Goal: Task Accomplishment & Management: Use online tool/utility

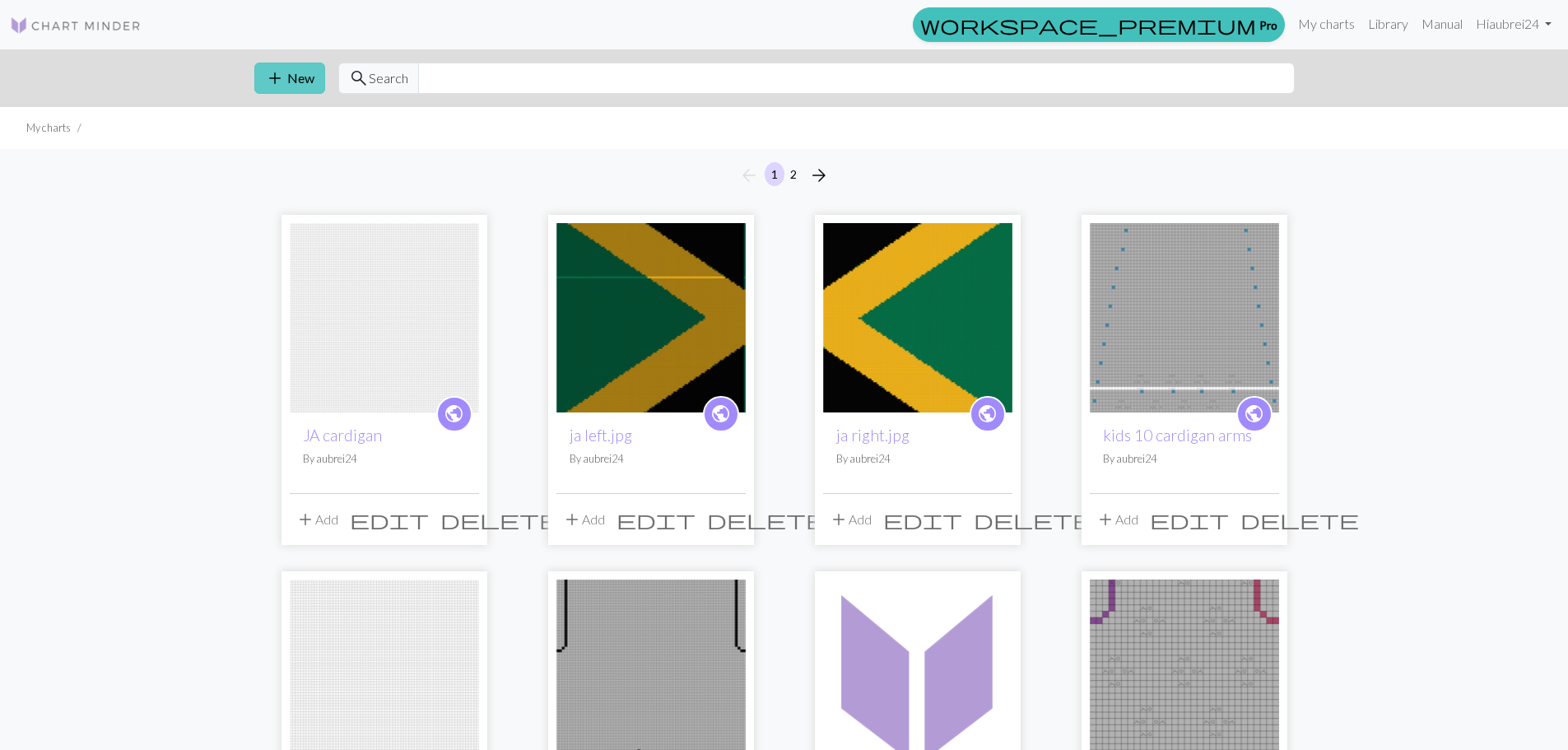
click at [278, 72] on span "add" at bounding box center [274, 78] width 19 height 23
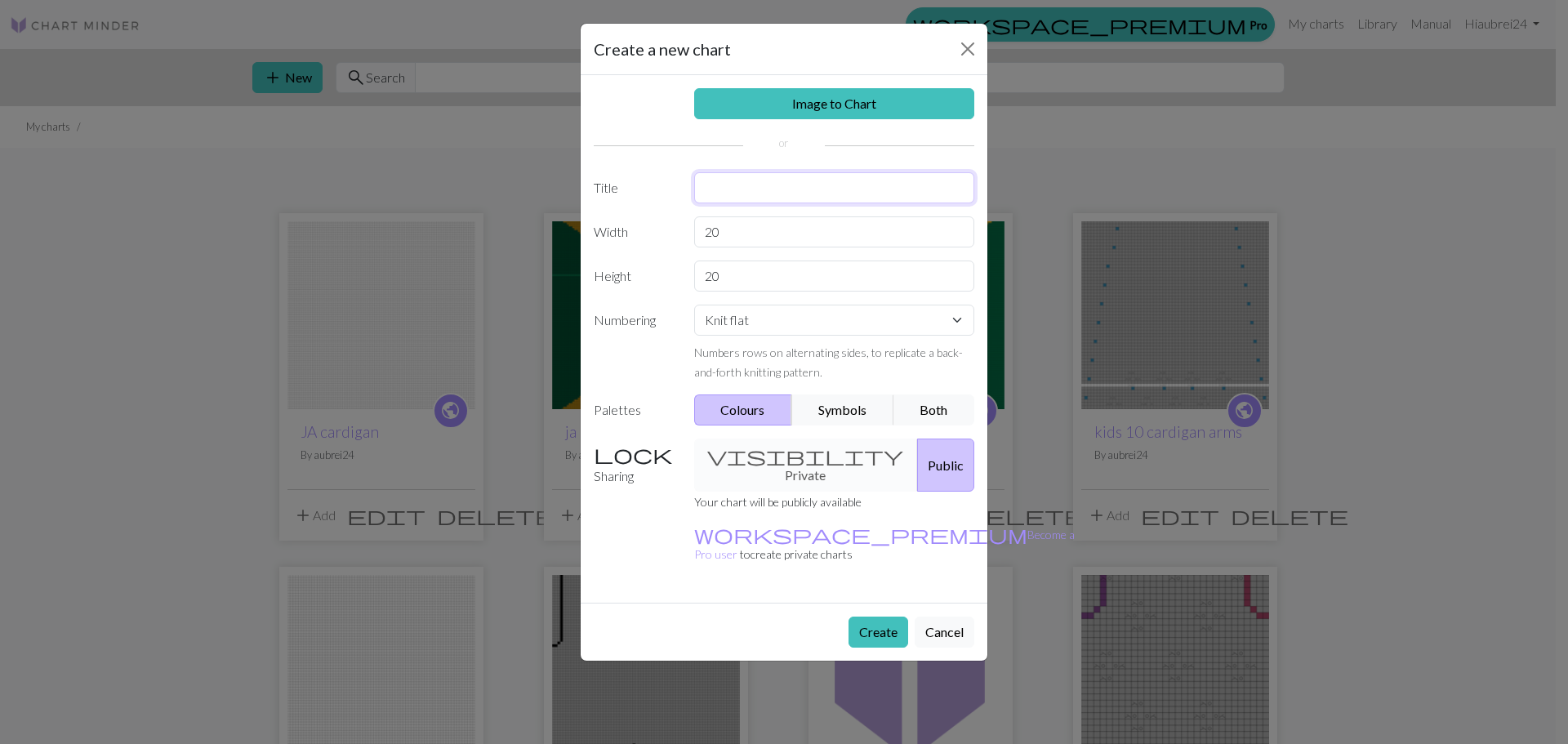
click at [807, 177] on input "text" at bounding box center [835, 187] width 281 height 31
type input "color block"
drag, startPoint x: 743, startPoint y: 251, endPoint x: 742, endPoint y: 232, distance: 19.0
click at [741, 251] on div "Image to Chart Title color block Width 20 Height 20 Numbering Knit flat Knit in…" at bounding box center [784, 339] width 407 height 527
drag, startPoint x: 742, startPoint y: 228, endPoint x: 603, endPoint y: 216, distance: 139.5
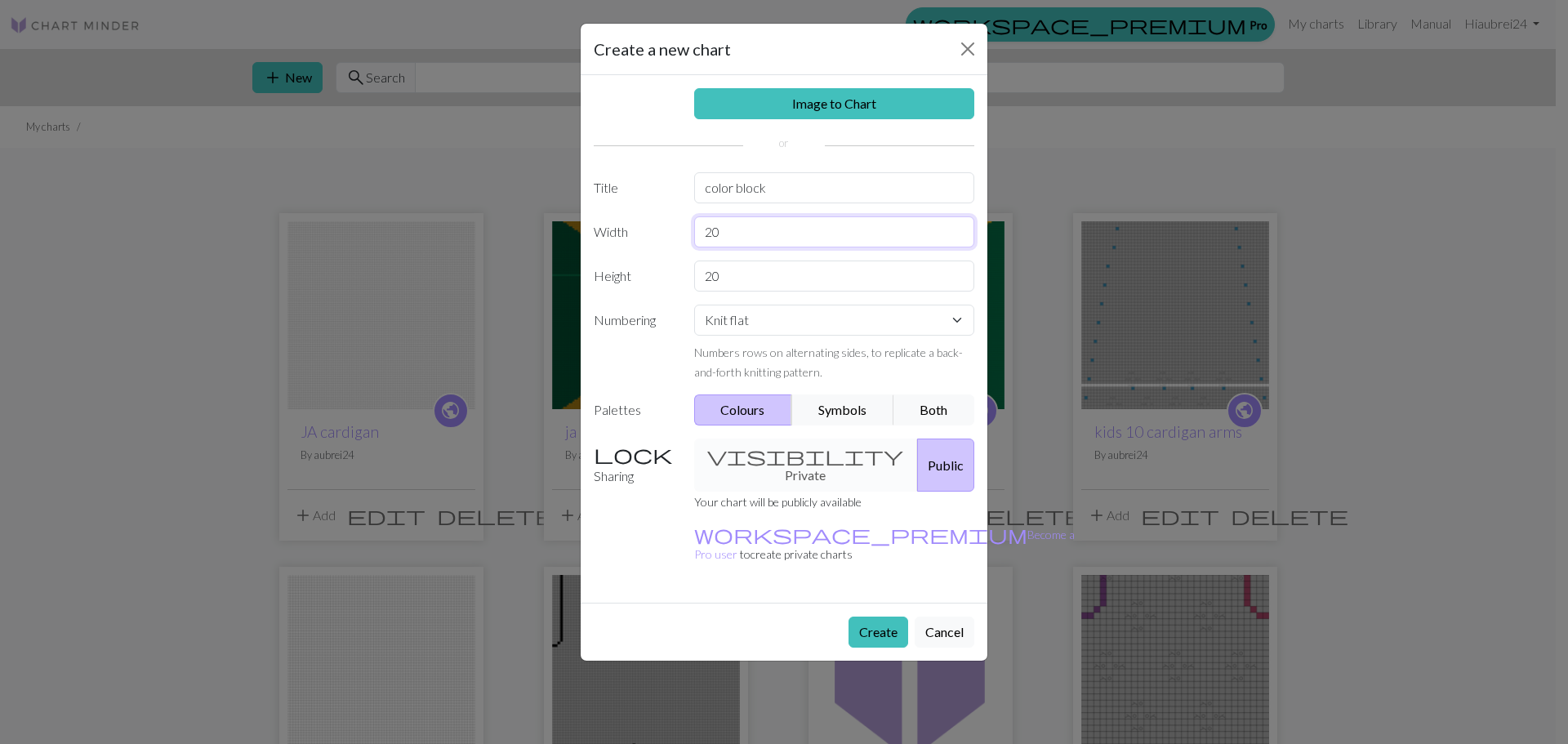
click at [603, 216] on div "Width 20" at bounding box center [784, 231] width 400 height 31
type input "102"
drag, startPoint x: 762, startPoint y: 269, endPoint x: 391, endPoint y: 248, distance: 371.6
click at [398, 248] on div "Create a new chart Image to Chart Title color block Width 102 Height 20 Numberi…" at bounding box center [784, 372] width 1568 height 744
type input "138"
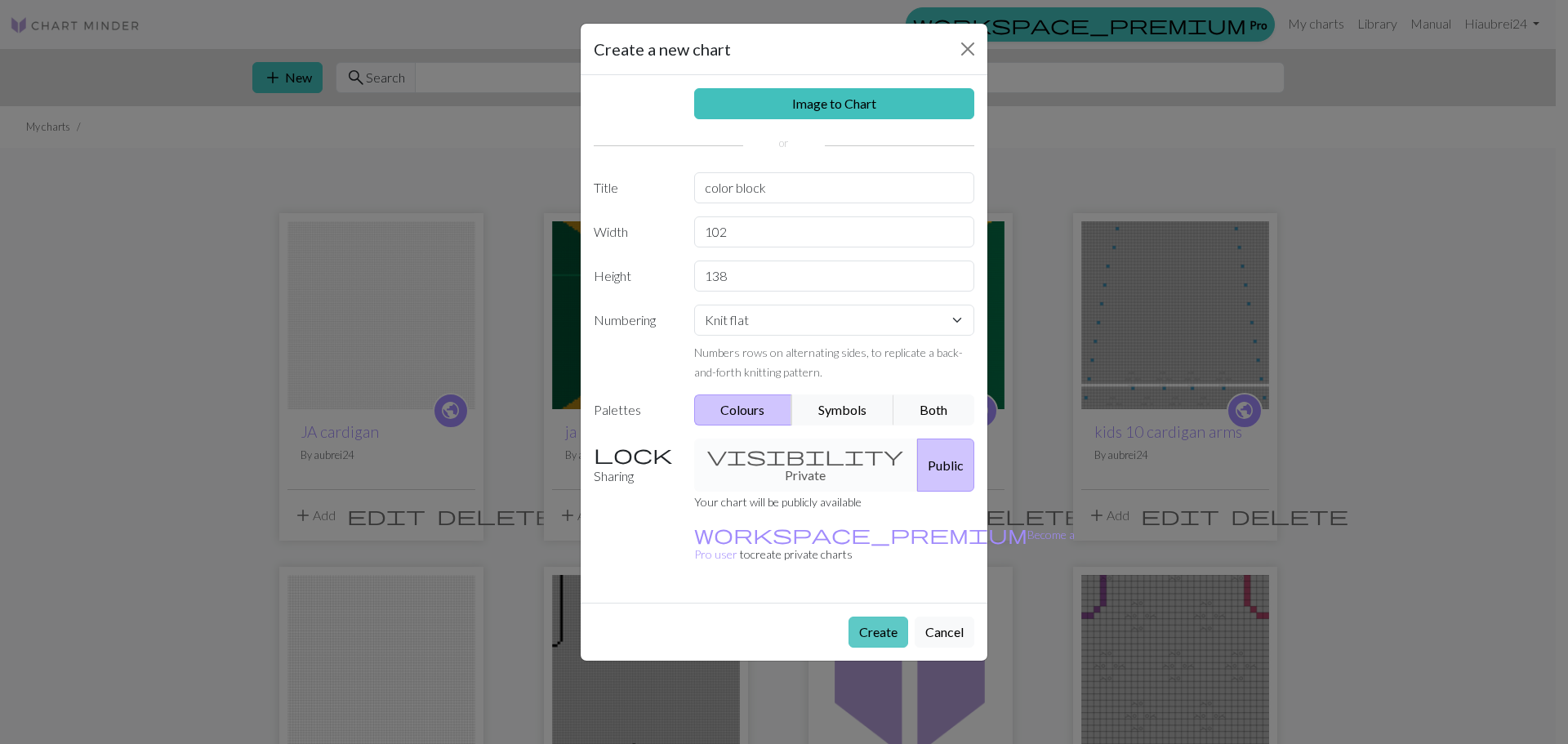
click at [858, 616] on button "Create" at bounding box center [877, 631] width 59 height 31
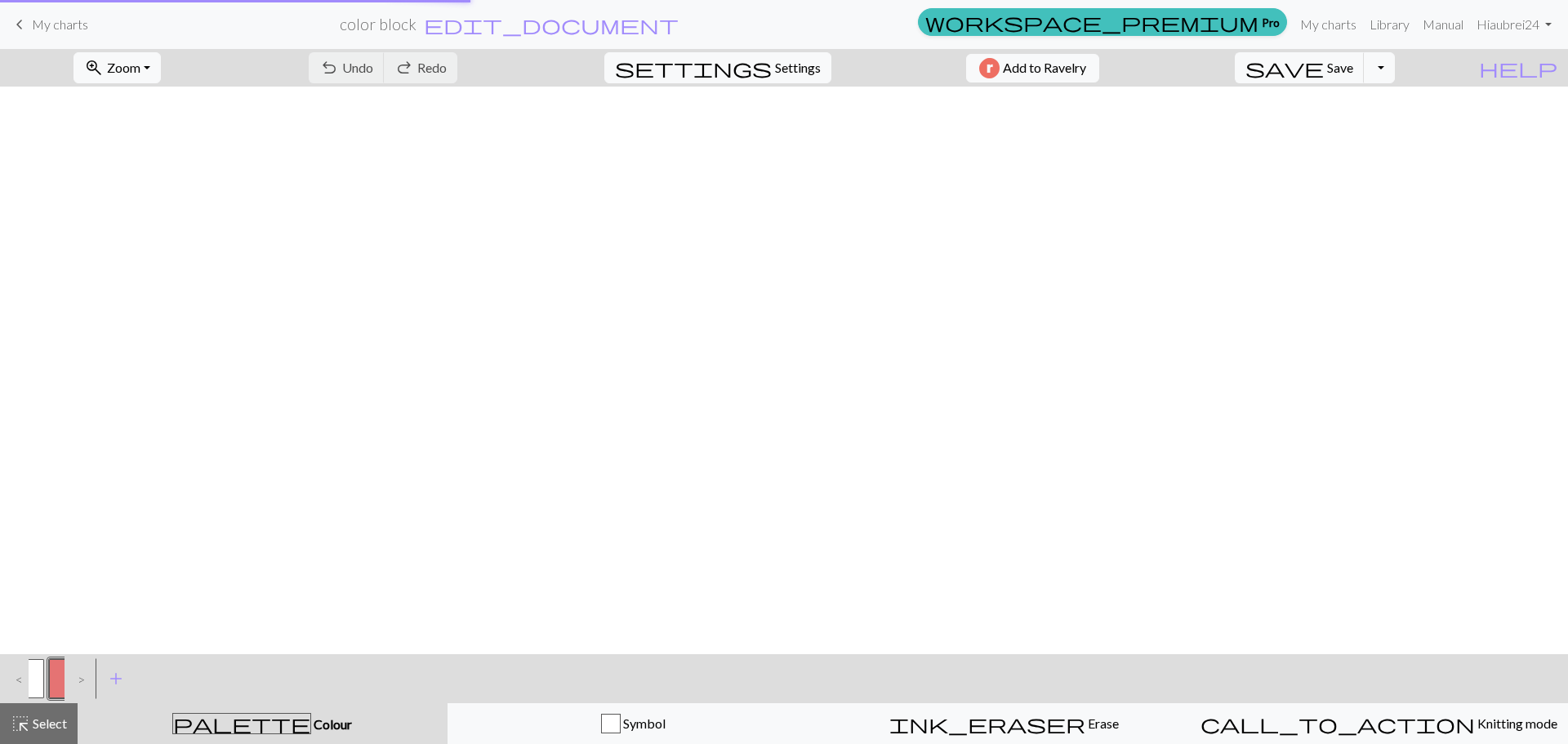
click at [873, 588] on div at bounding box center [784, 370] width 1568 height 567
click at [118, 680] on span "add" at bounding box center [116, 678] width 19 height 23
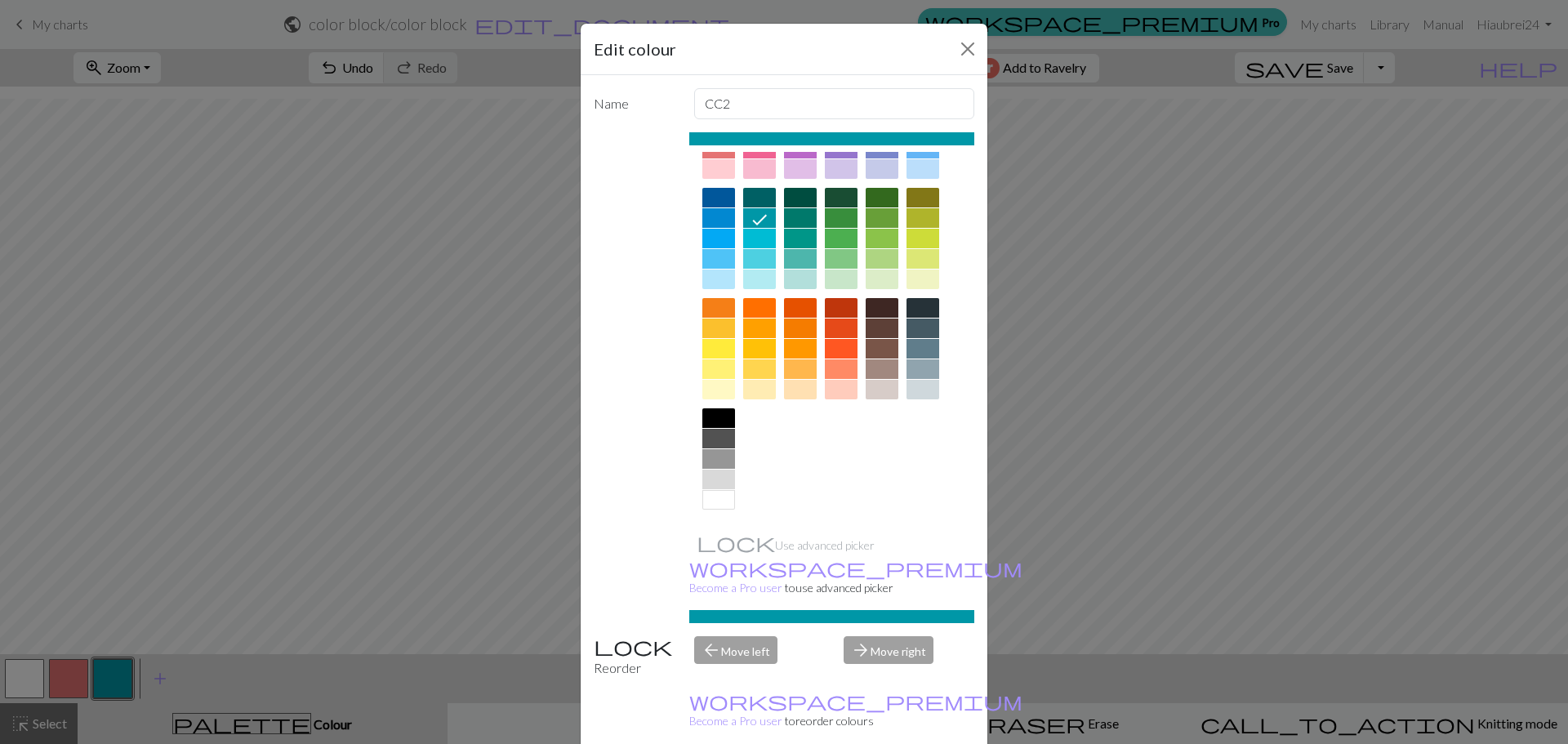
scroll to position [0, 0]
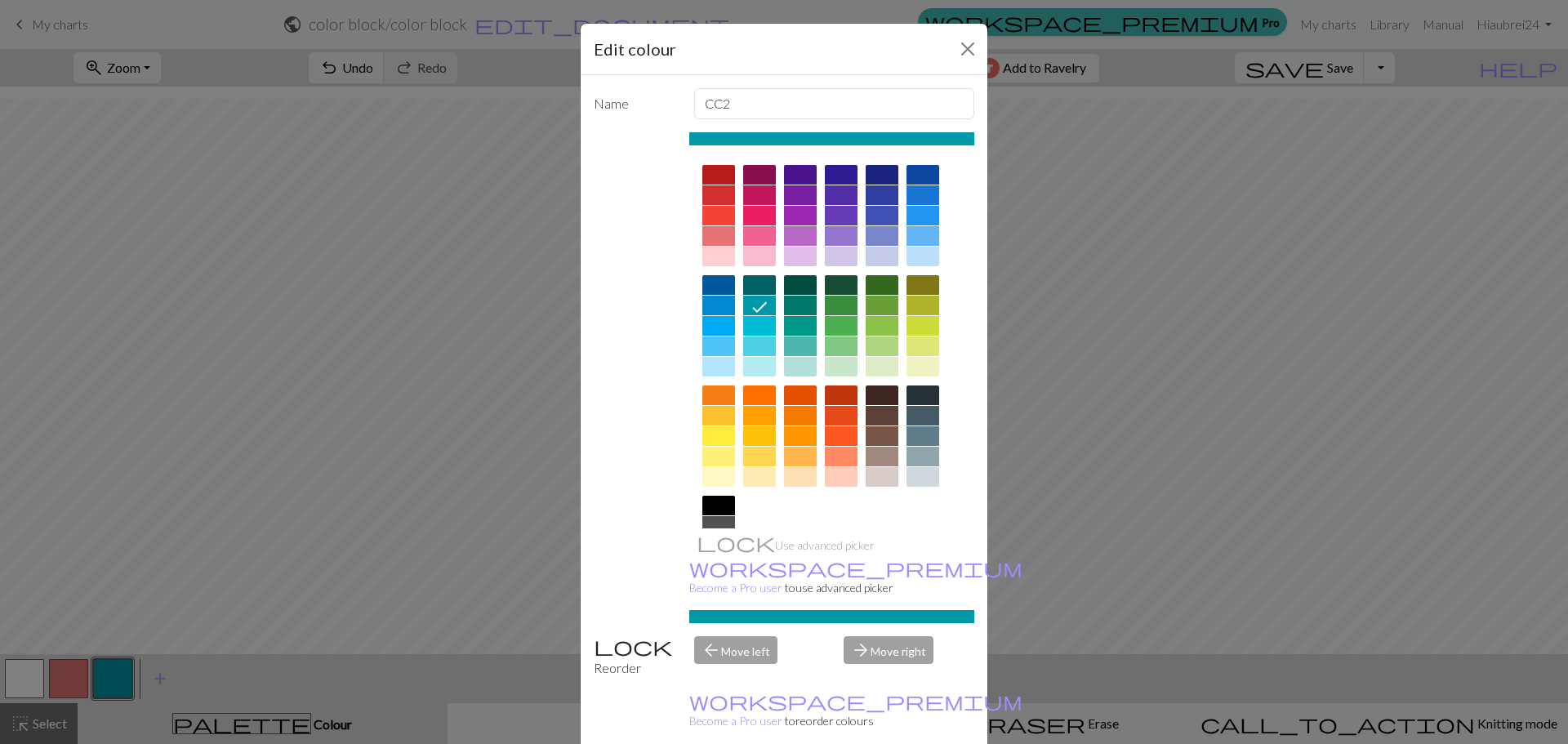
click at [789, 476] on div at bounding box center [799, 476] width 33 height 19
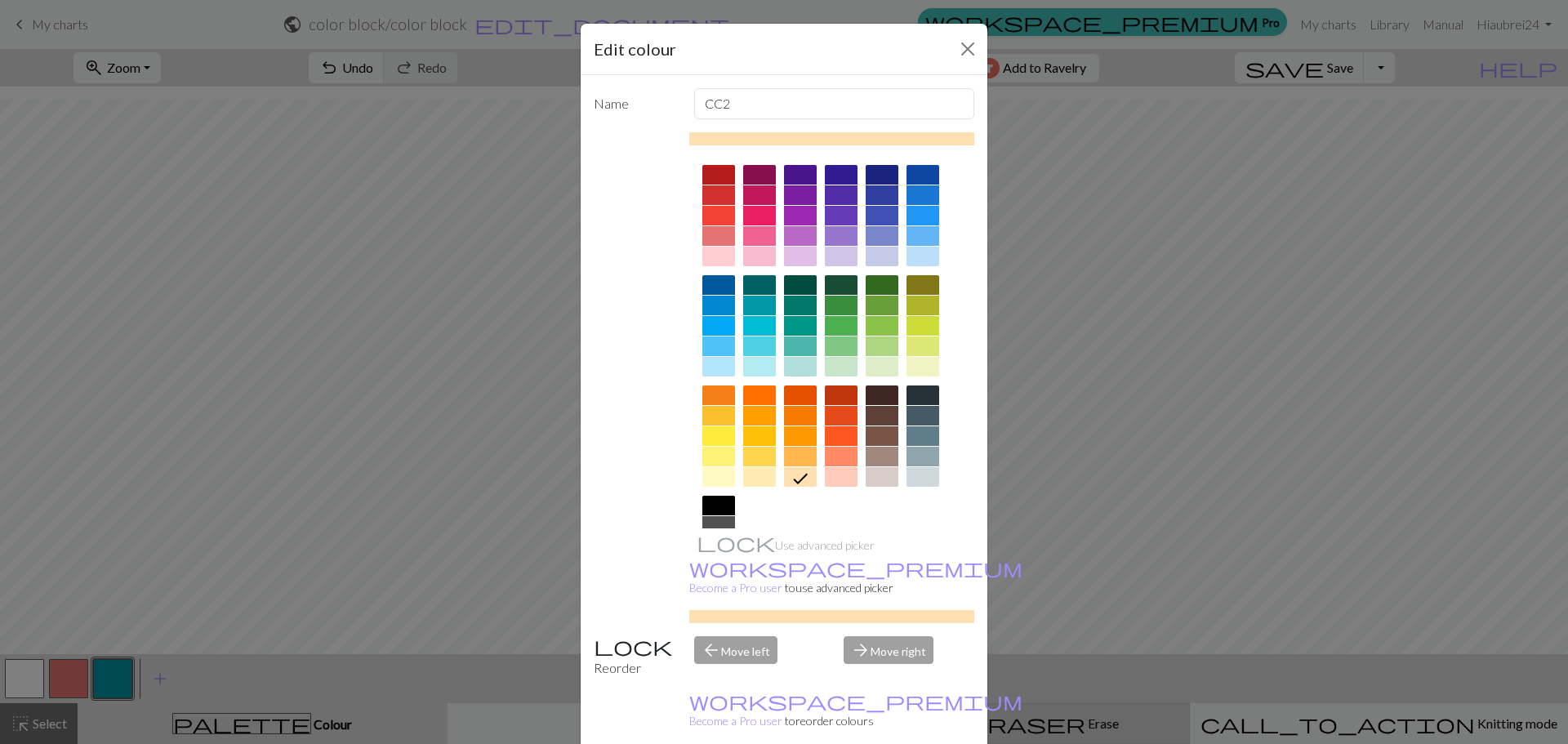
drag, startPoint x: 872, startPoint y: 733, endPoint x: 868, endPoint y: 726, distance: 8.1
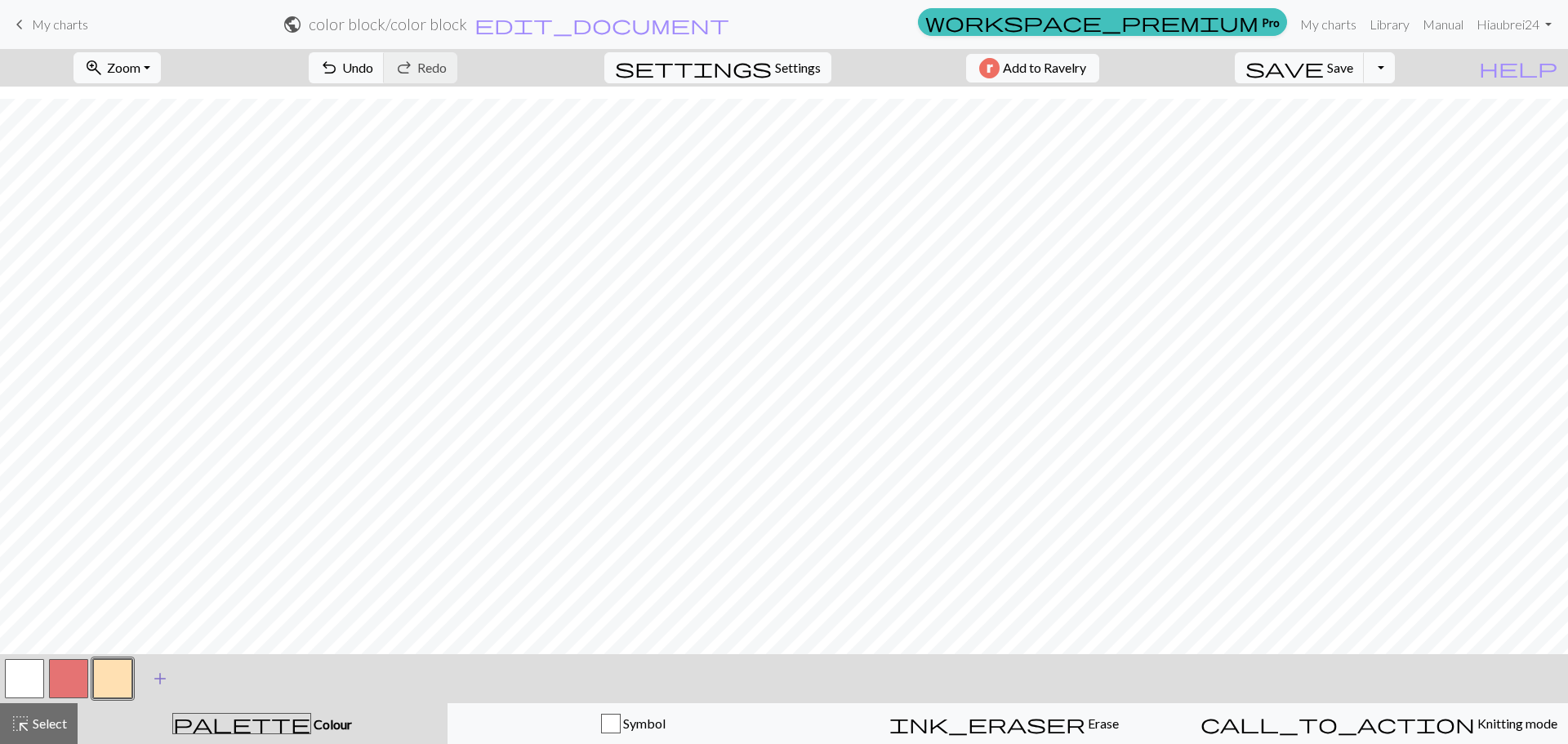
click at [149, 680] on button "add Add a colour" at bounding box center [160, 678] width 41 height 41
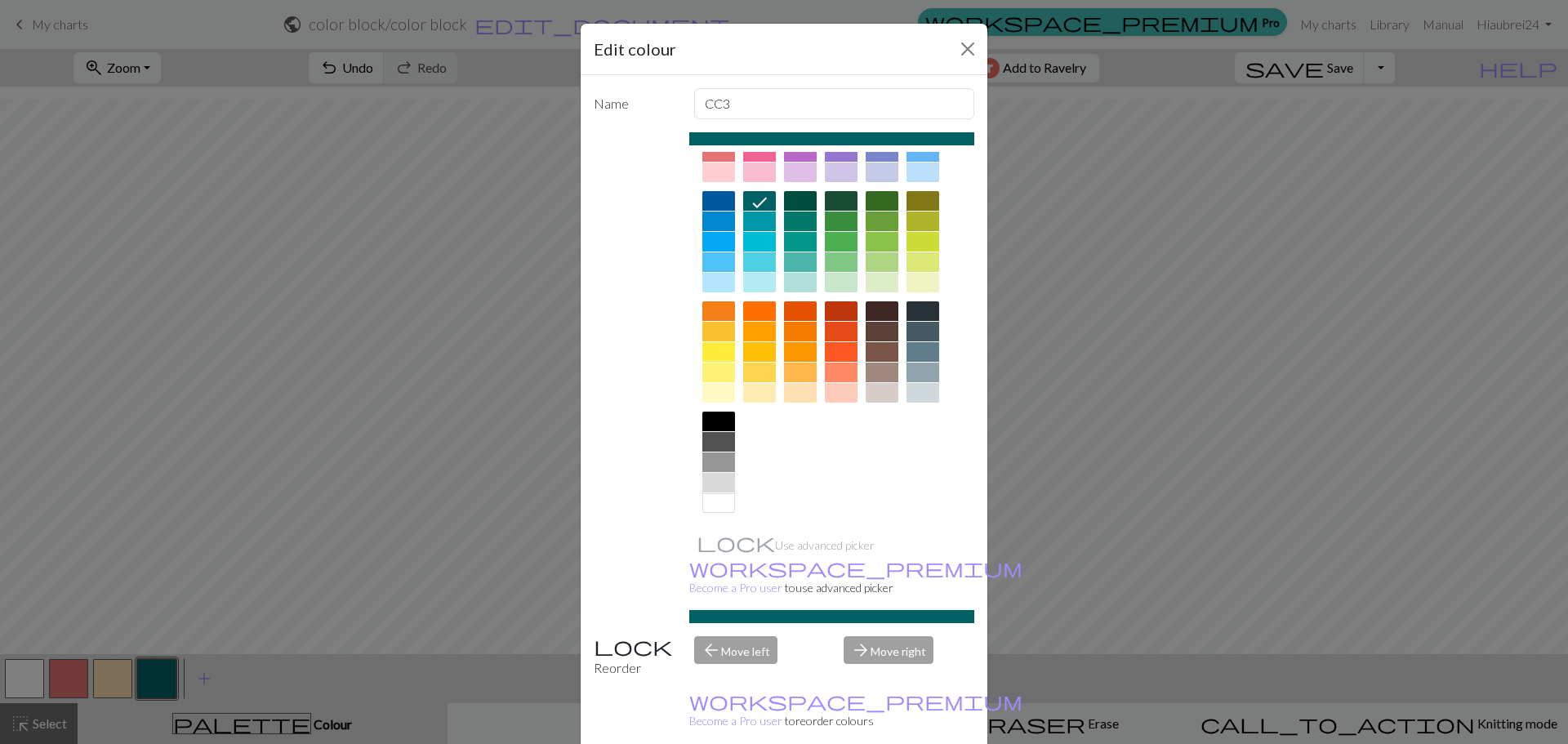
scroll to position [87, 0]
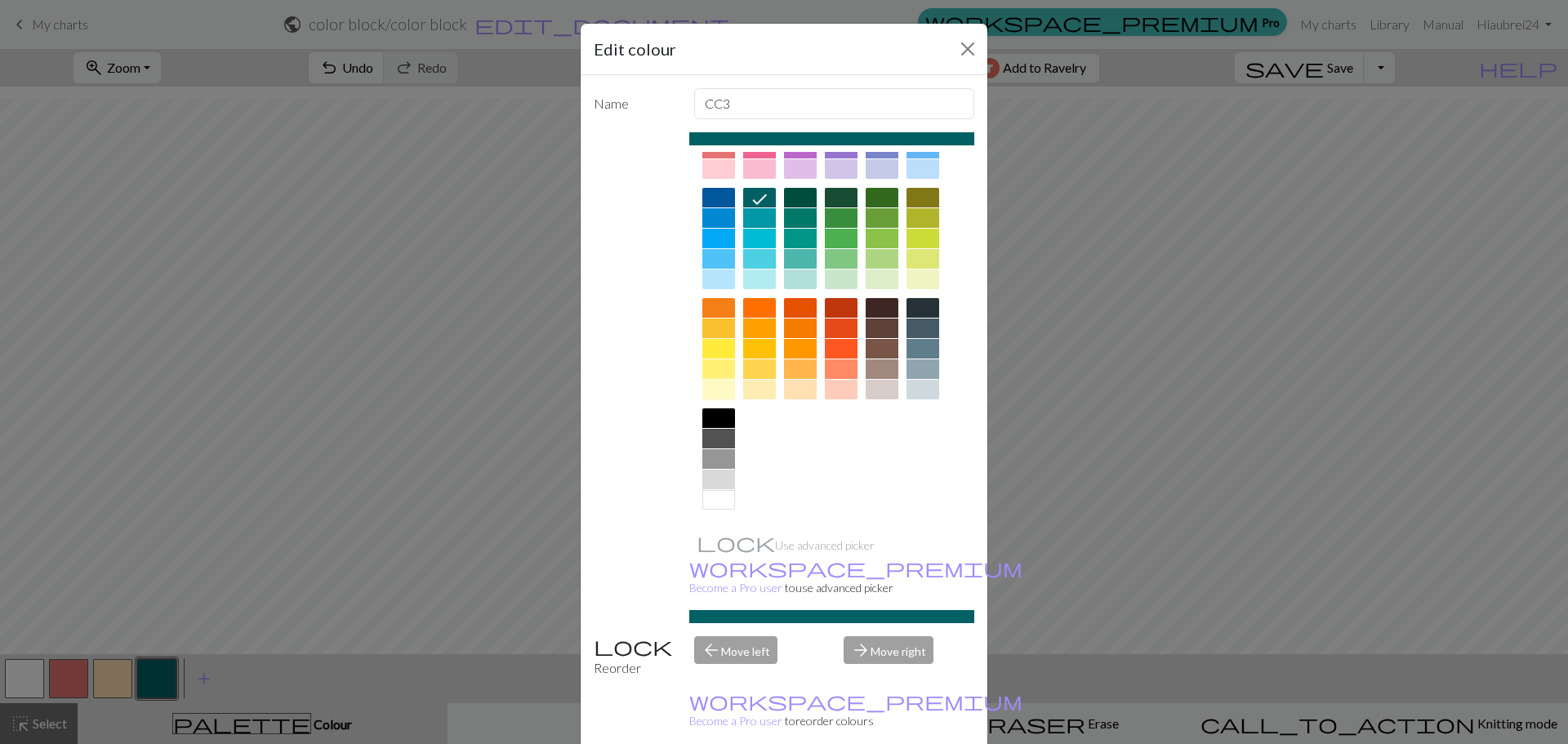
click at [722, 393] on div at bounding box center [718, 389] width 33 height 19
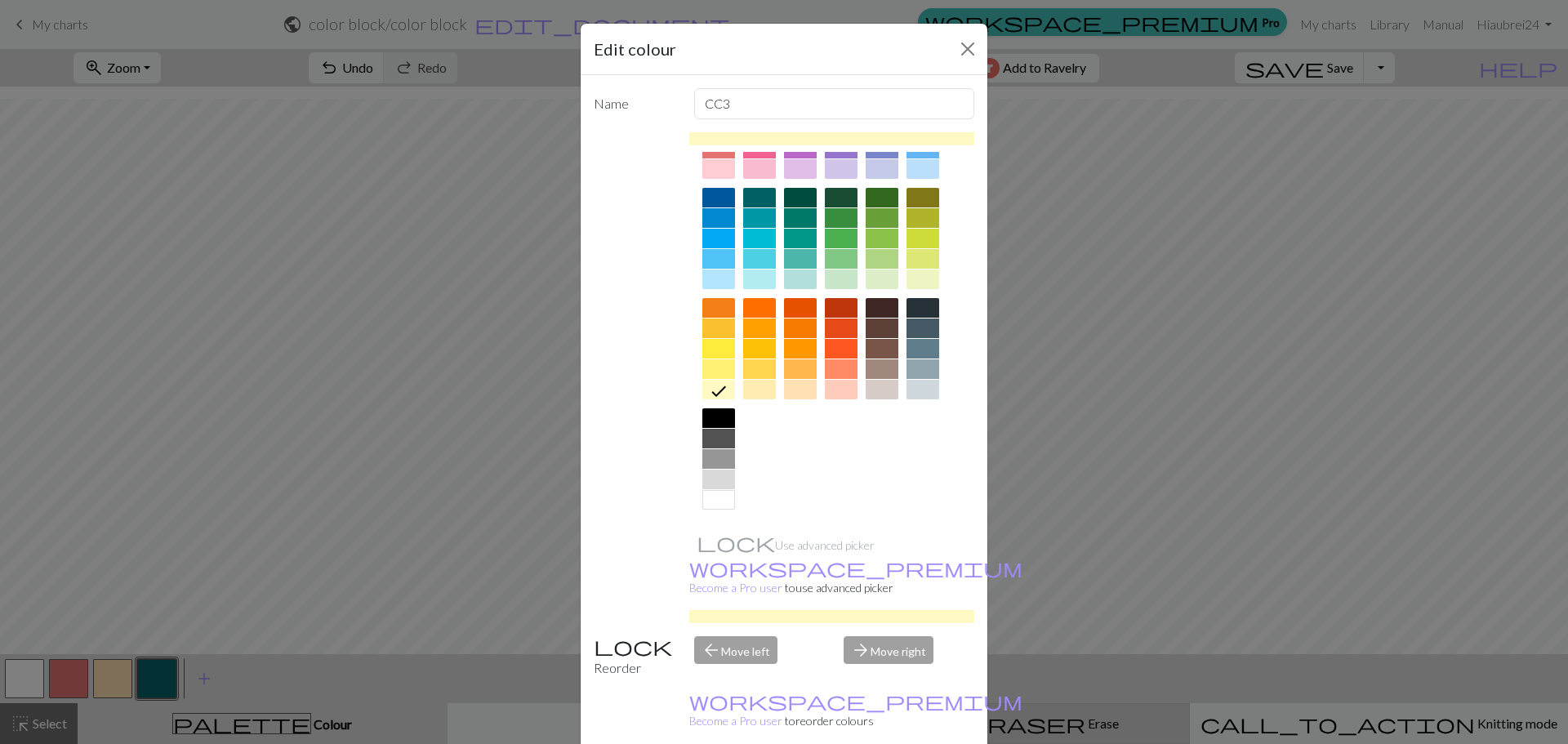
drag, startPoint x: 876, startPoint y: 727, endPoint x: 869, endPoint y: 712, distance: 16.6
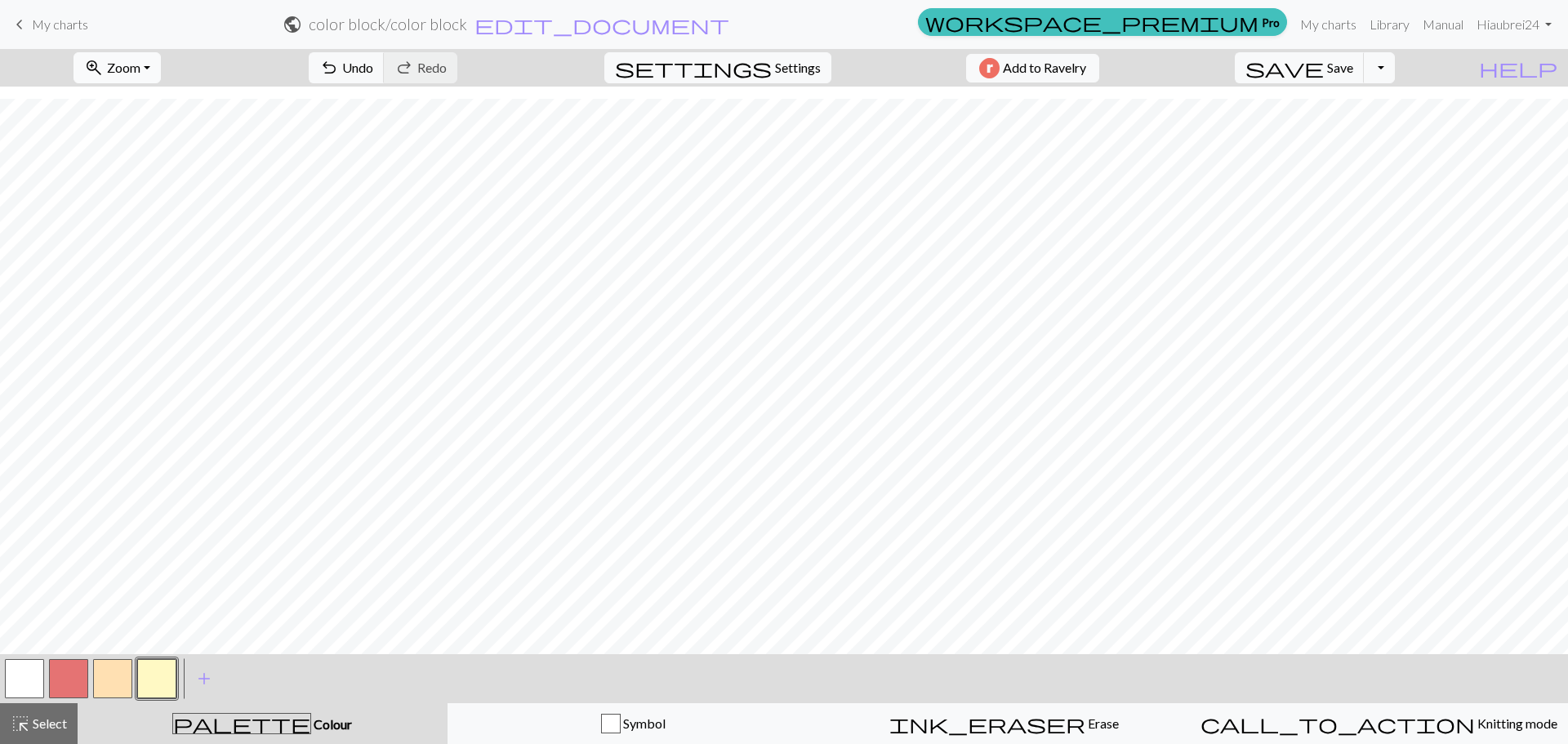
click at [141, 60] on span "Zoom" at bounding box center [124, 67] width 33 height 16
click at [134, 198] on button "50%" at bounding box center [139, 195] width 129 height 26
click at [104, 69] on span "zoom_in" at bounding box center [93, 67] width 19 height 23
click at [124, 109] on button "Fit all" at bounding box center [139, 103] width 129 height 26
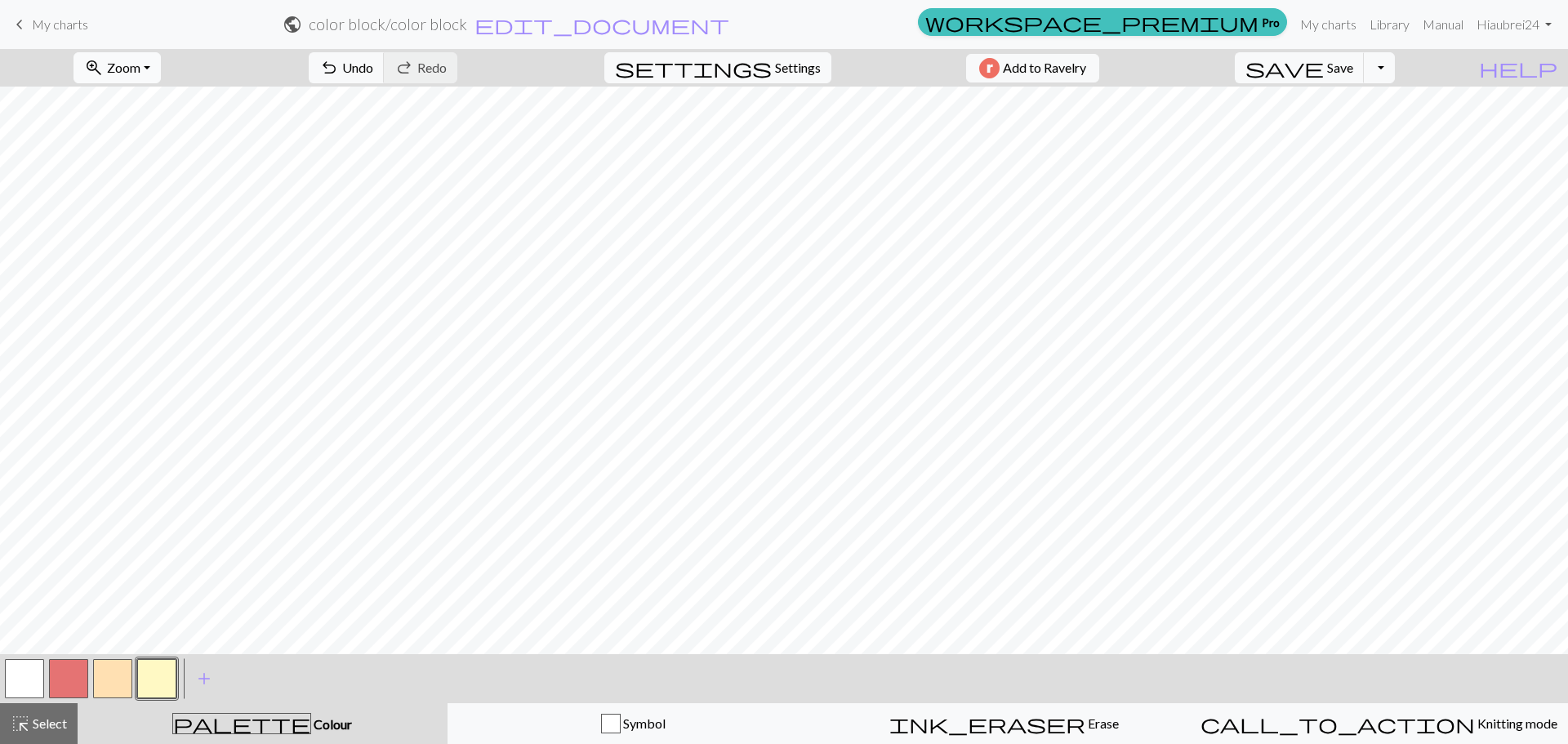
click at [104, 76] on span "zoom_in" at bounding box center [93, 67] width 19 height 23
click at [126, 228] on button "100%" at bounding box center [139, 222] width 129 height 26
click at [119, 680] on button "button" at bounding box center [112, 678] width 39 height 39
click at [29, 672] on button "button" at bounding box center [24, 678] width 39 height 39
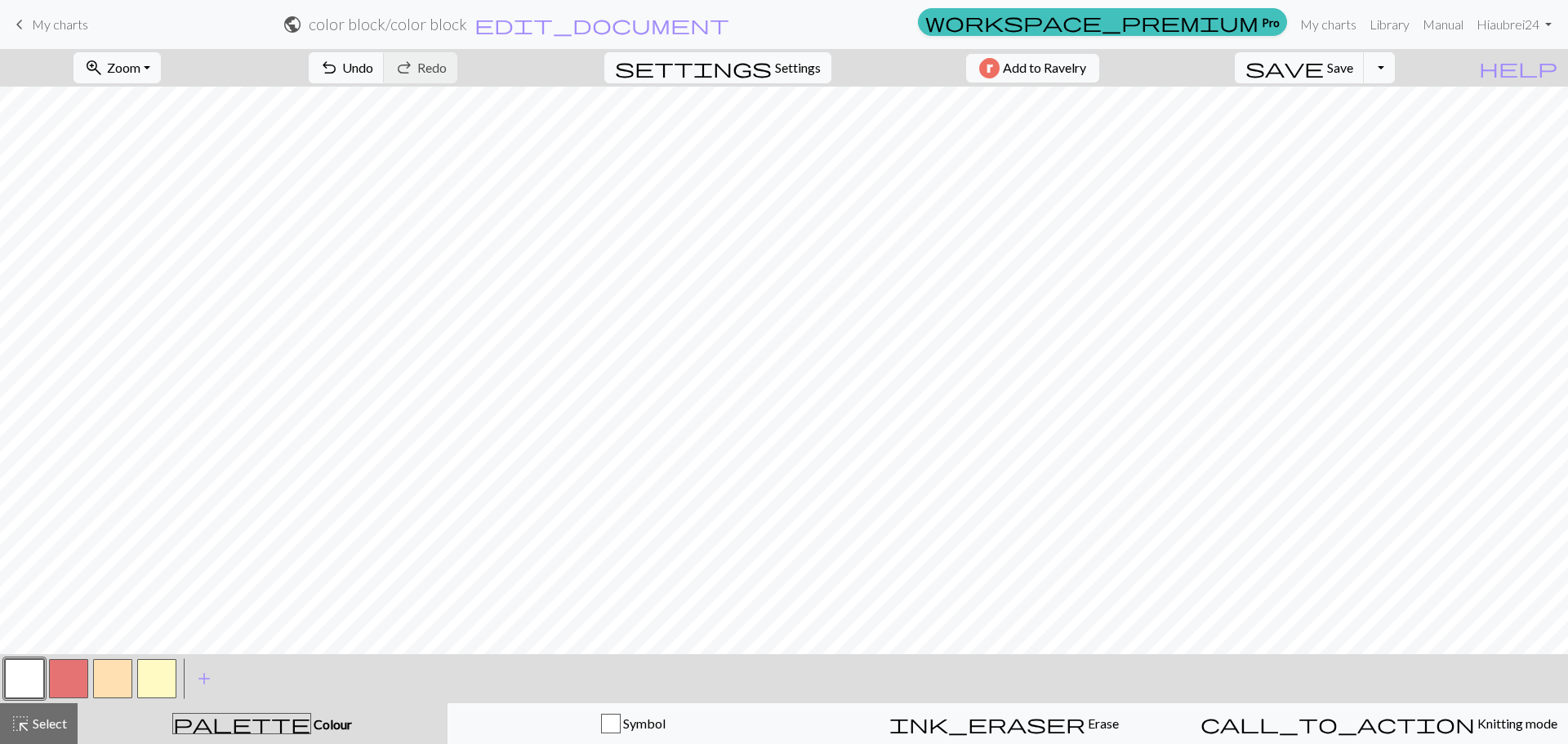
click at [20, 690] on button "button" at bounding box center [24, 678] width 39 height 39
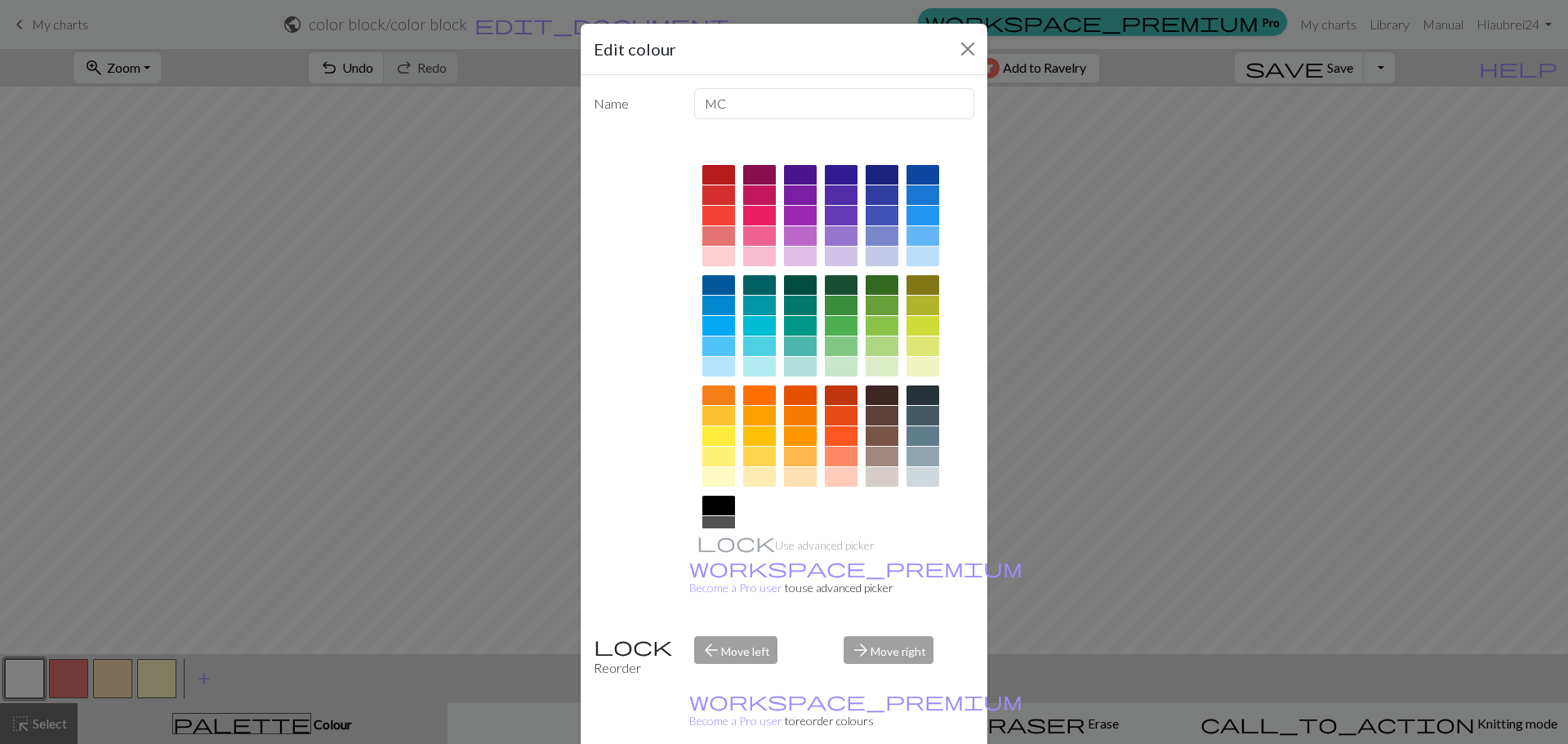
click at [791, 477] on div at bounding box center [799, 476] width 33 height 19
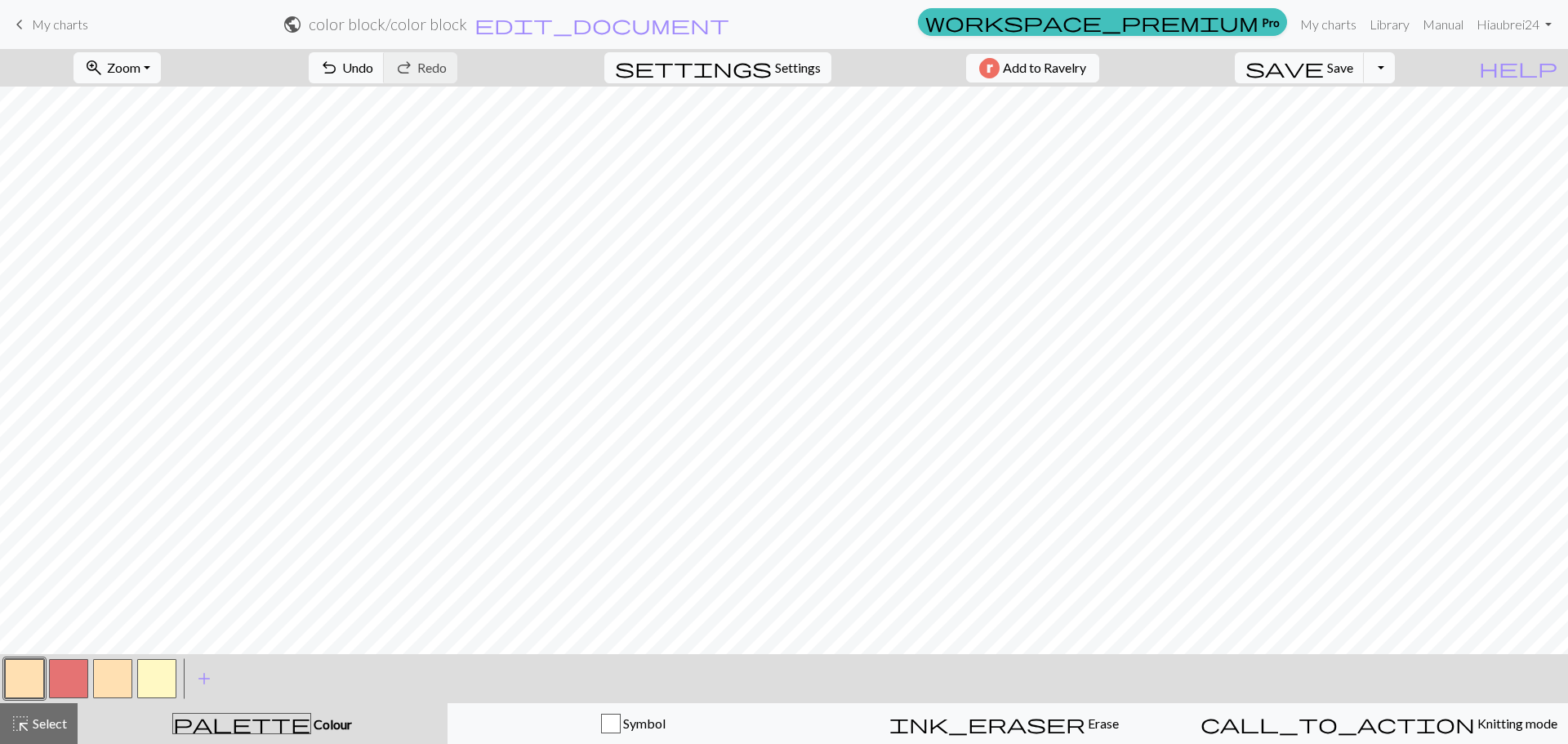
click at [157, 671] on button "button" at bounding box center [157, 678] width 39 height 39
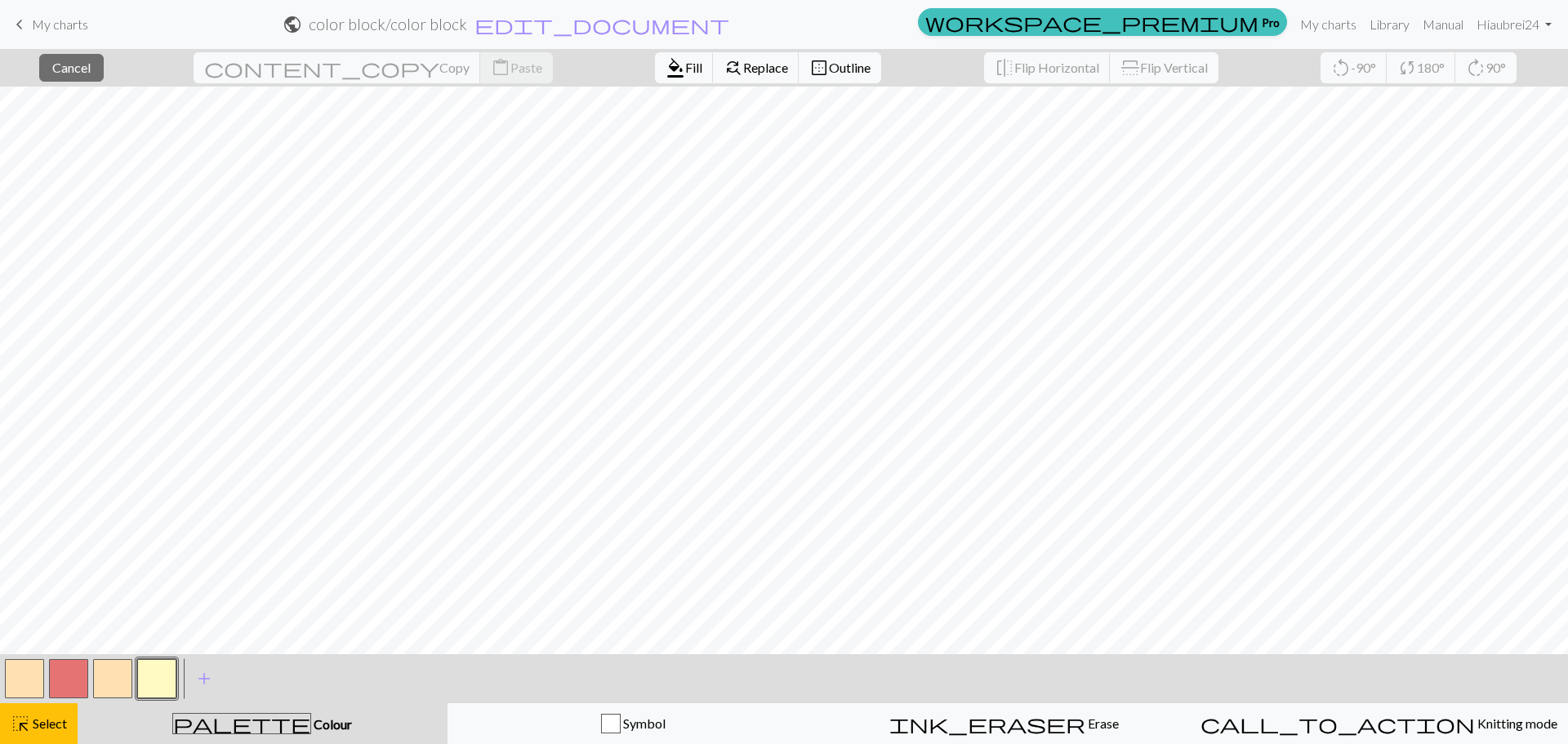
click at [158, 677] on button "button" at bounding box center [157, 678] width 39 height 39
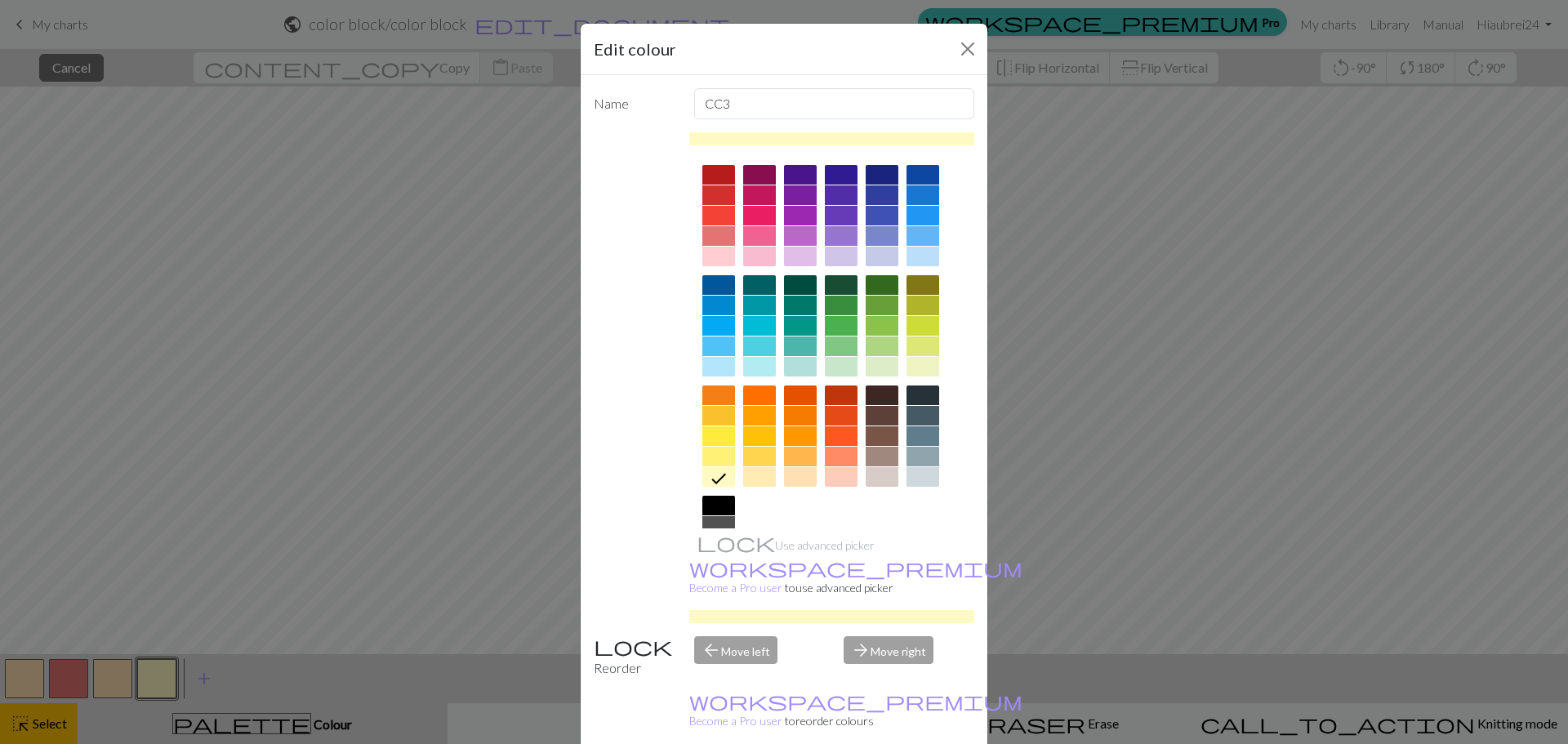
click at [712, 480] on icon at bounding box center [718, 479] width 15 height 11
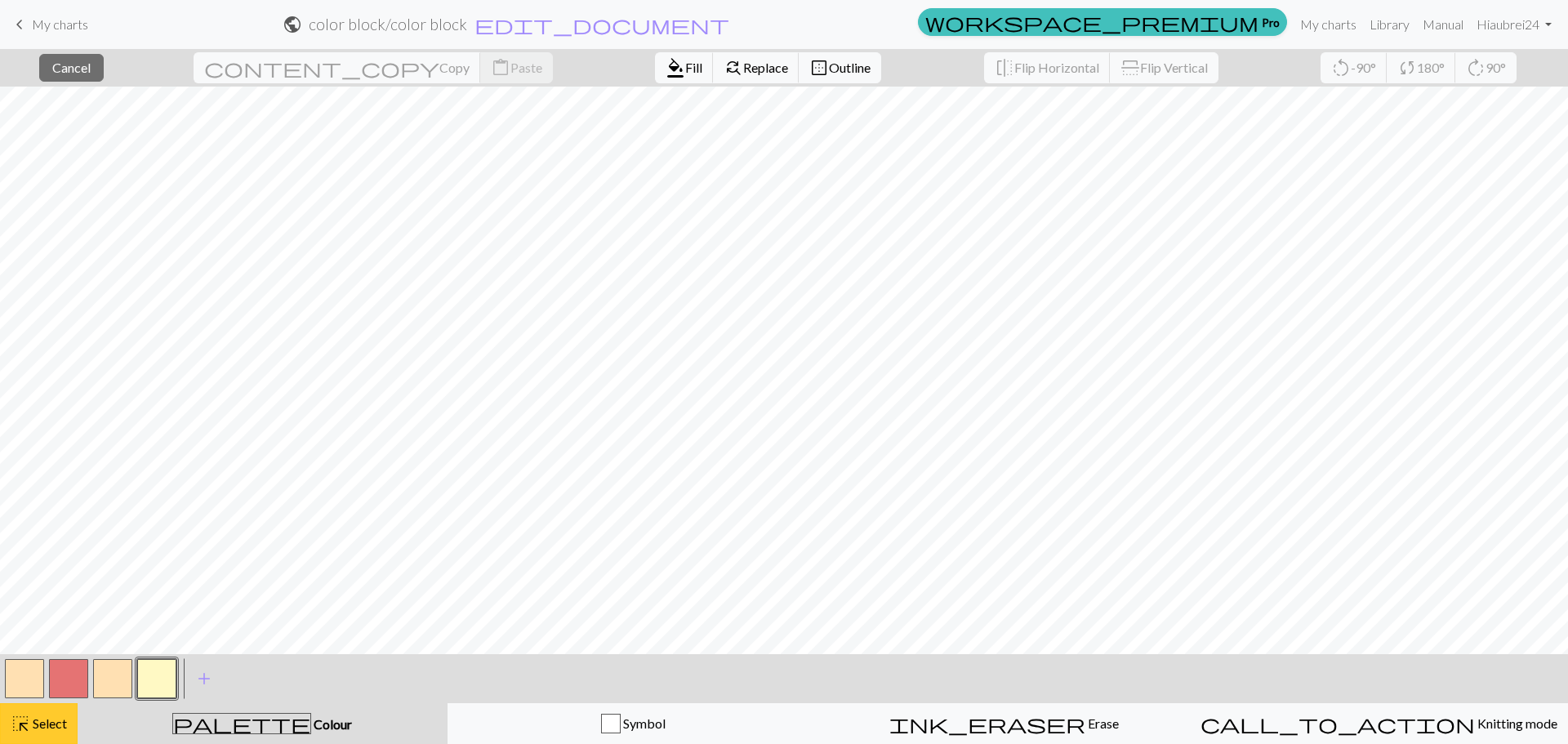
click at [37, 721] on span "Select" at bounding box center [49, 722] width 37 height 16
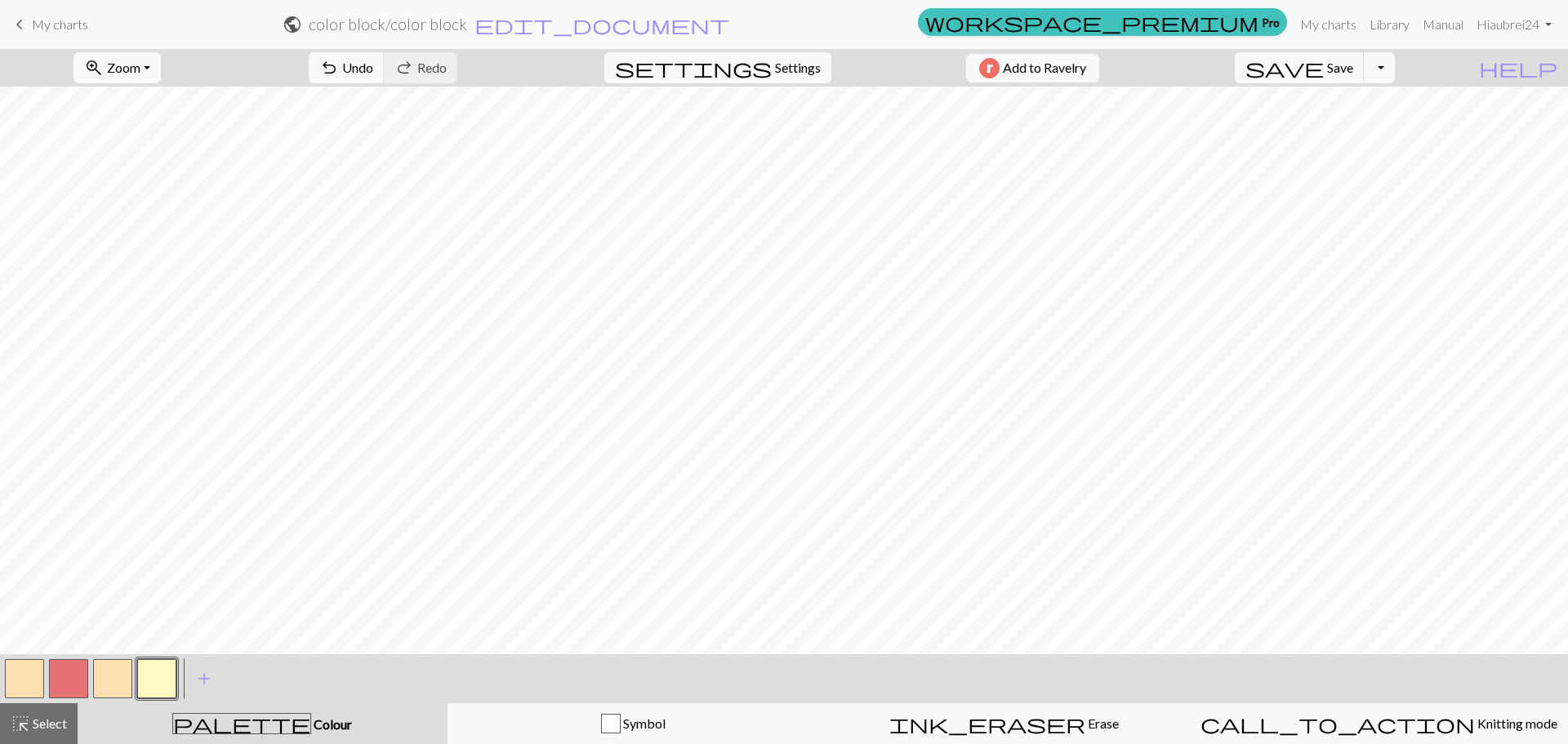
click at [26, 670] on button "button" at bounding box center [24, 678] width 39 height 39
click at [156, 679] on button "button" at bounding box center [157, 678] width 39 height 39
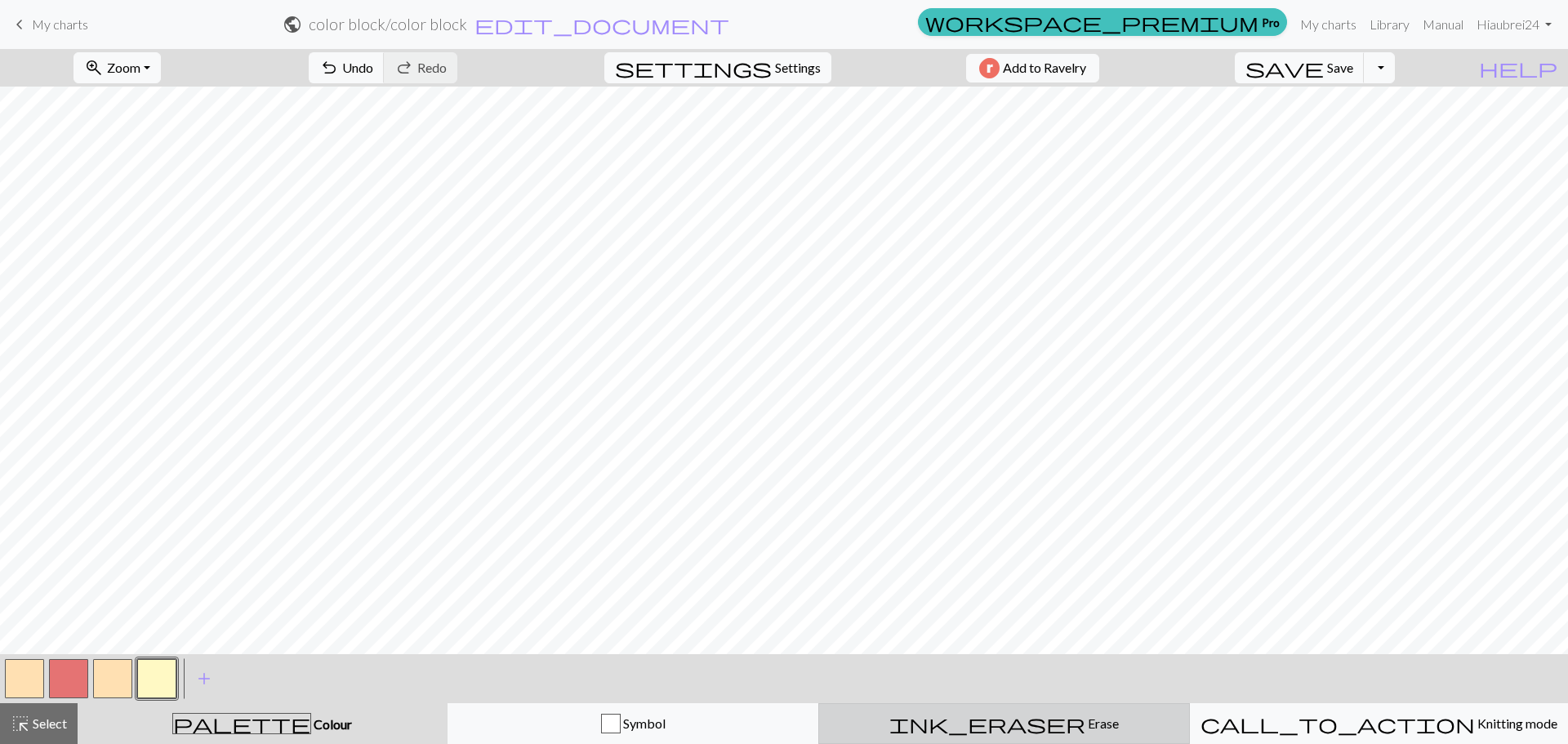
click at [1036, 725] on div "ink_eraser Erase Erase" at bounding box center [1004, 722] width 350 height 19
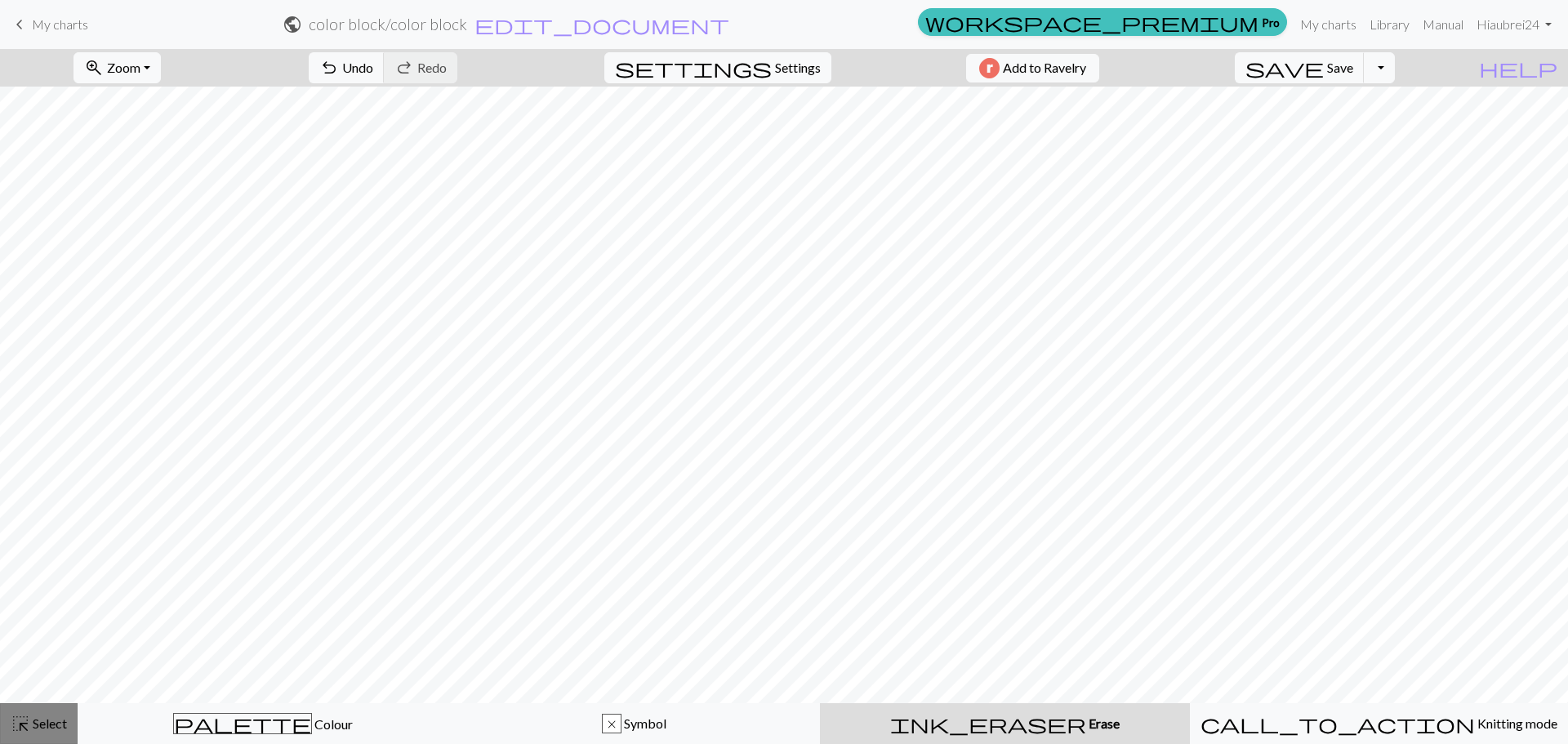
drag, startPoint x: 32, startPoint y: 736, endPoint x: 20, endPoint y: 700, distance: 37.9
click at [31, 736] on button "highlight_alt Select Select" at bounding box center [39, 723] width 78 height 41
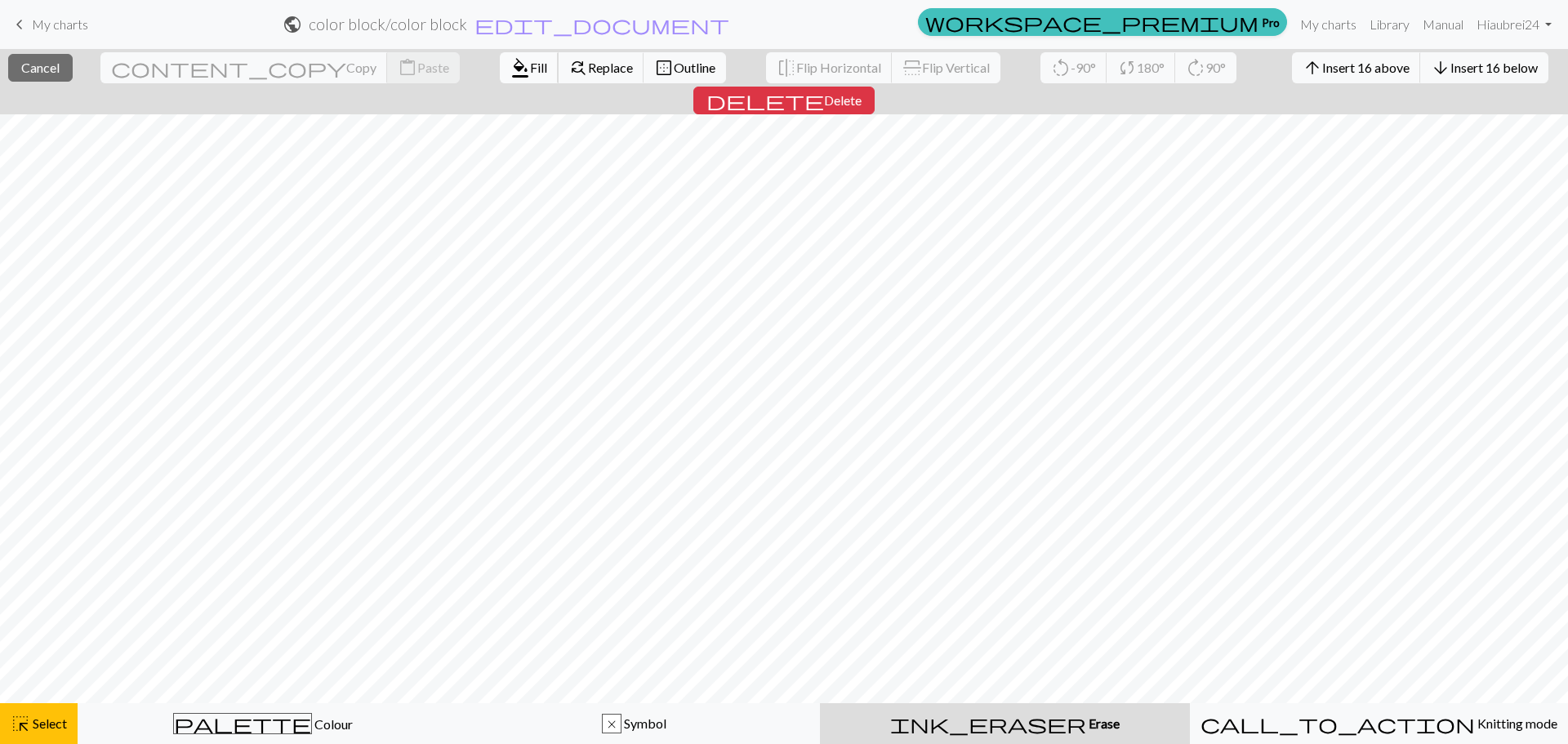
click at [511, 69] on span "format_color_fill" at bounding box center [520, 67] width 19 height 23
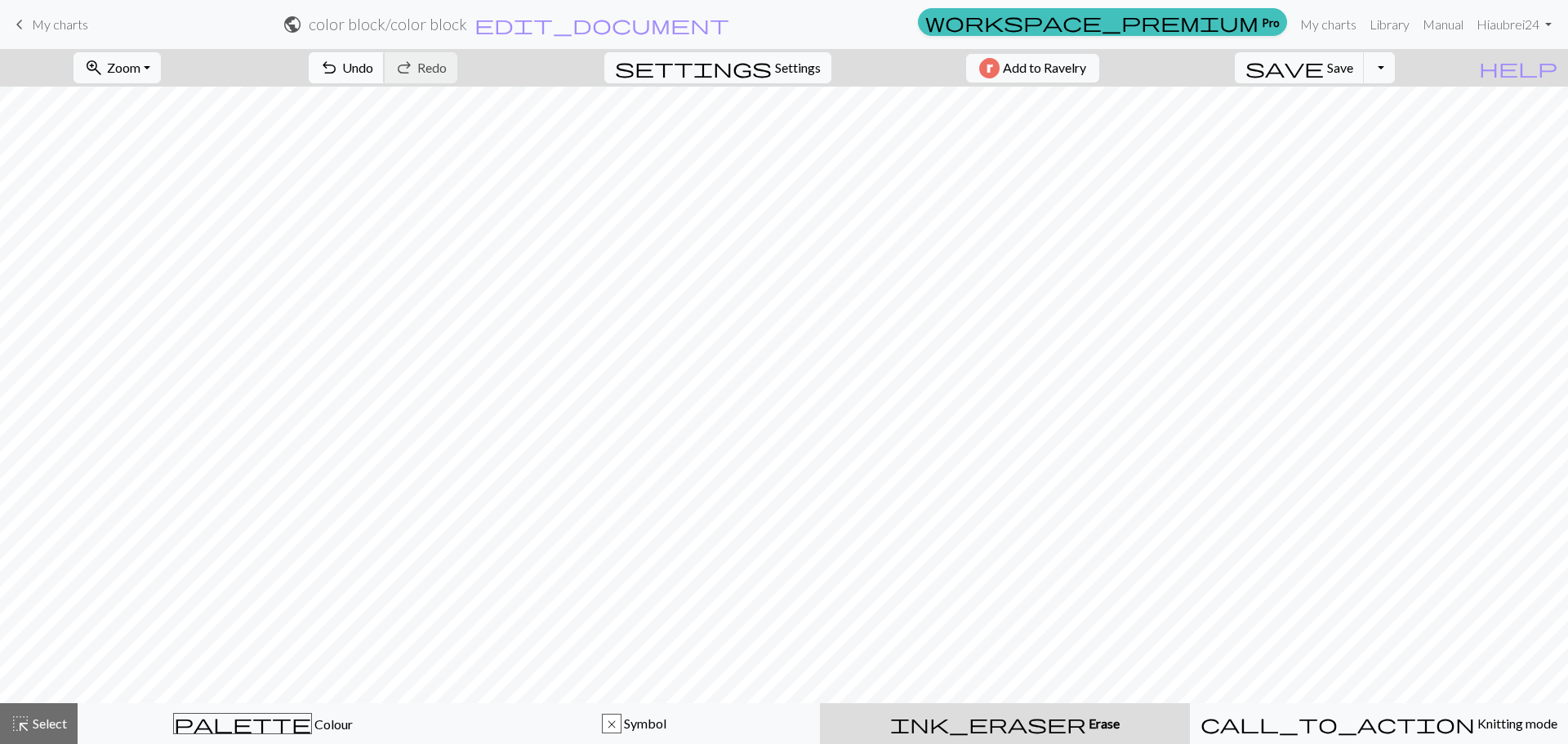
click at [339, 65] on span "undo" at bounding box center [328, 67] width 19 height 23
click at [29, 718] on span "highlight_alt" at bounding box center [20, 722] width 19 height 23
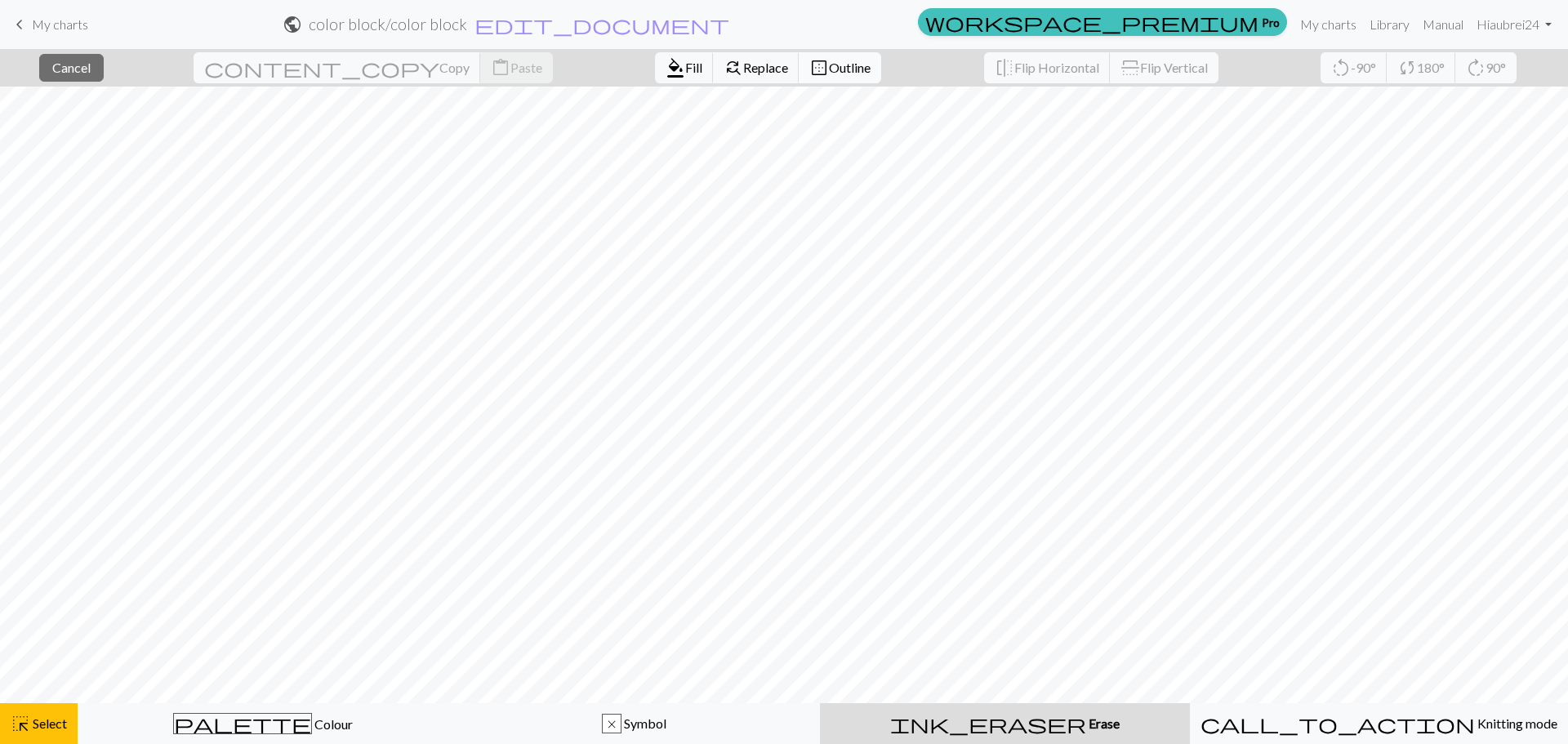
click at [829, 65] on span "Outline" at bounding box center [850, 67] width 42 height 16
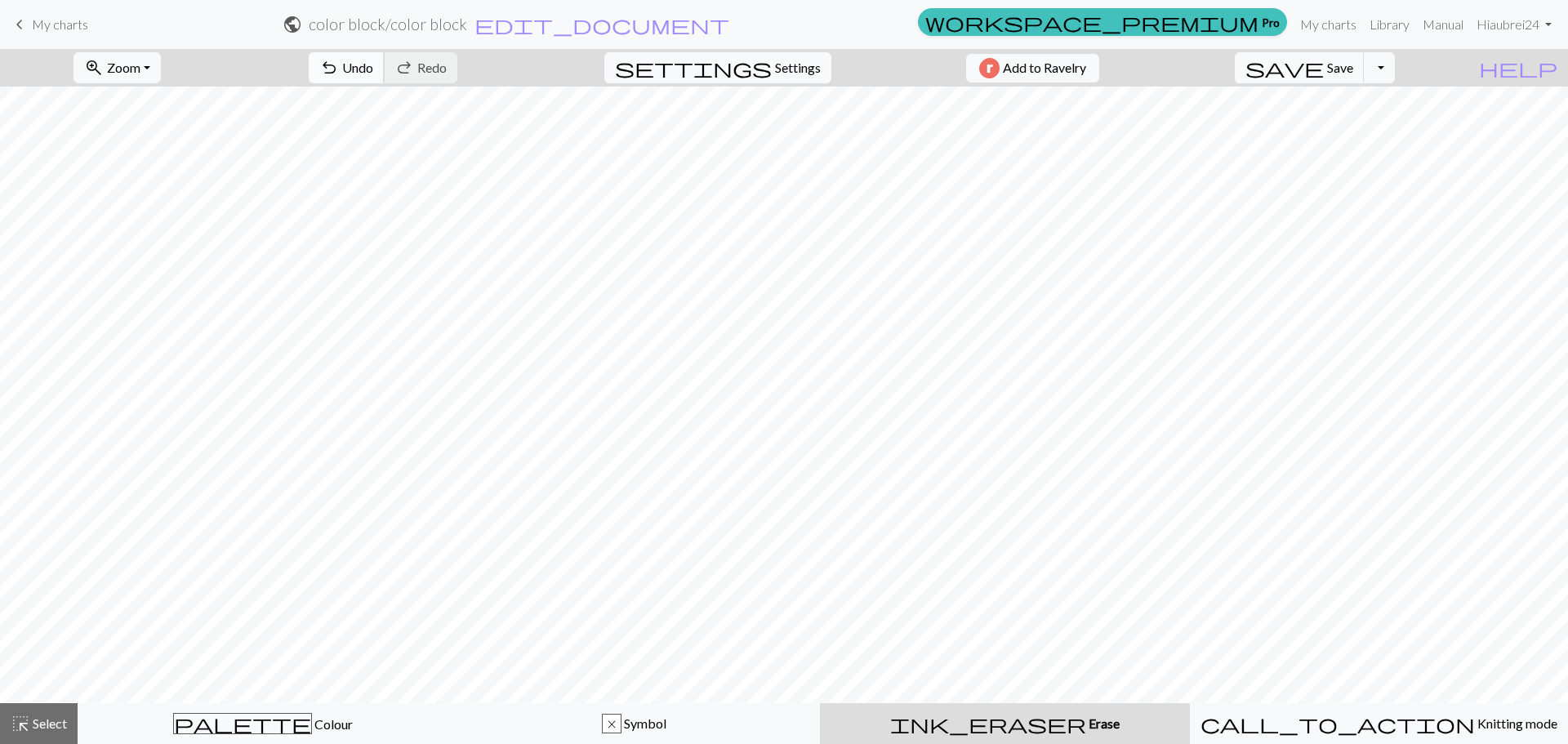
click at [339, 72] on span "undo" at bounding box center [328, 67] width 19 height 23
click at [20, 730] on span "highlight_alt" at bounding box center [20, 722] width 19 height 23
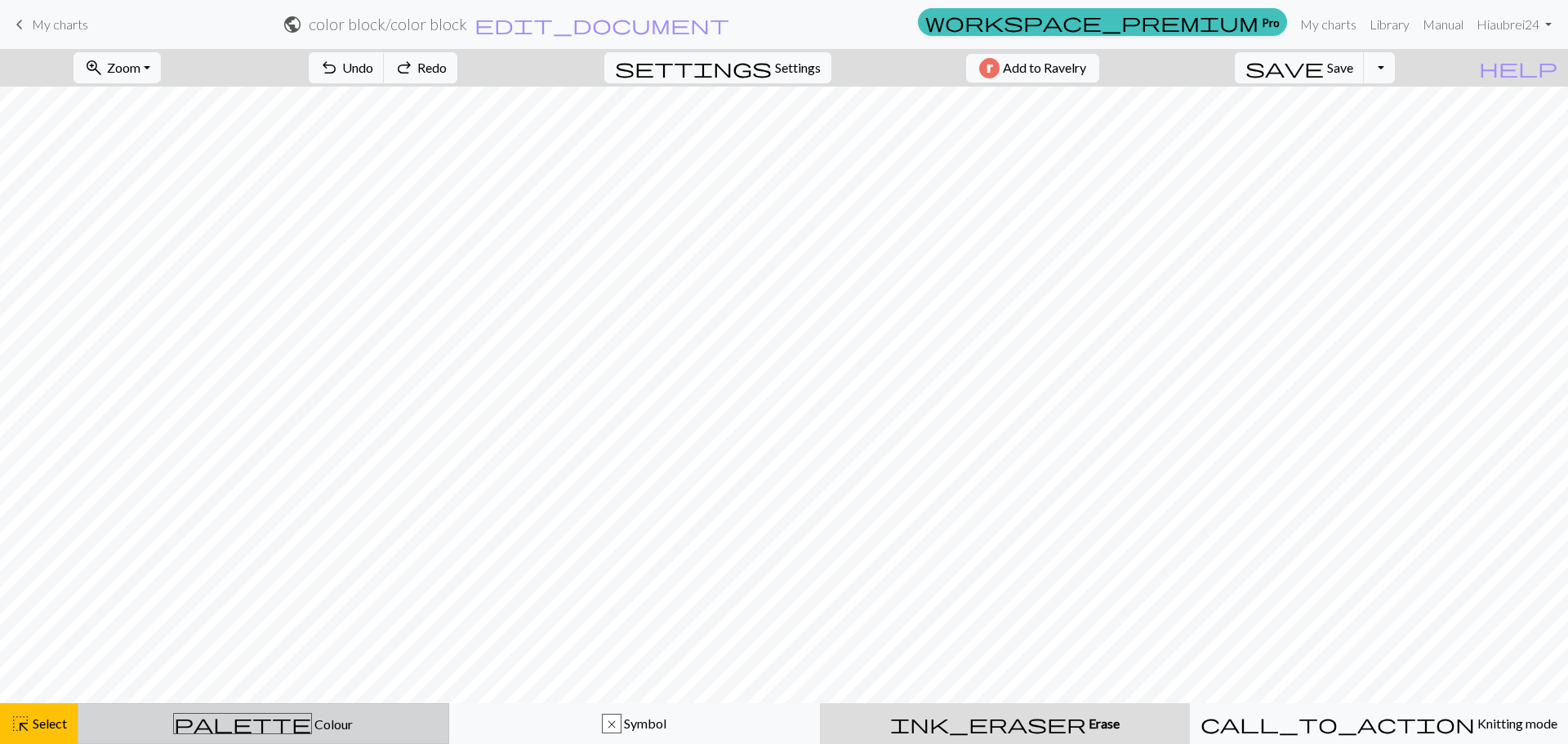
click at [326, 718] on div "palette Colour Colour" at bounding box center [263, 722] width 350 height 21
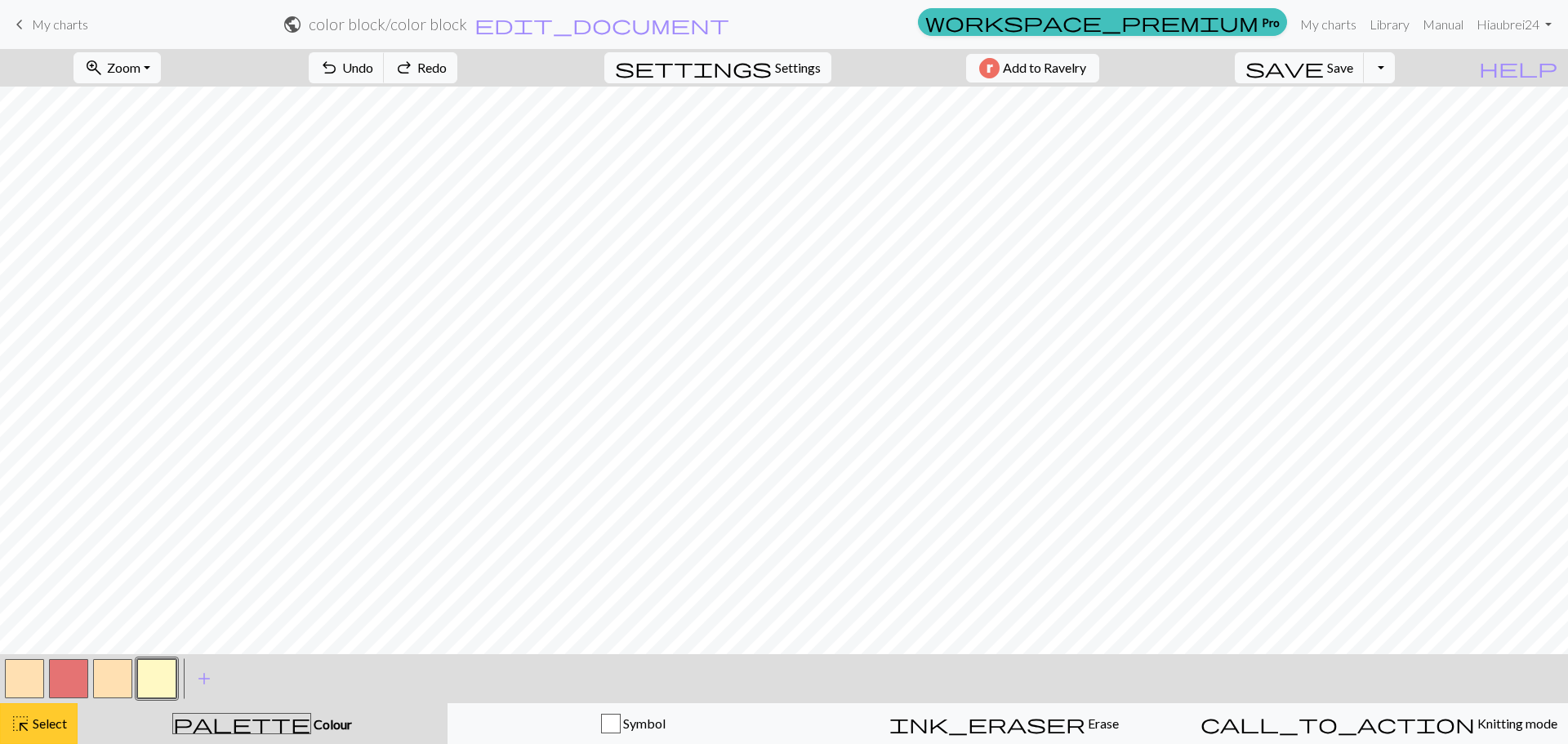
click at [37, 716] on span "Select" at bounding box center [49, 722] width 37 height 16
click at [33, 728] on span "Select" at bounding box center [49, 722] width 37 height 16
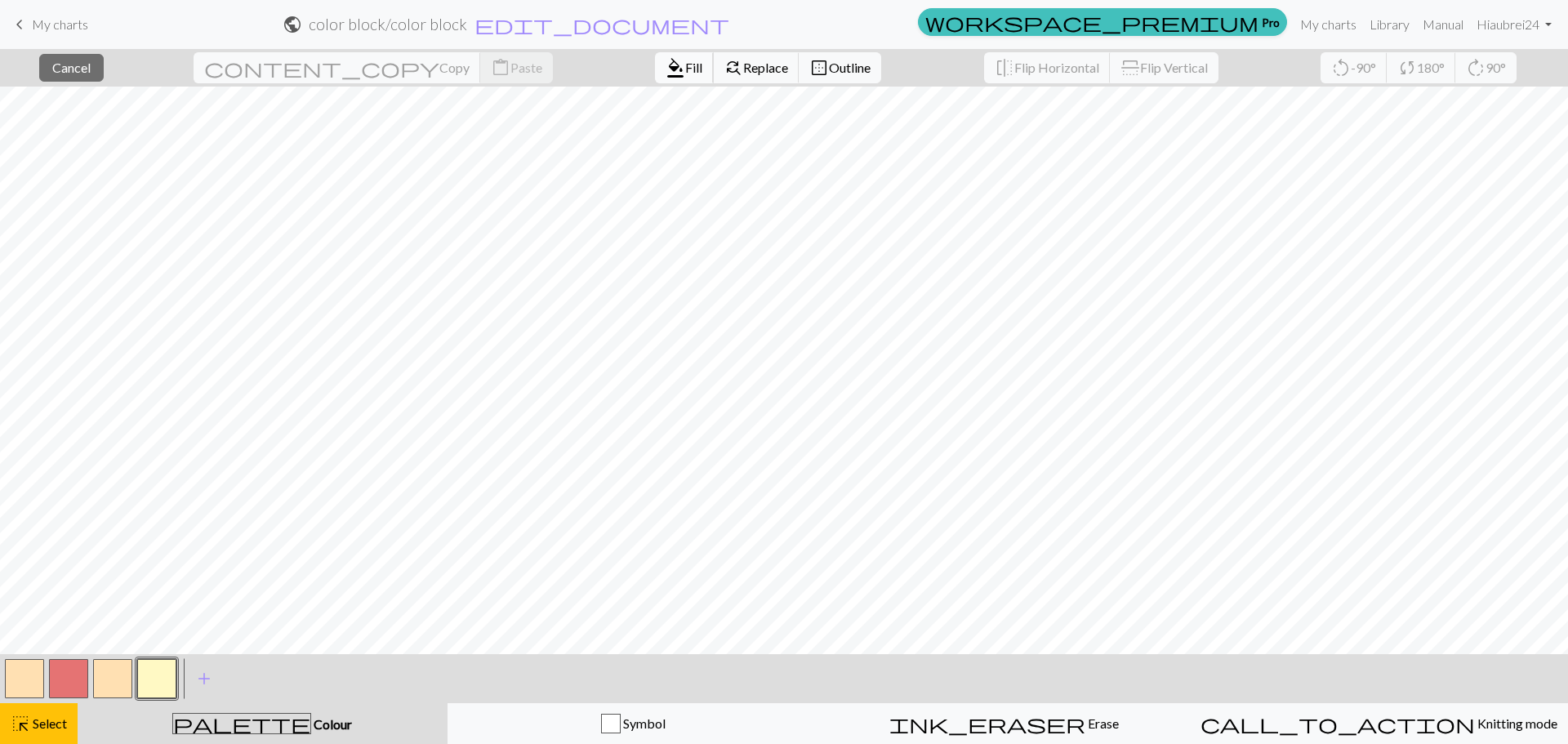
click at [666, 70] on span "format_color_fill" at bounding box center [675, 67] width 19 height 23
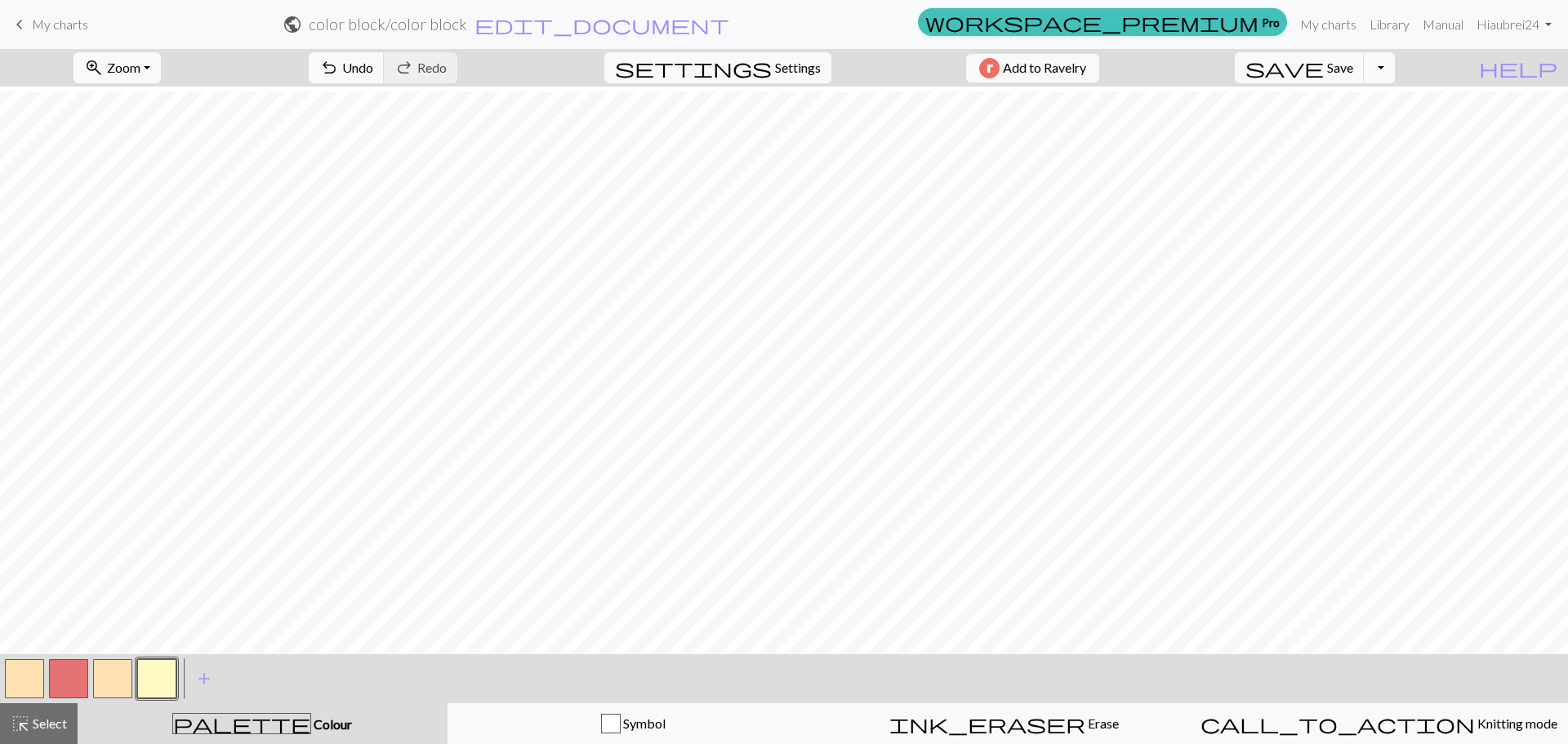
scroll to position [245, 0]
drag, startPoint x: 39, startPoint y: 725, endPoint x: 43, endPoint y: 651, distance: 74.1
click at [39, 724] on span "Select" at bounding box center [49, 722] width 37 height 16
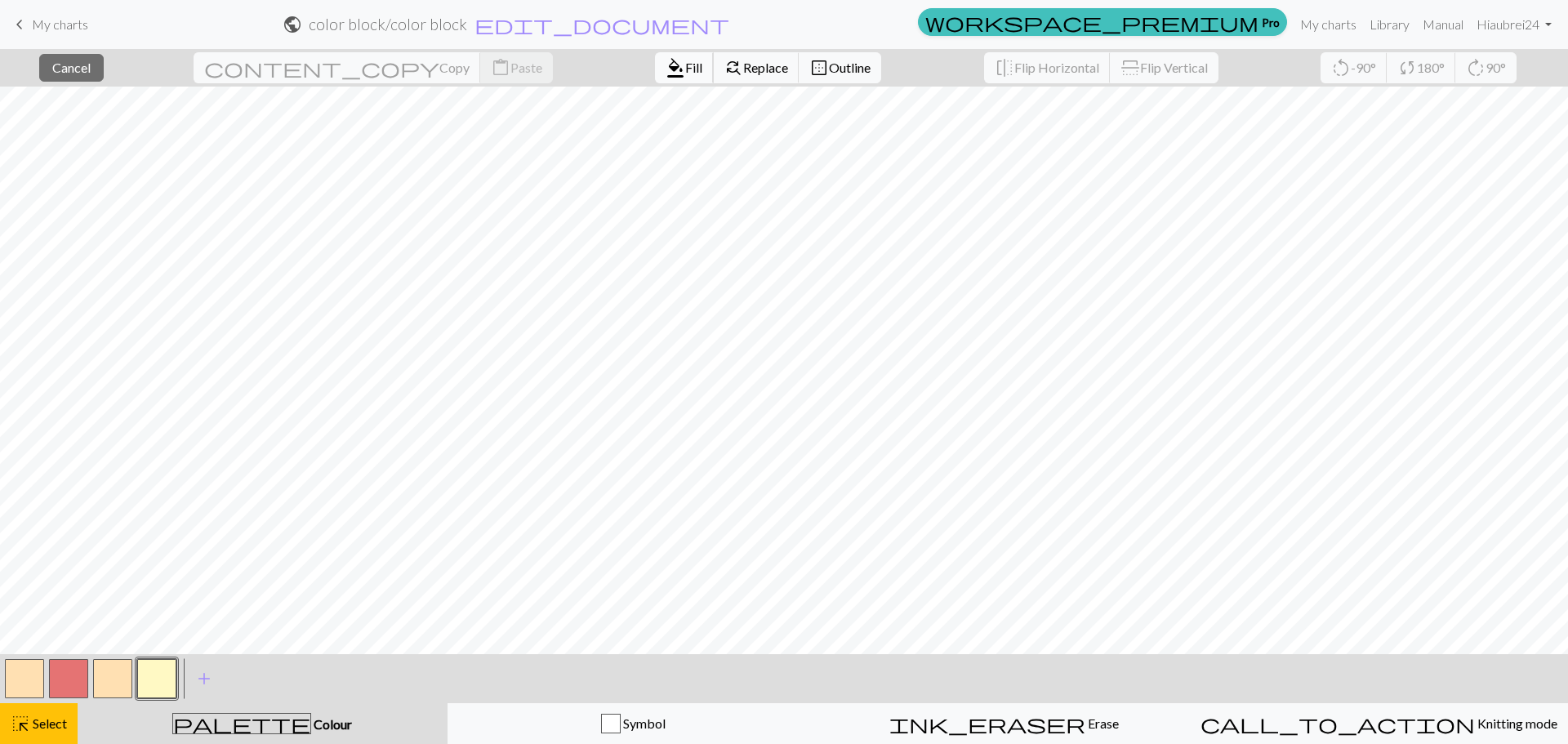
click at [655, 59] on button "format_color_fill Fill" at bounding box center [684, 67] width 59 height 31
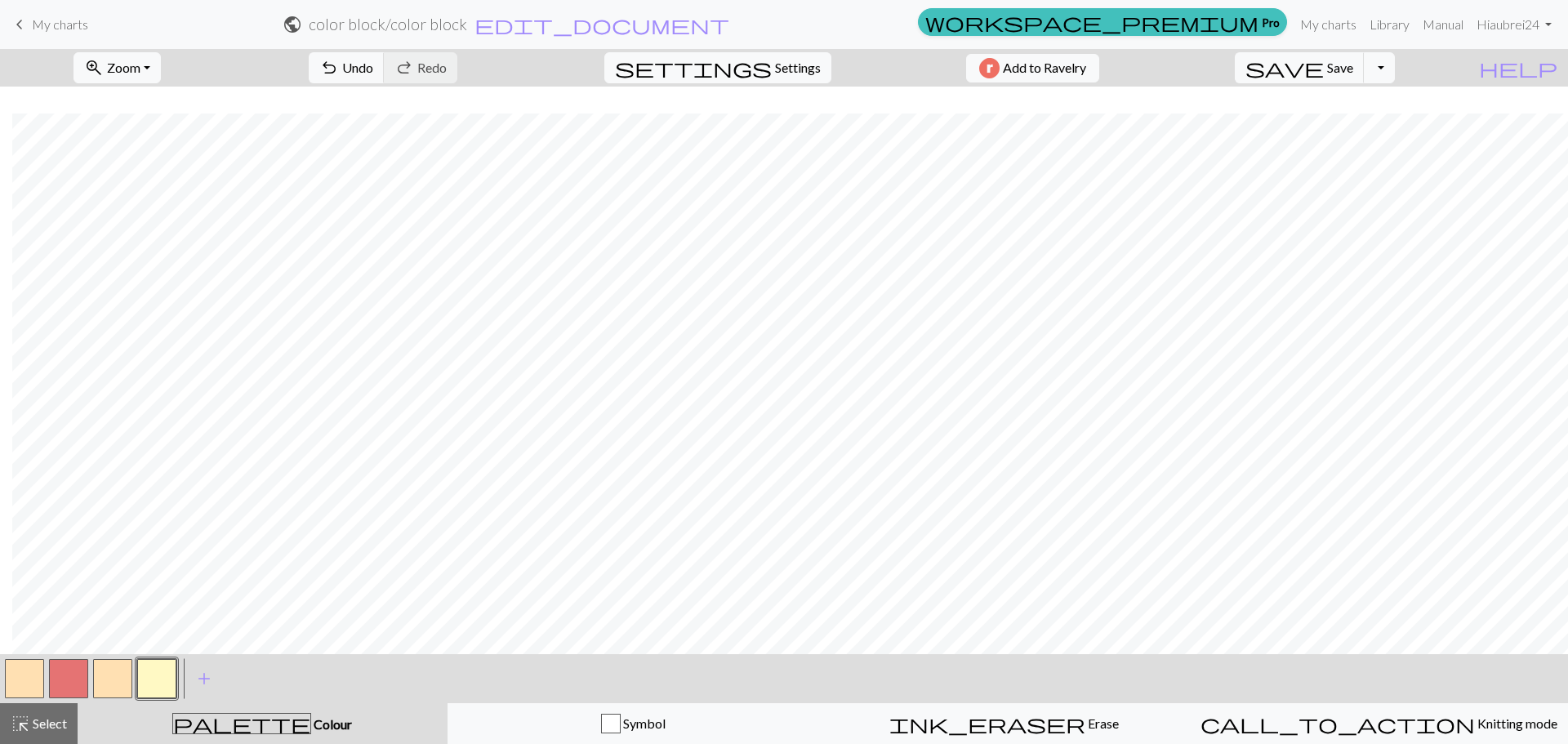
scroll to position [572, 749]
click at [25, 722] on span "highlight_alt" at bounding box center [20, 722] width 19 height 23
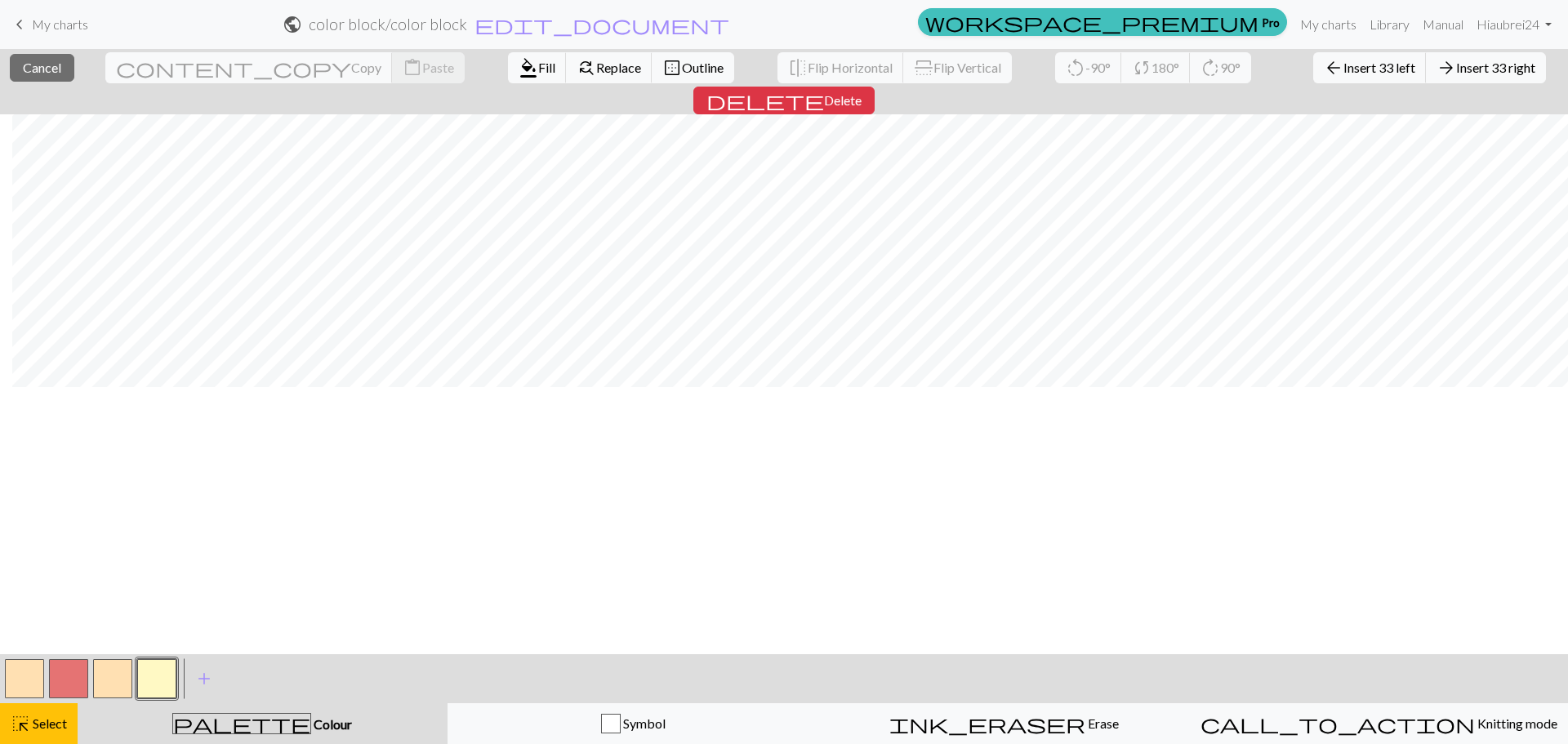
scroll to position [735, 749]
click at [63, 719] on span "Select" at bounding box center [49, 722] width 37 height 16
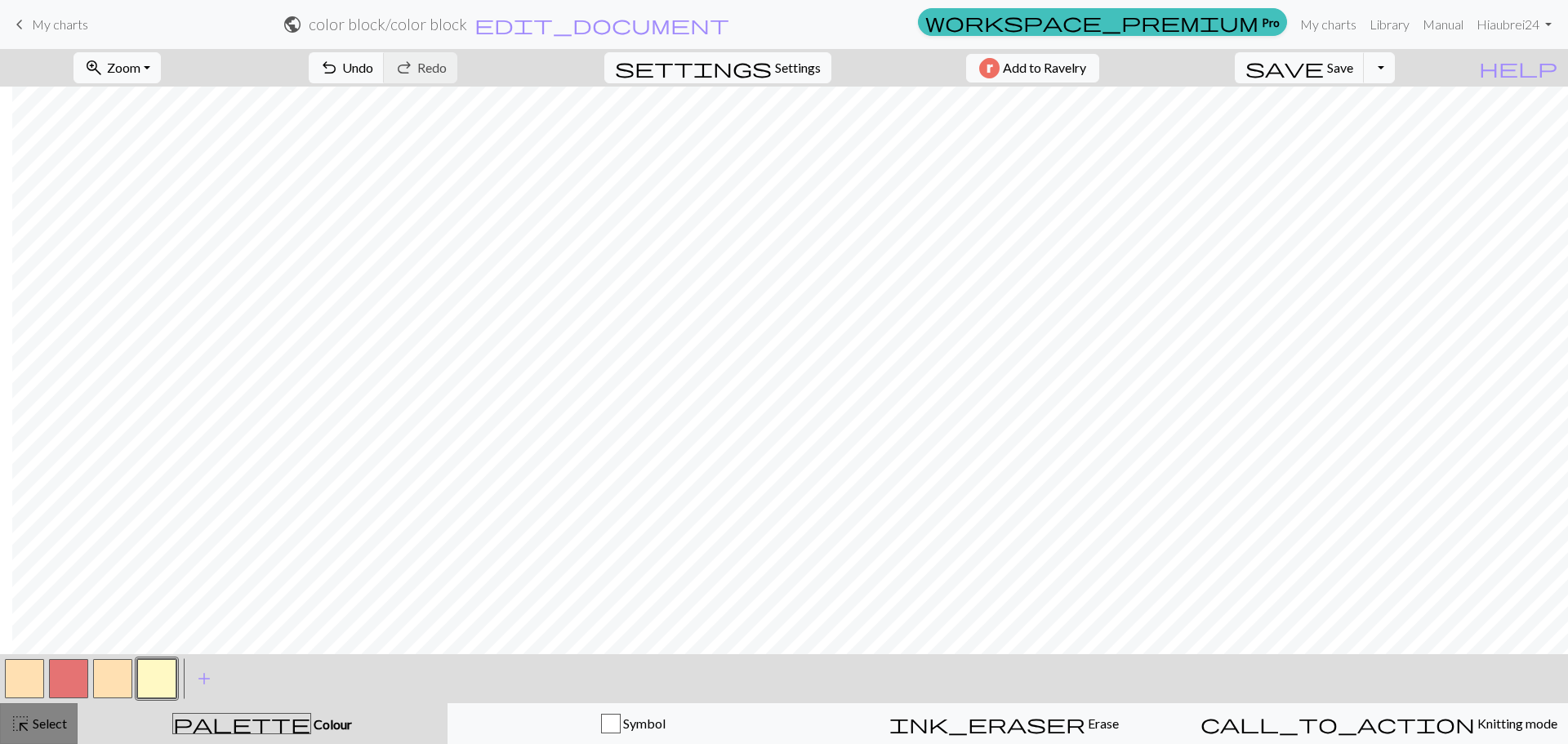
click at [35, 726] on span "Select" at bounding box center [49, 722] width 37 height 16
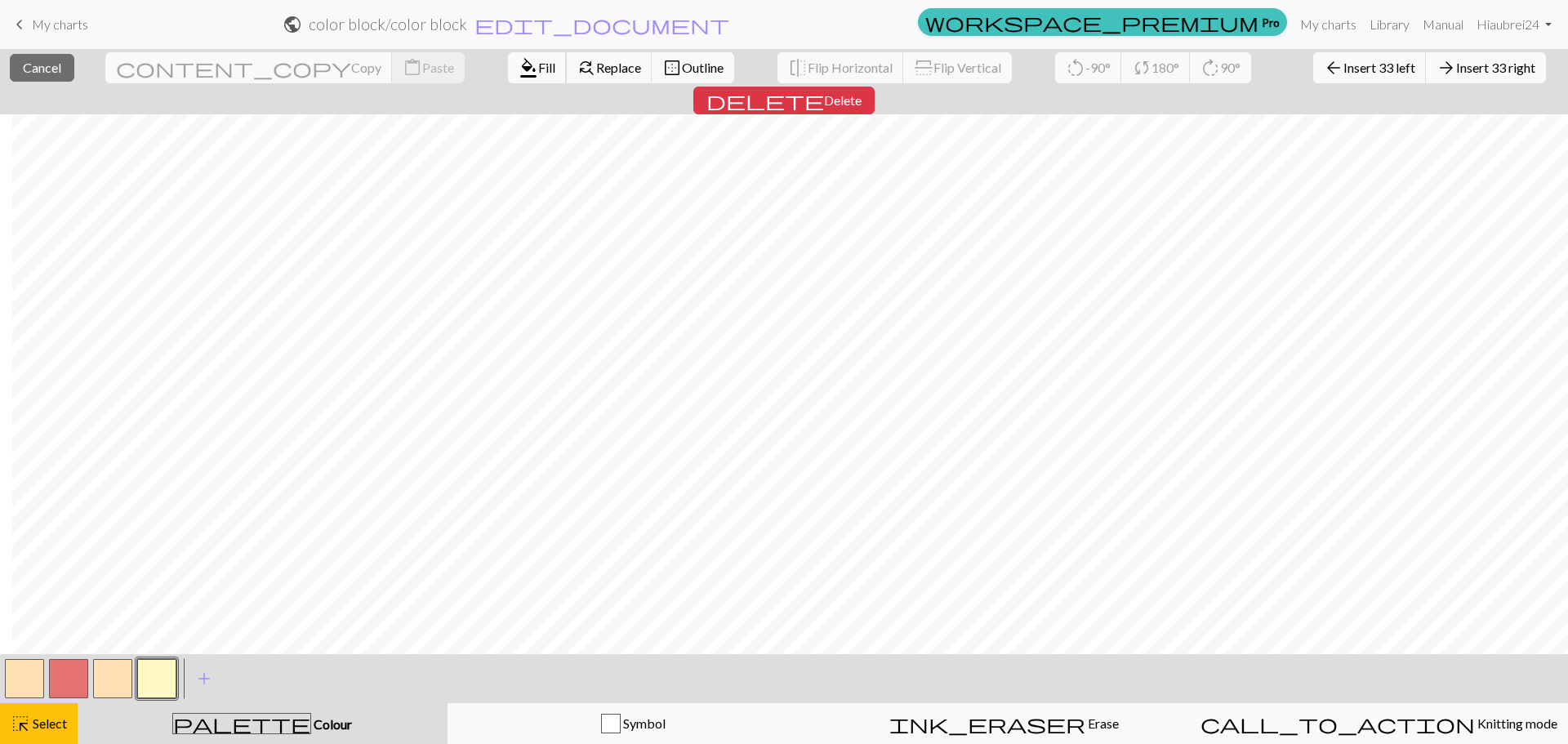
click at [518, 77] on span "format_color_fill" at bounding box center [527, 67] width 19 height 23
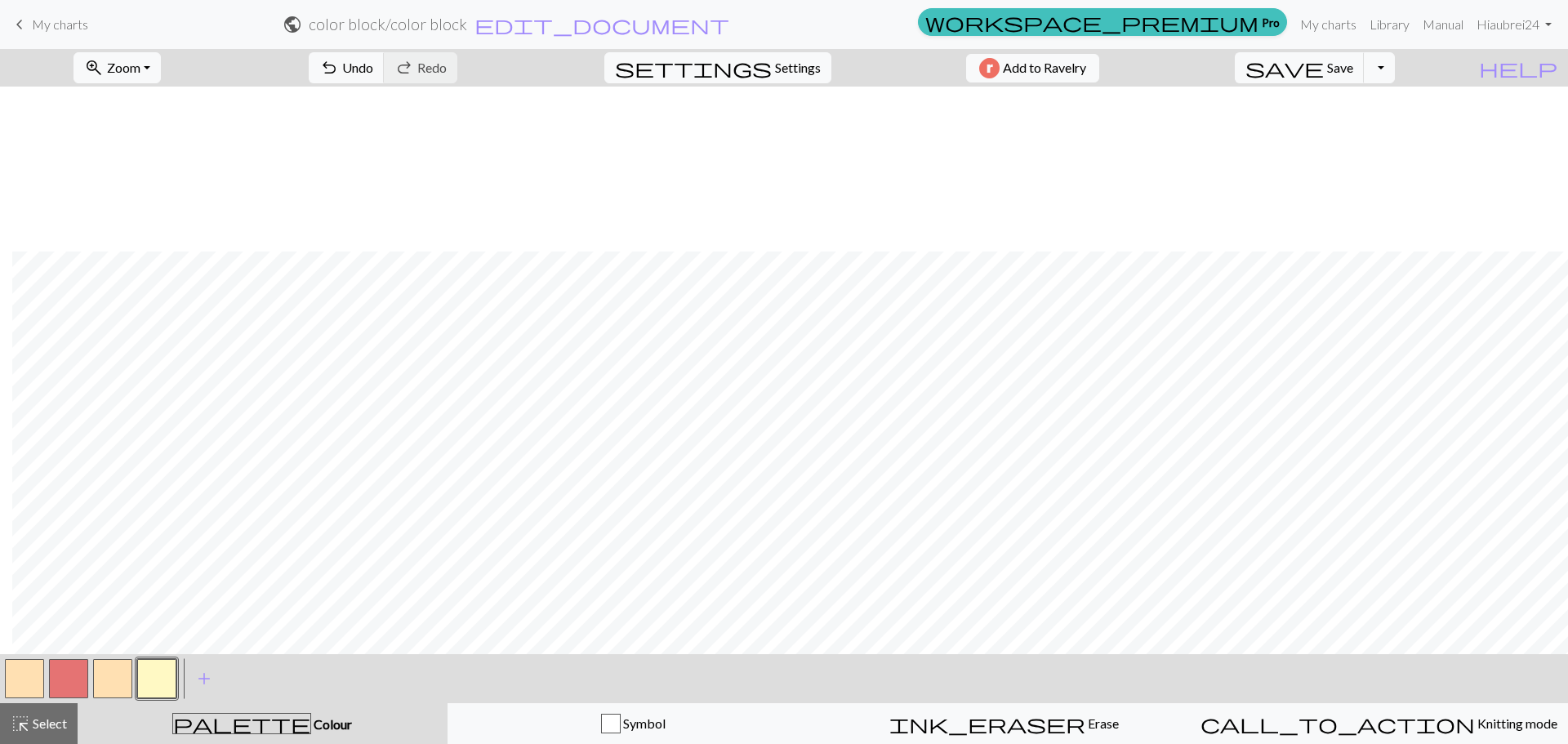
scroll to position [979, 749]
click at [339, 64] on span "undo" at bounding box center [328, 67] width 19 height 23
click at [47, 716] on span "Select" at bounding box center [49, 722] width 37 height 16
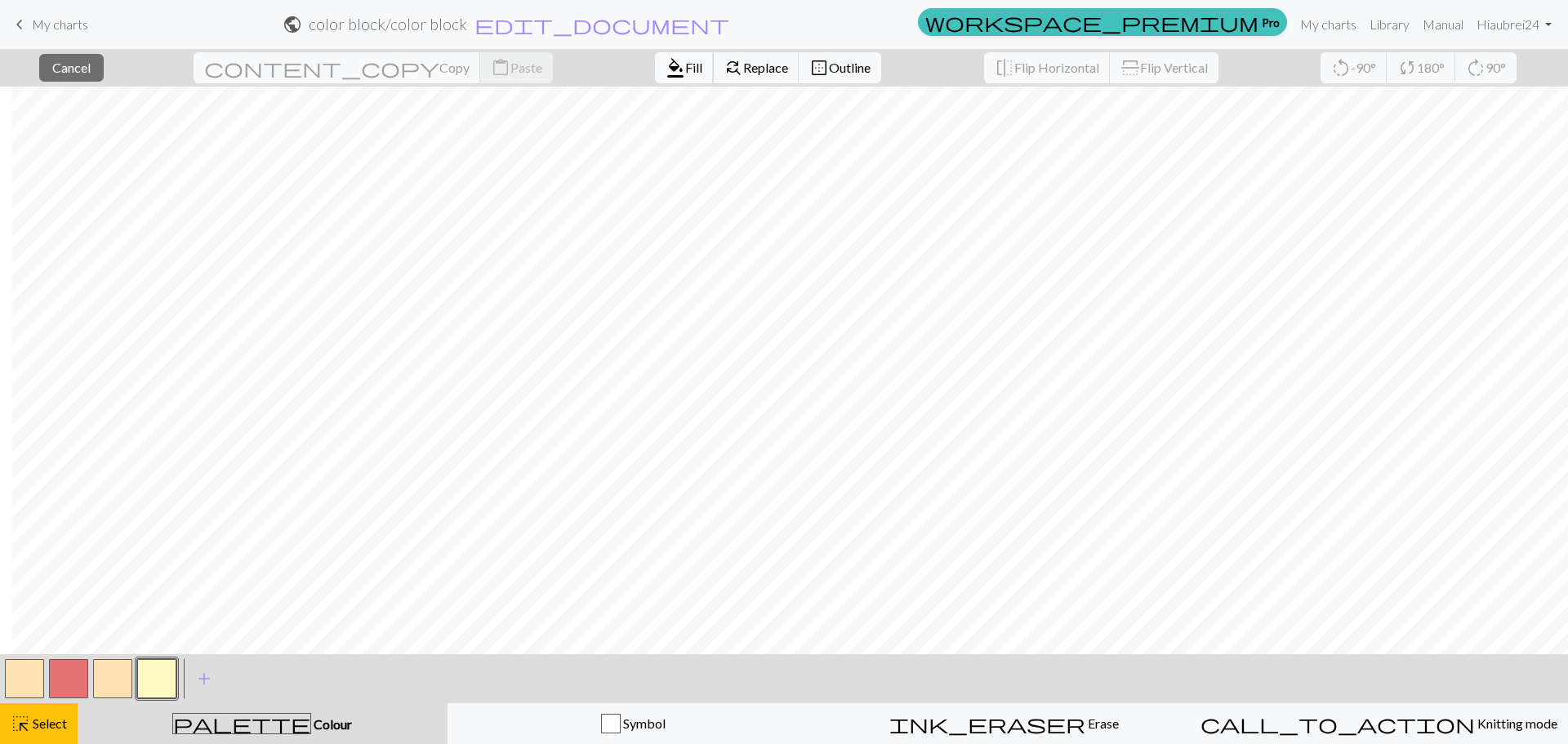
click at [666, 63] on span "format_color_fill" at bounding box center [675, 67] width 19 height 23
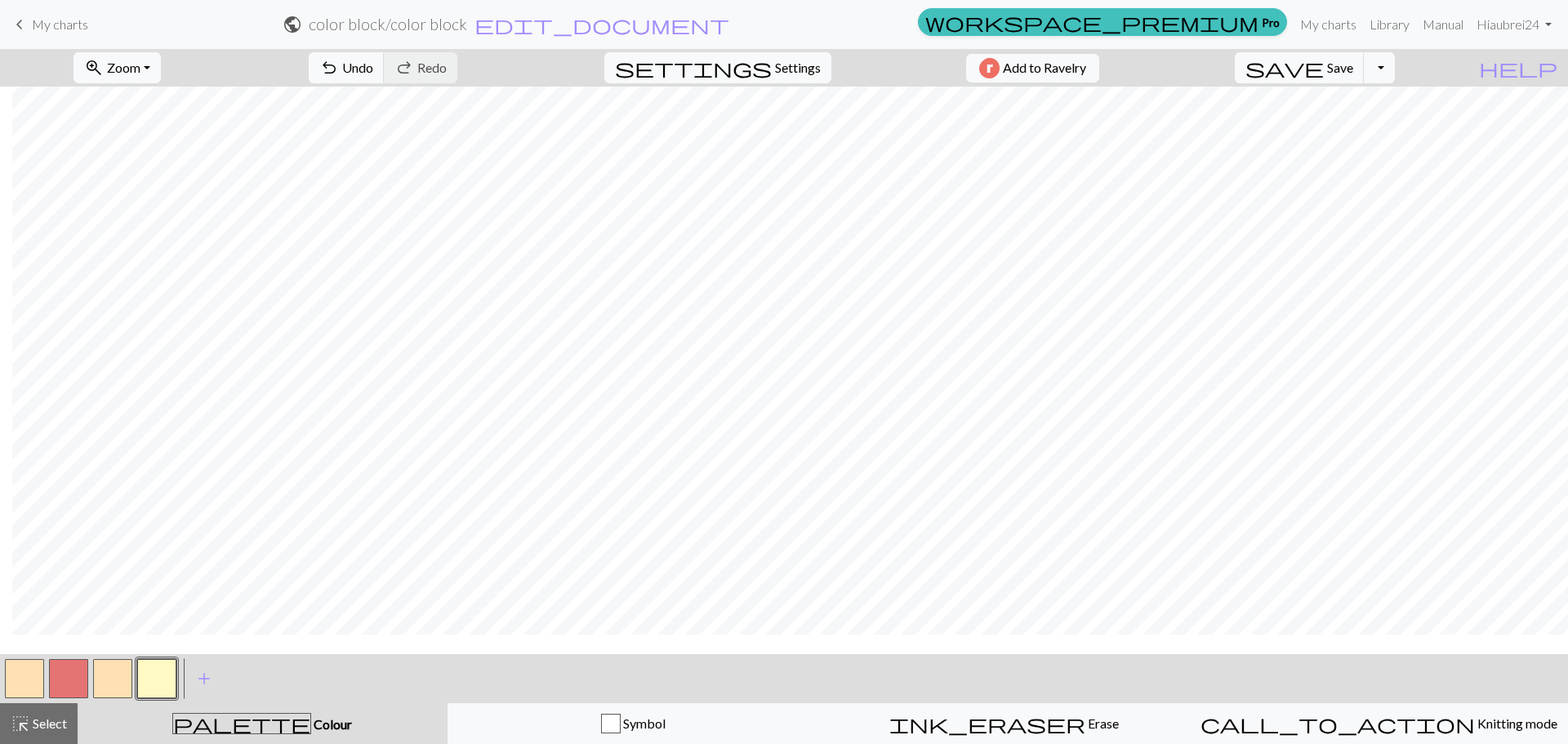
scroll to position [82, 749]
click at [41, 724] on span "Select" at bounding box center [49, 722] width 37 height 16
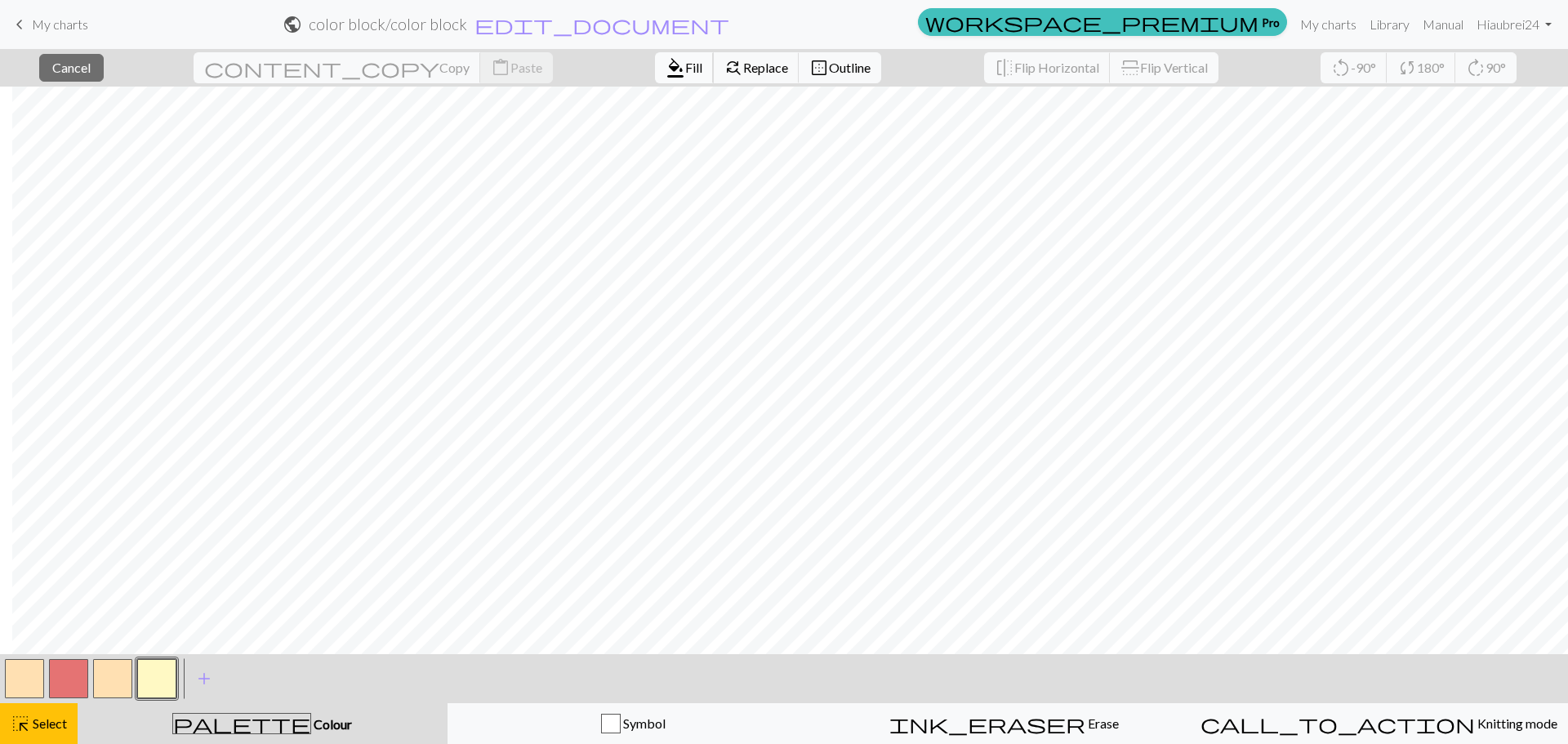
click at [655, 66] on button "format_color_fill Fill" at bounding box center [684, 67] width 59 height 31
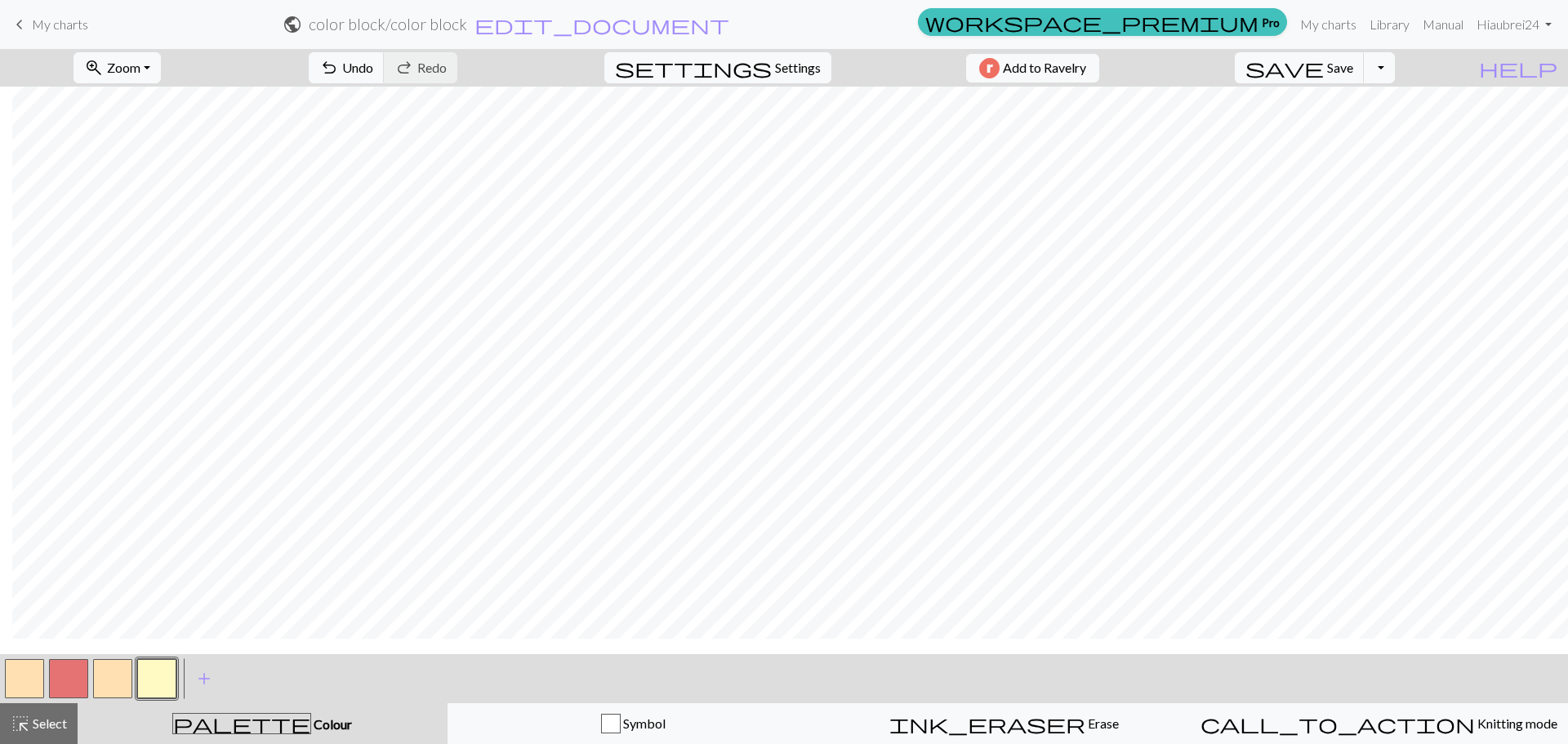
scroll to position [0, 749]
click at [73, 722] on button "highlight_alt Select Select" at bounding box center [39, 723] width 78 height 41
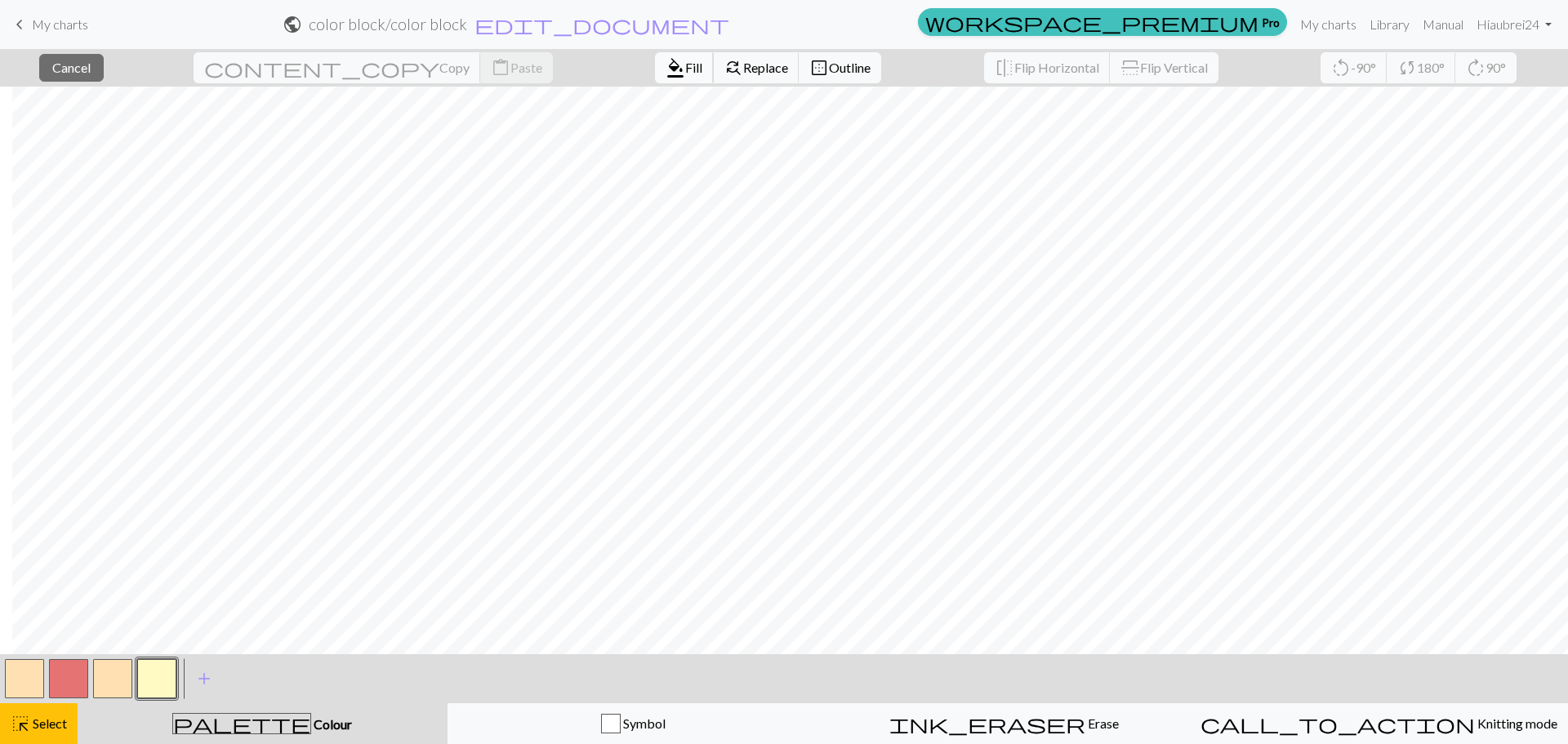
click at [666, 65] on span "format_color_fill" at bounding box center [675, 67] width 19 height 23
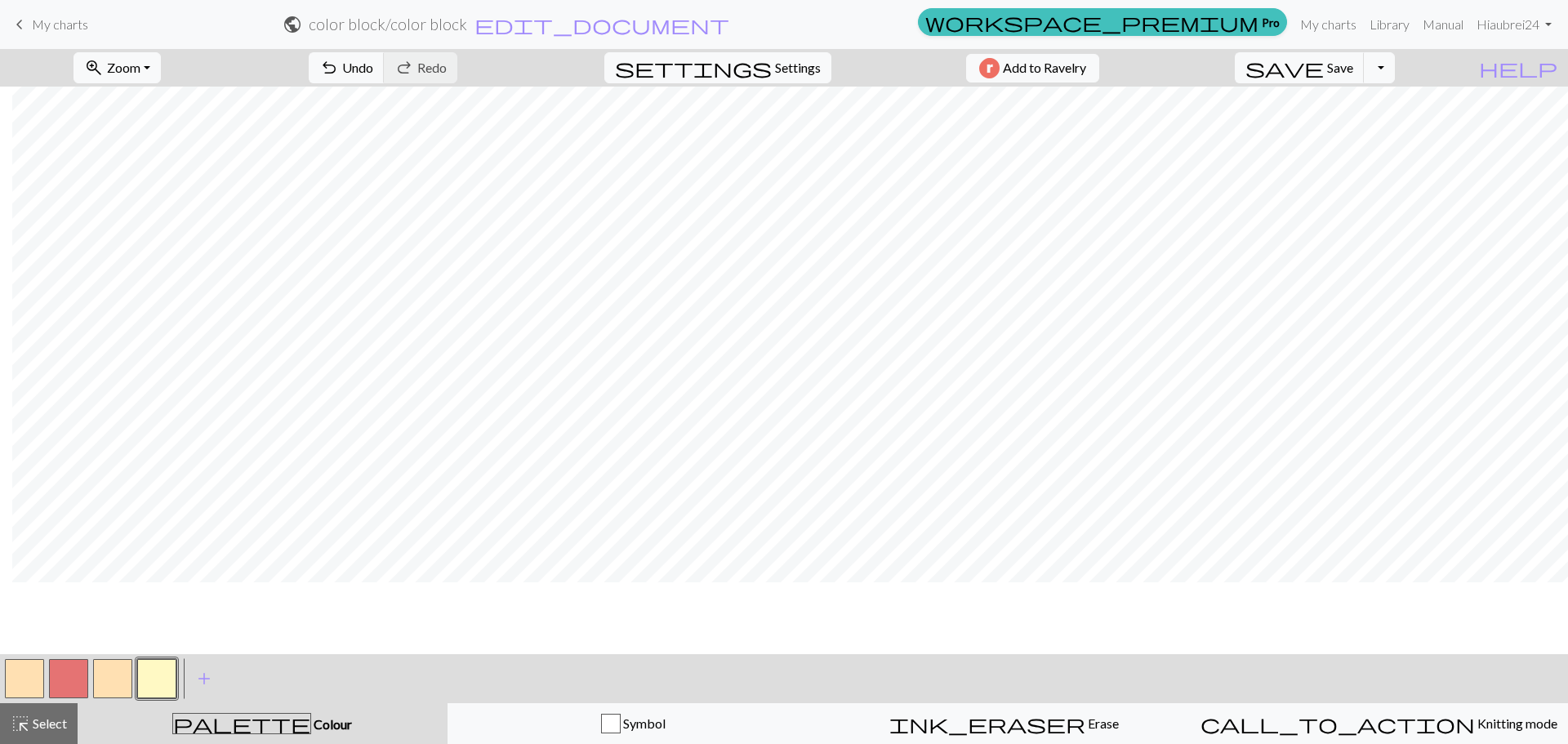
scroll to position [490, 749]
click at [56, 674] on button "button" at bounding box center [69, 678] width 39 height 39
click at [104, 69] on span "zoom_in" at bounding box center [93, 67] width 19 height 23
click at [126, 195] on button "50%" at bounding box center [139, 195] width 129 height 26
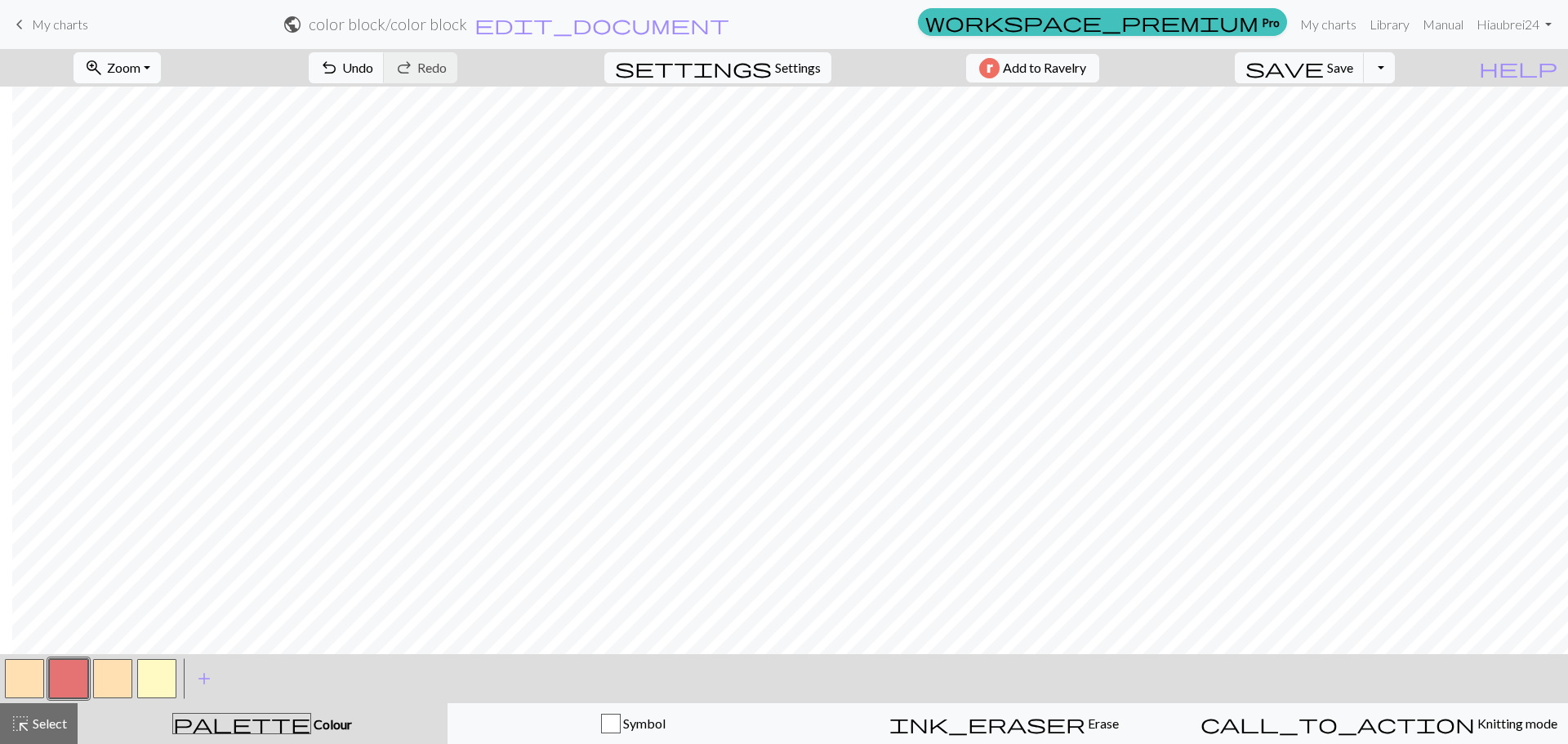
click at [141, 71] on span "Zoom" at bounding box center [124, 67] width 33 height 16
click at [127, 216] on button "100%" at bounding box center [139, 222] width 129 height 26
click at [152, 674] on button "button" at bounding box center [157, 678] width 39 height 39
click at [69, 689] on button "button" at bounding box center [69, 678] width 39 height 39
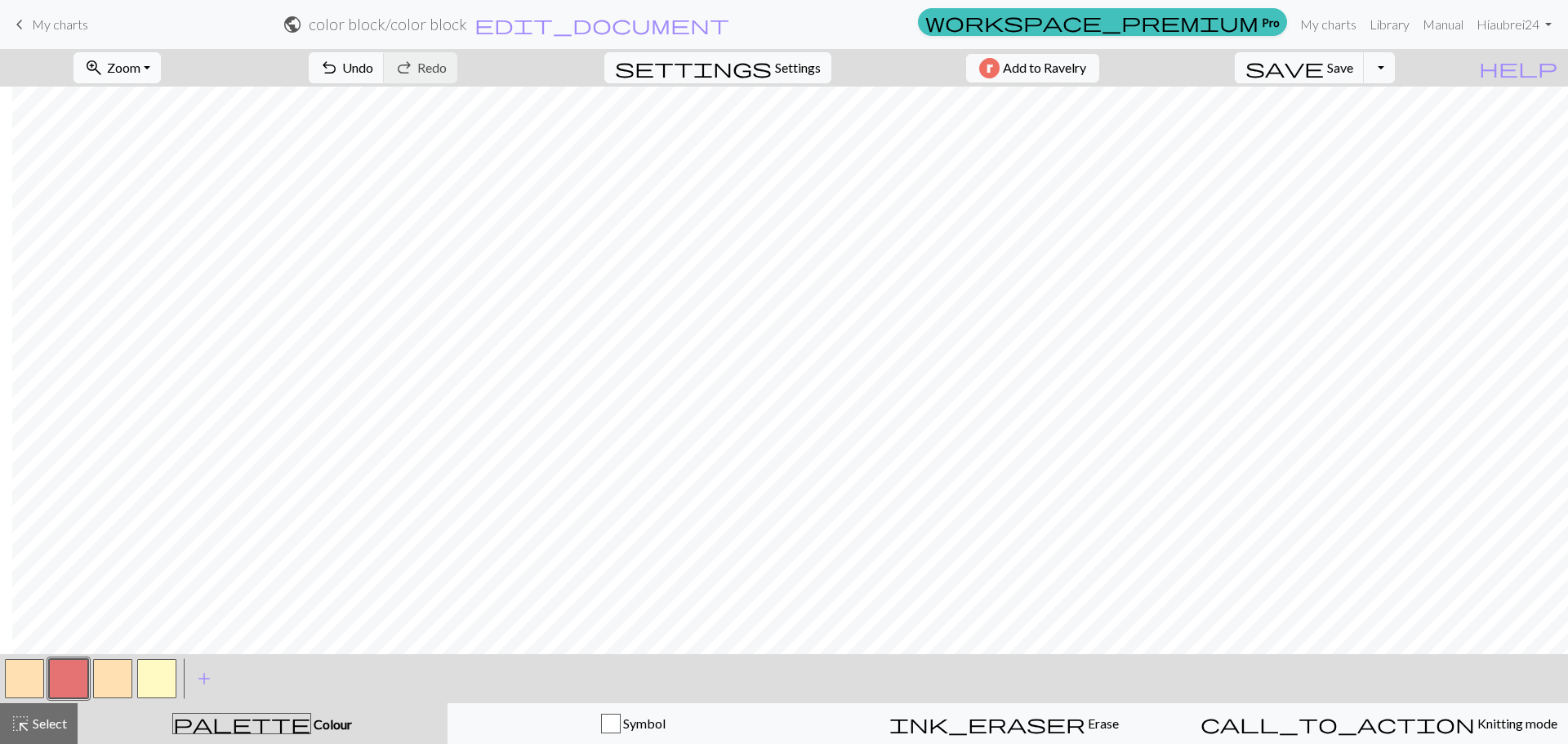
click at [134, 69] on span "Zoom" at bounding box center [124, 67] width 33 height 16
click at [135, 198] on button "50%" at bounding box center [139, 195] width 129 height 26
click at [339, 57] on span "undo" at bounding box center [328, 67] width 19 height 23
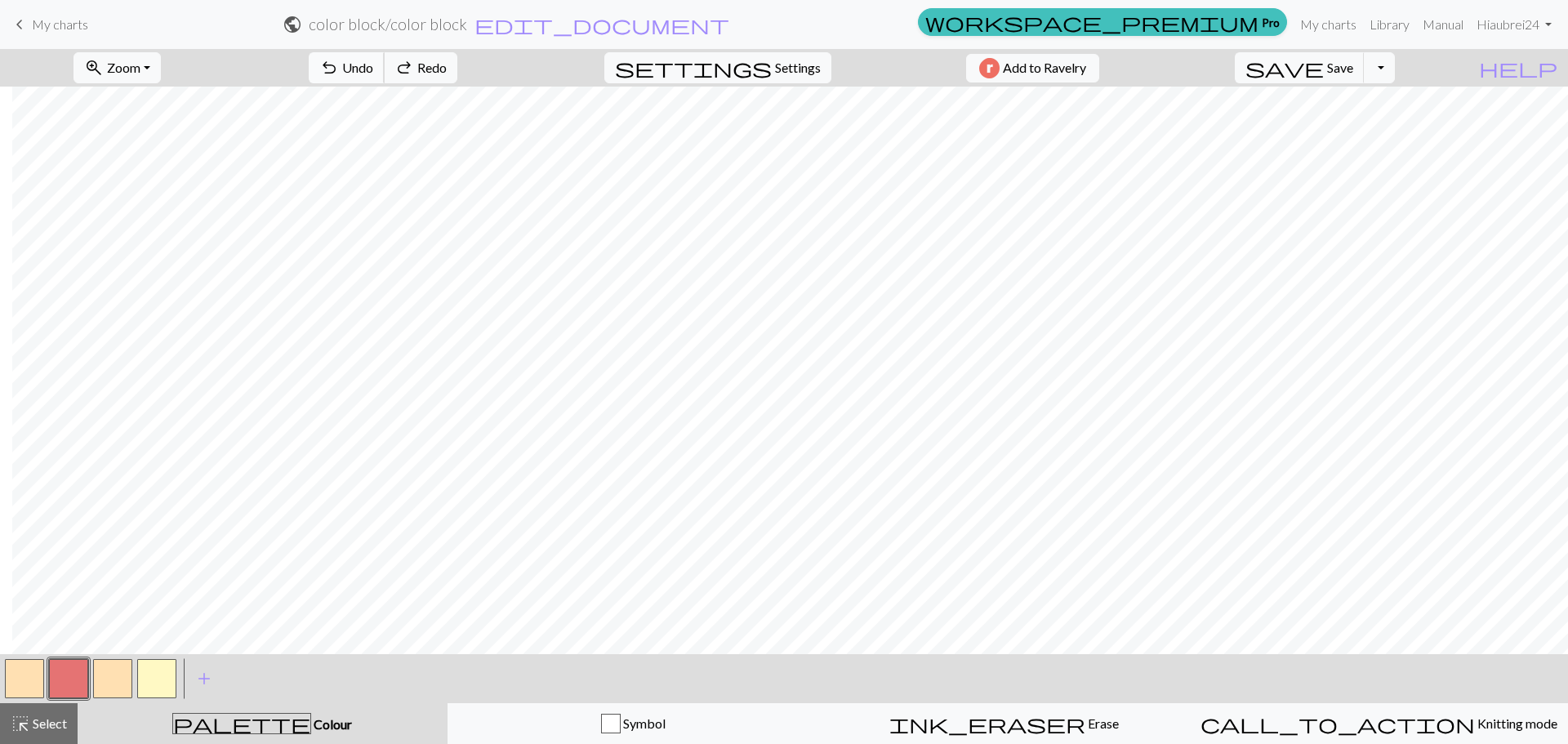
click at [339, 57] on span "undo" at bounding box center [328, 67] width 19 height 23
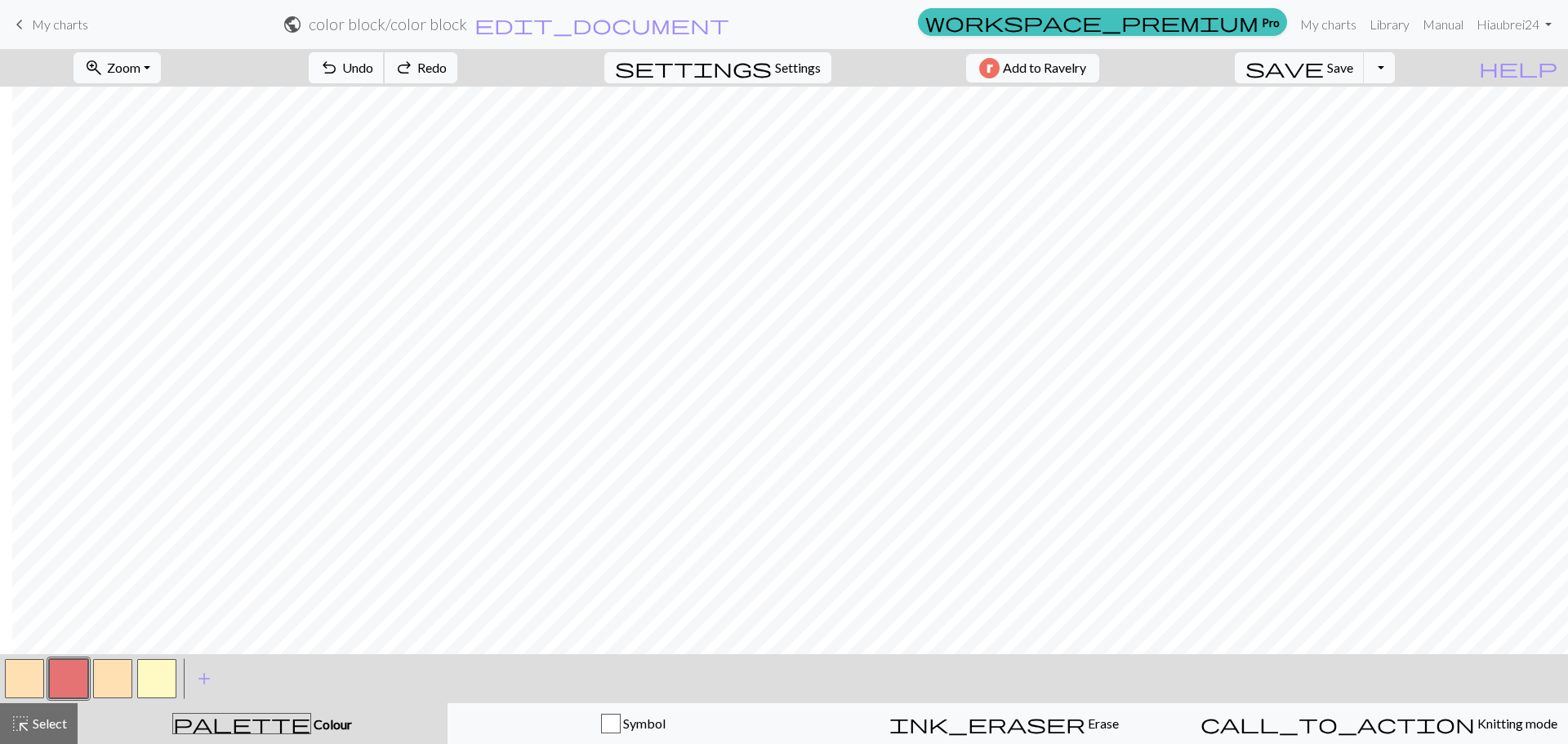
click at [339, 57] on span "undo" at bounding box center [328, 67] width 19 height 23
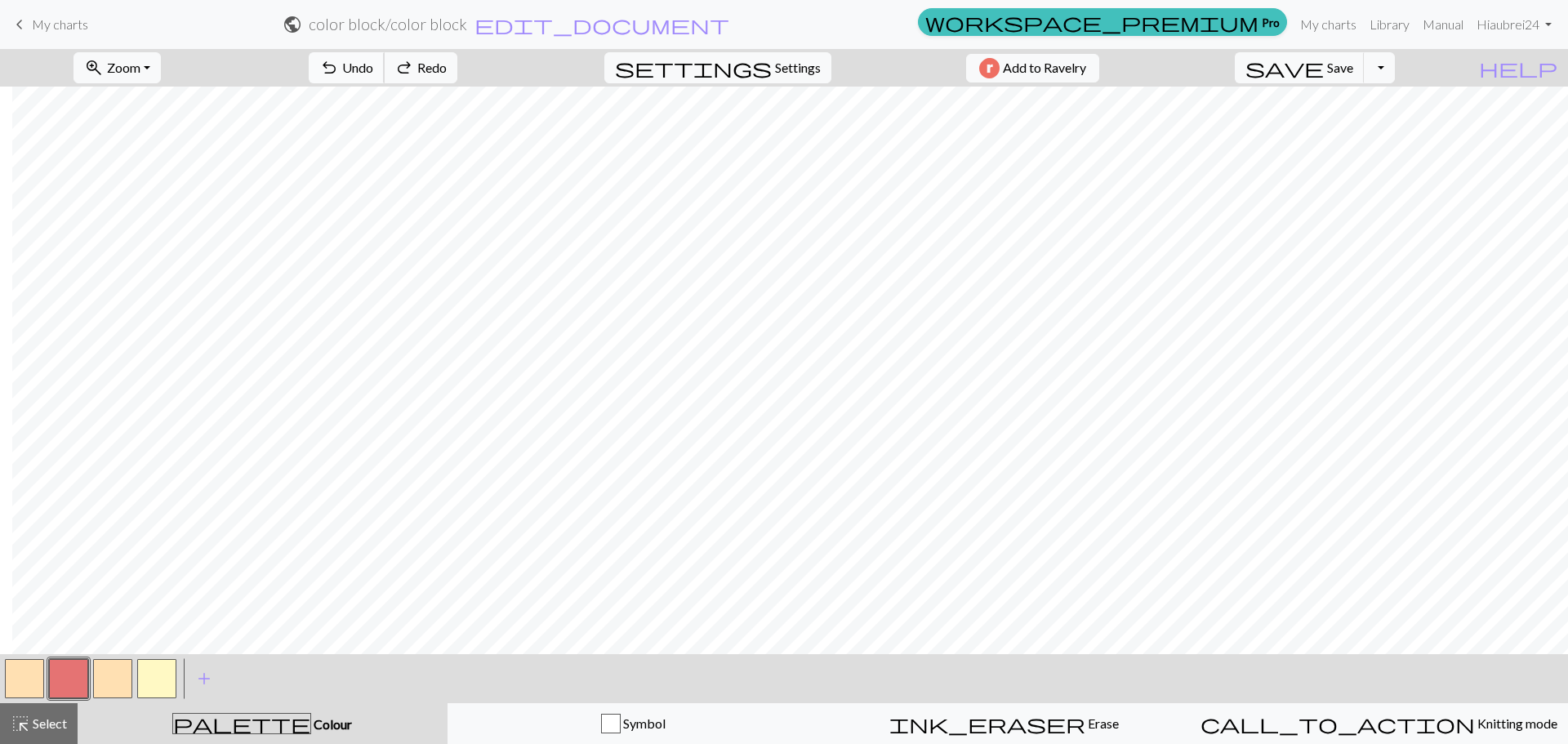
click at [339, 57] on span "undo" at bounding box center [328, 67] width 19 height 23
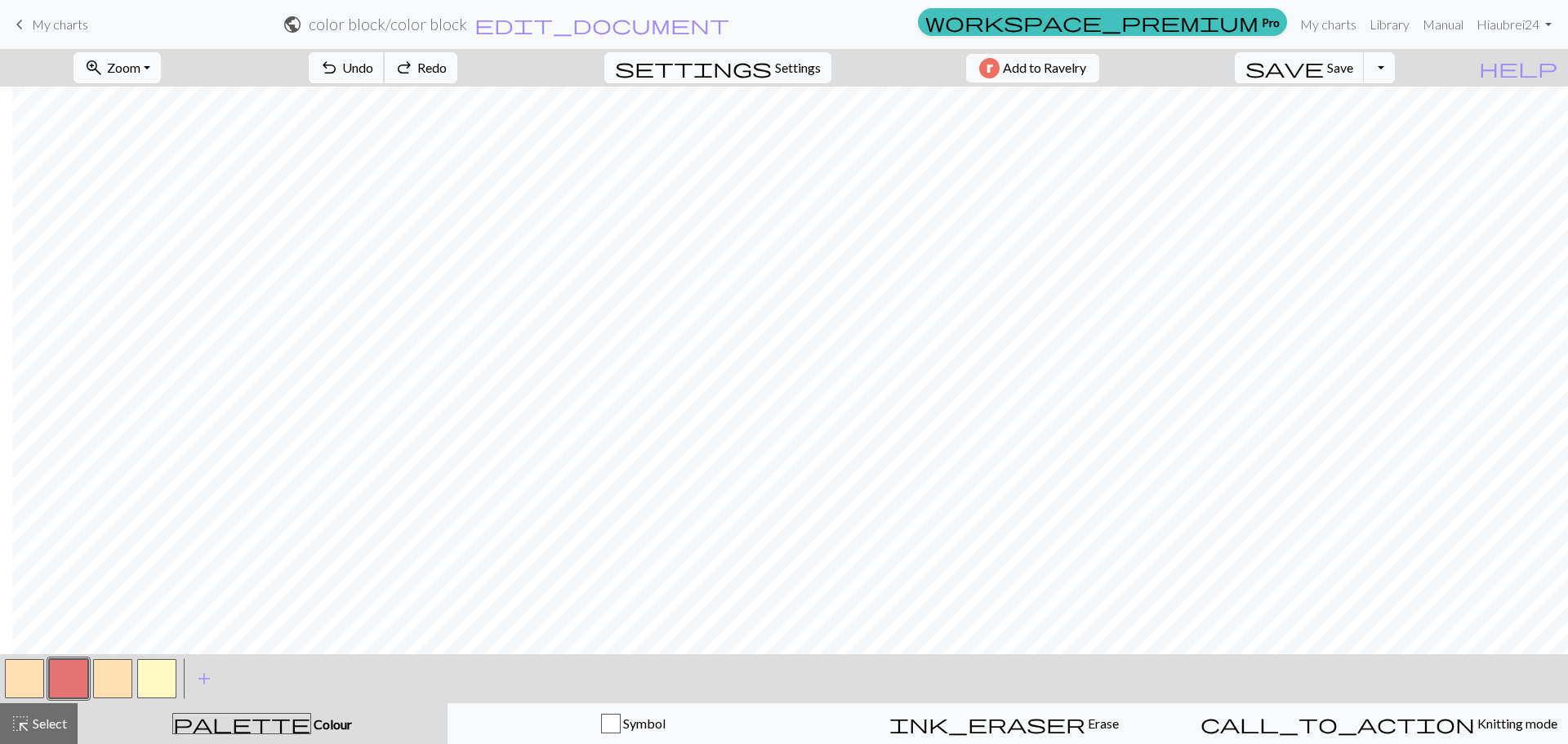
click at [339, 57] on span "undo" at bounding box center [328, 67] width 19 height 23
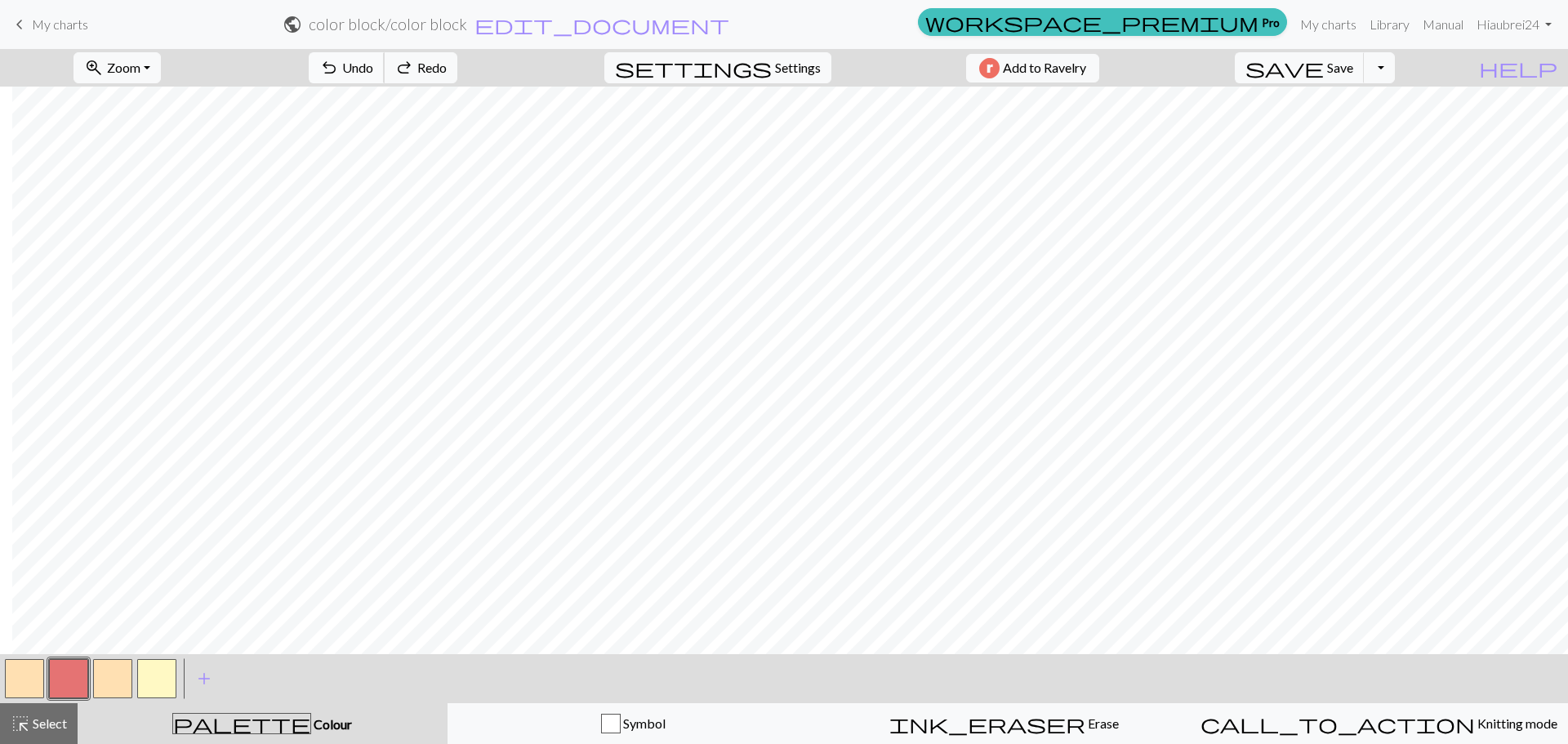
click at [339, 57] on span "undo" at bounding box center [328, 67] width 19 height 23
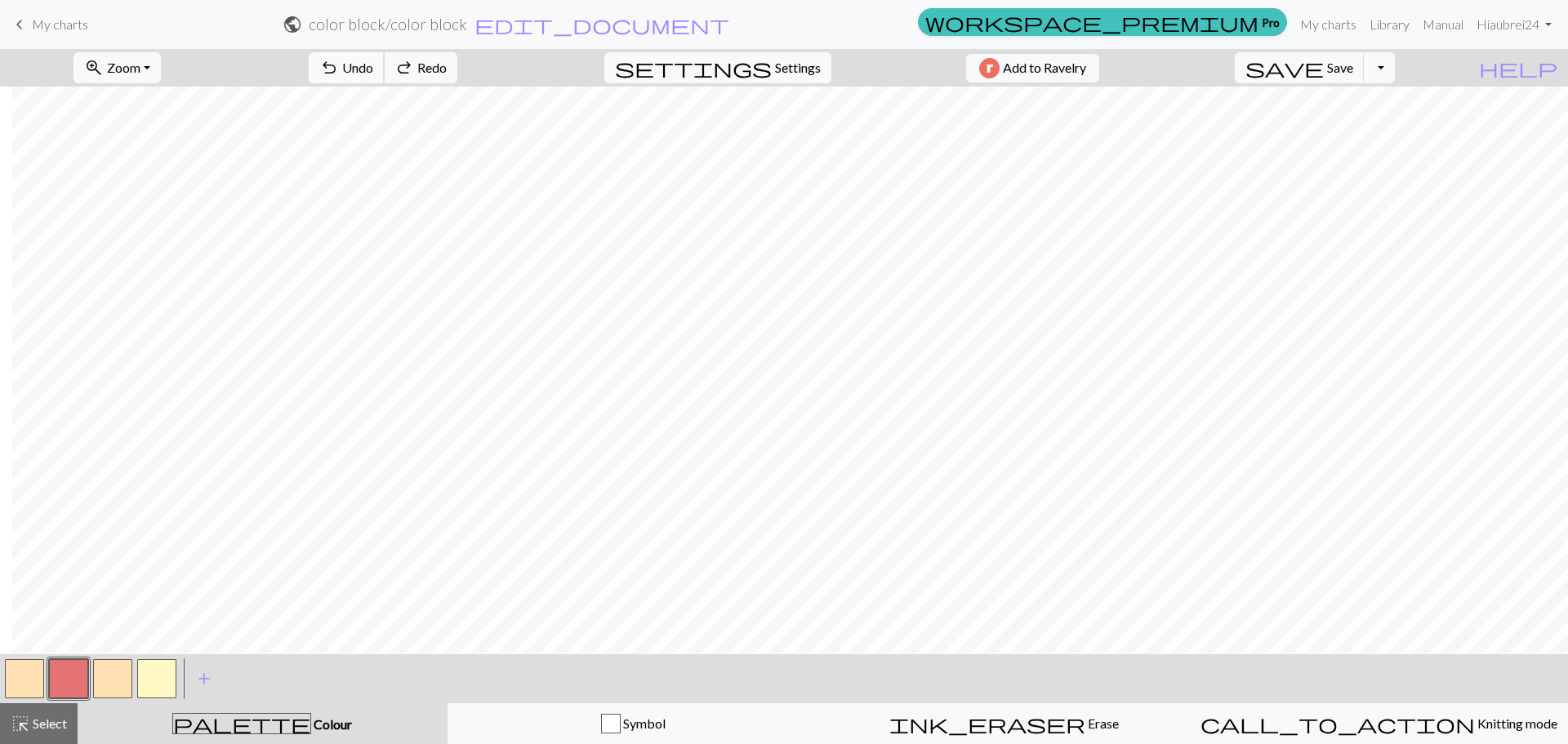
click at [339, 57] on span "undo" at bounding box center [328, 67] width 19 height 23
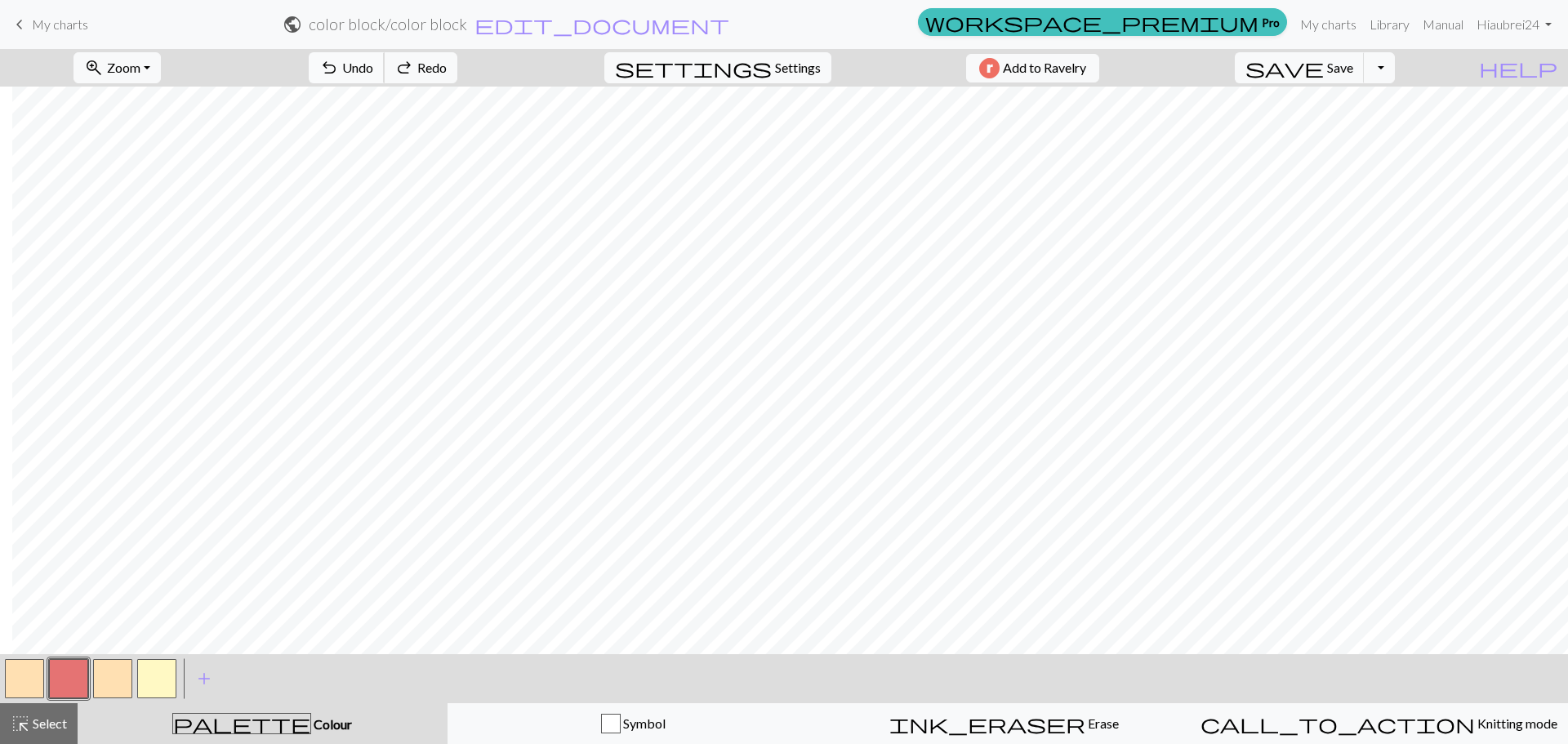
click at [339, 57] on span "undo" at bounding box center [328, 67] width 19 height 23
click at [134, 59] on button "zoom_in Zoom Zoom" at bounding box center [117, 67] width 87 height 31
click at [140, 219] on button "100%" at bounding box center [139, 222] width 129 height 26
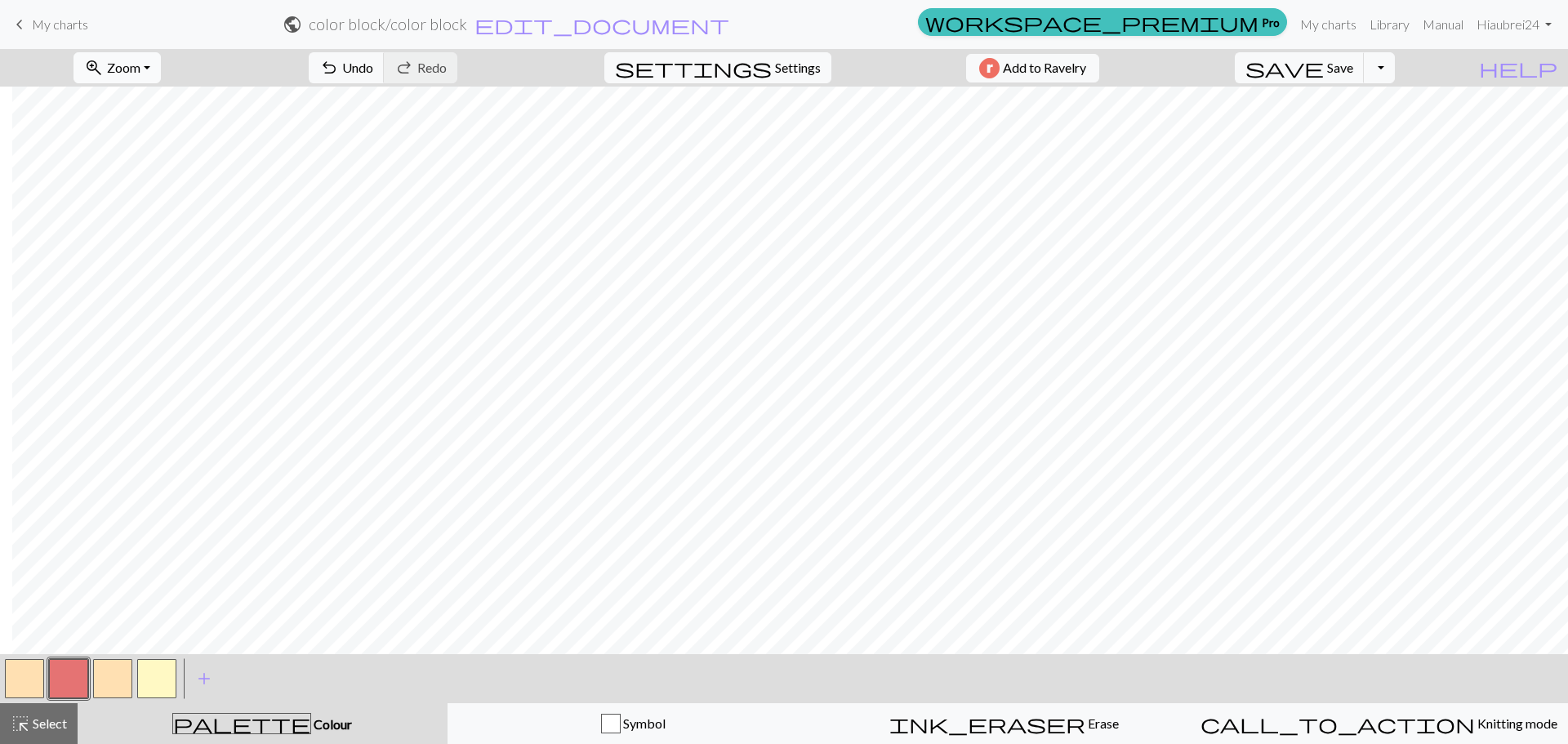
click at [129, 61] on button "zoom_in Zoom Zoom" at bounding box center [117, 67] width 87 height 31
click at [125, 195] on button "50%" at bounding box center [139, 195] width 129 height 26
click at [373, 65] on span "Undo" at bounding box center [357, 67] width 31 height 16
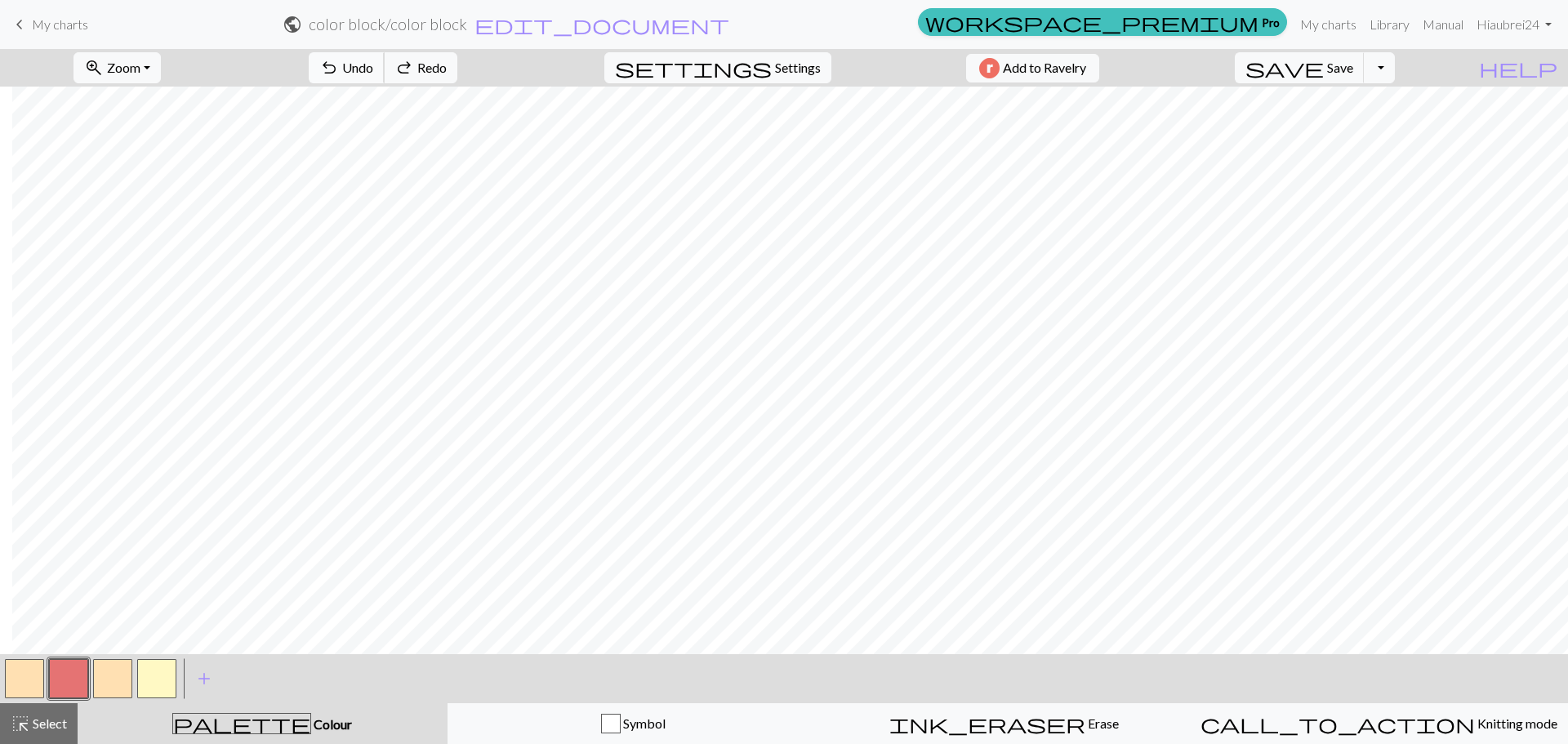
click at [373, 65] on span "Undo" at bounding box center [357, 67] width 31 height 16
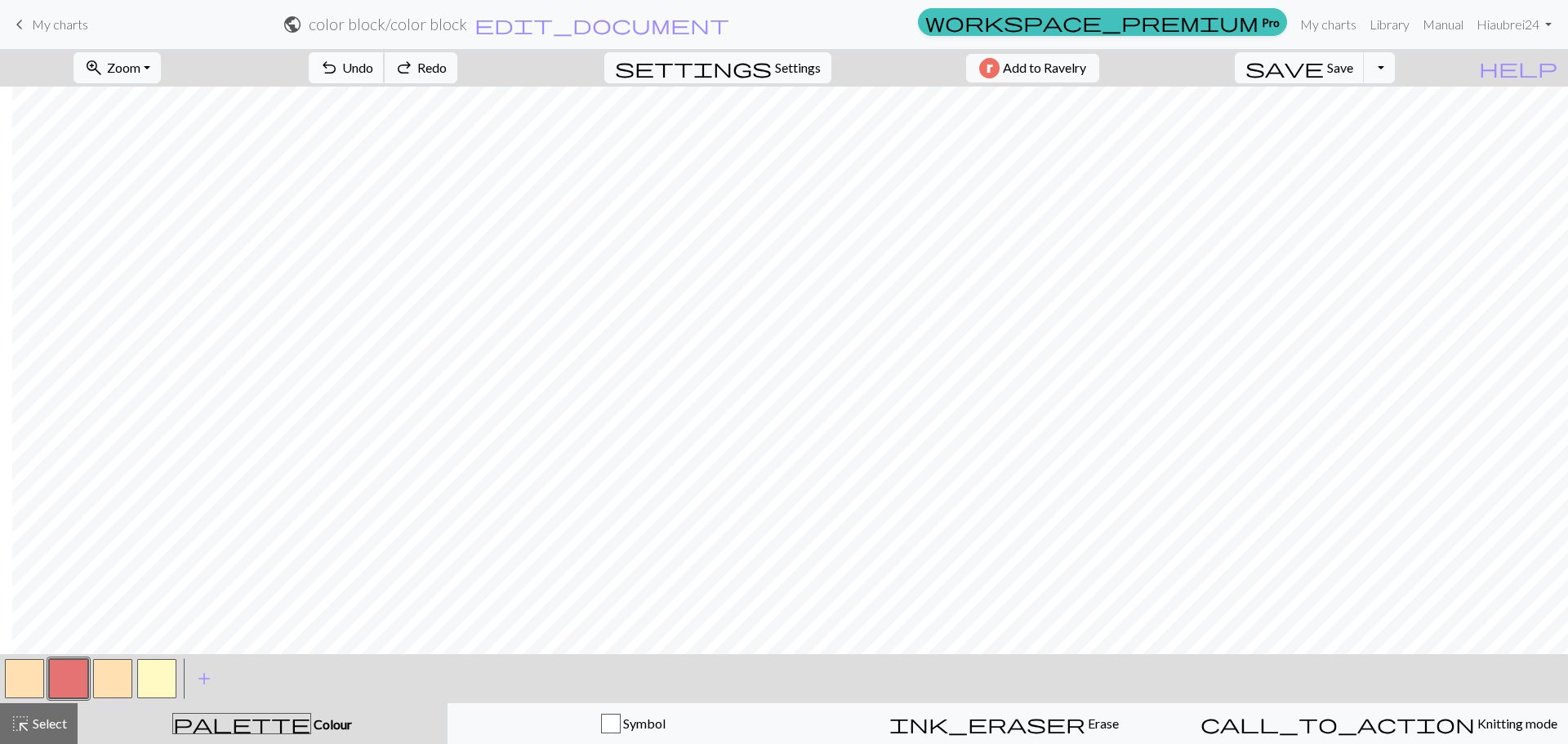
click at [373, 65] on span "Undo" at bounding box center [357, 67] width 31 height 16
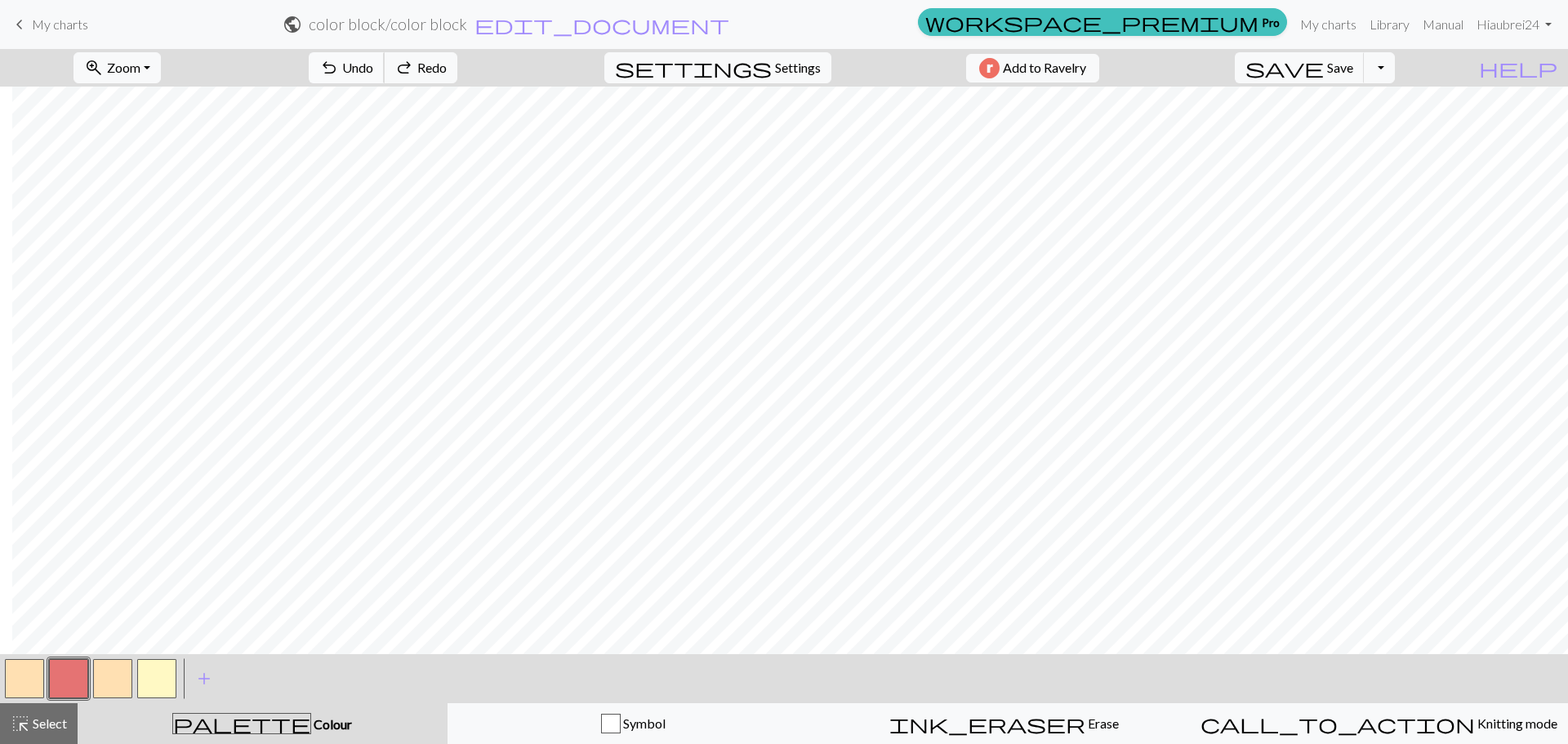
click at [373, 65] on span "Undo" at bounding box center [357, 67] width 31 height 16
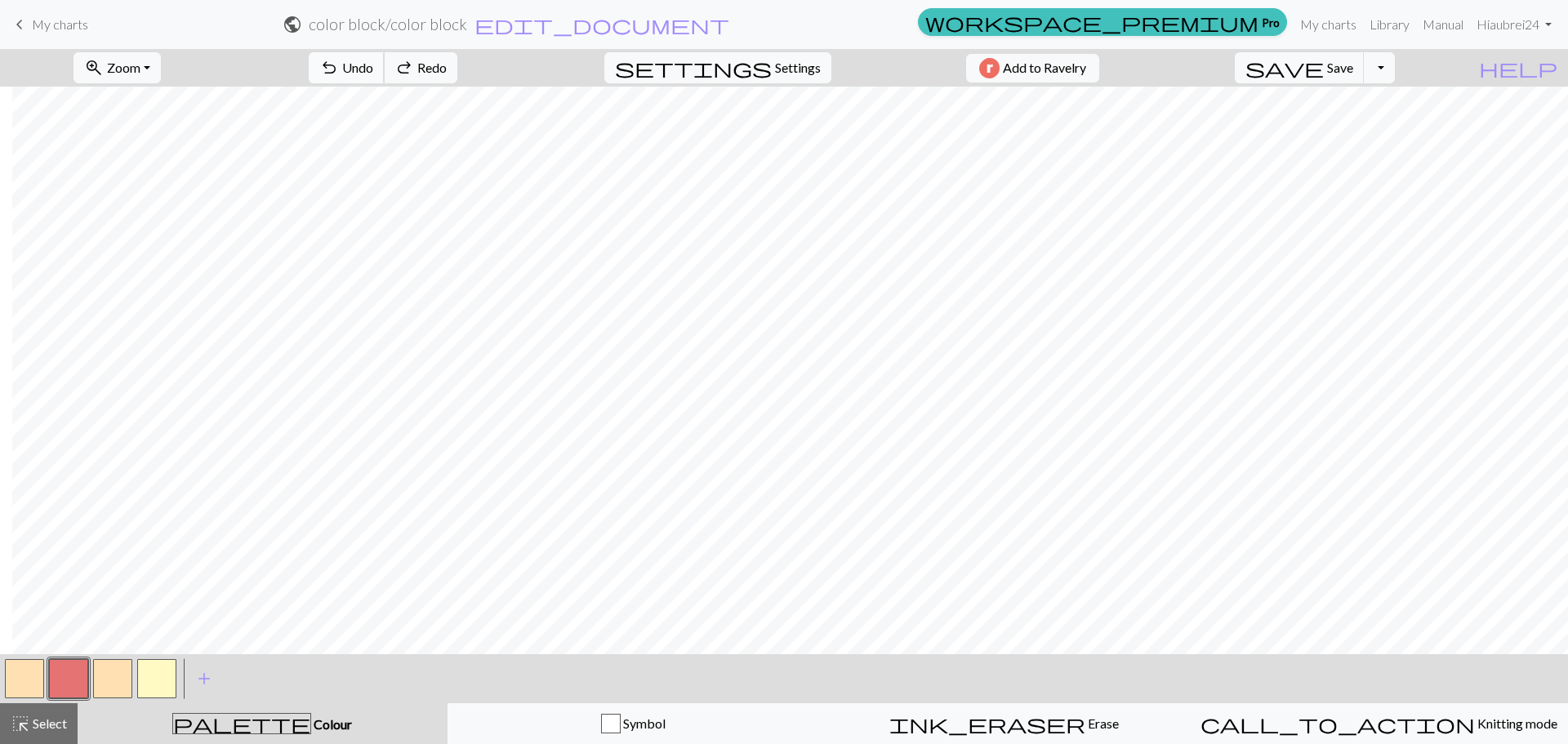
click at [373, 65] on span "Undo" at bounding box center [357, 67] width 31 height 16
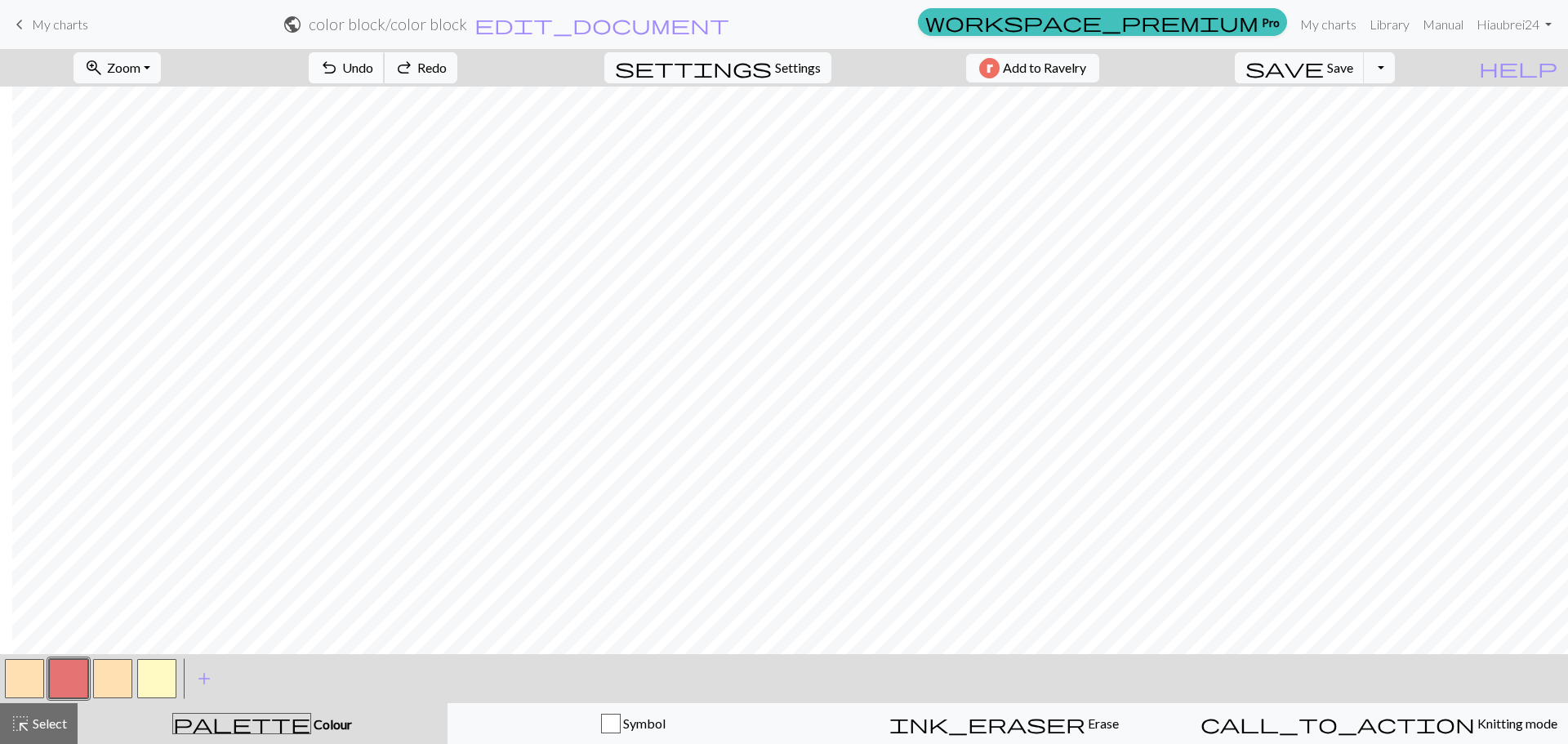
click at [373, 65] on span "Undo" at bounding box center [357, 67] width 31 height 16
drag, startPoint x: 34, startPoint y: 718, endPoint x: 35, endPoint y: 696, distance: 22.0
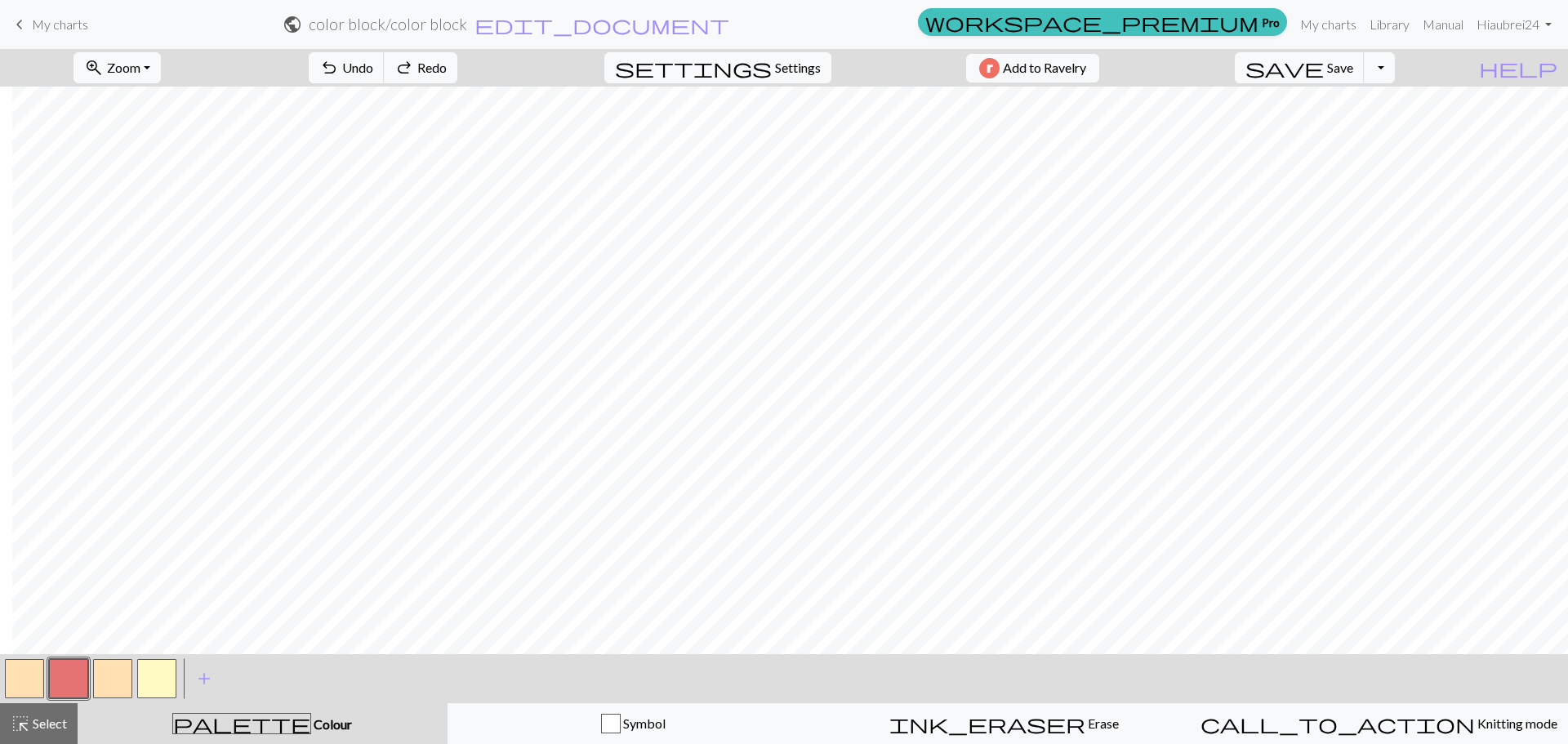
click at [34, 718] on span "Select" at bounding box center [49, 722] width 37 height 16
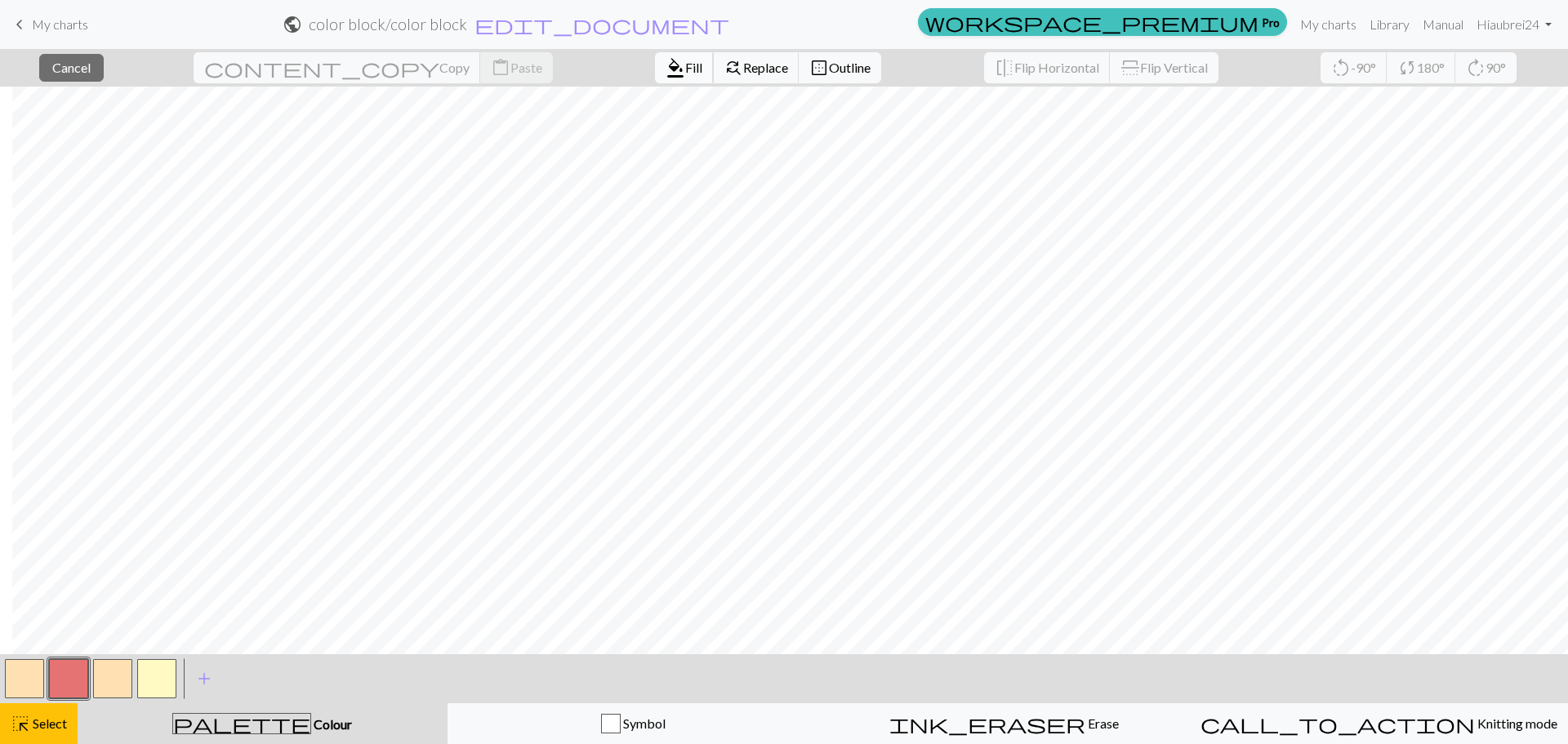
click at [666, 66] on span "format_color_fill" at bounding box center [675, 67] width 19 height 23
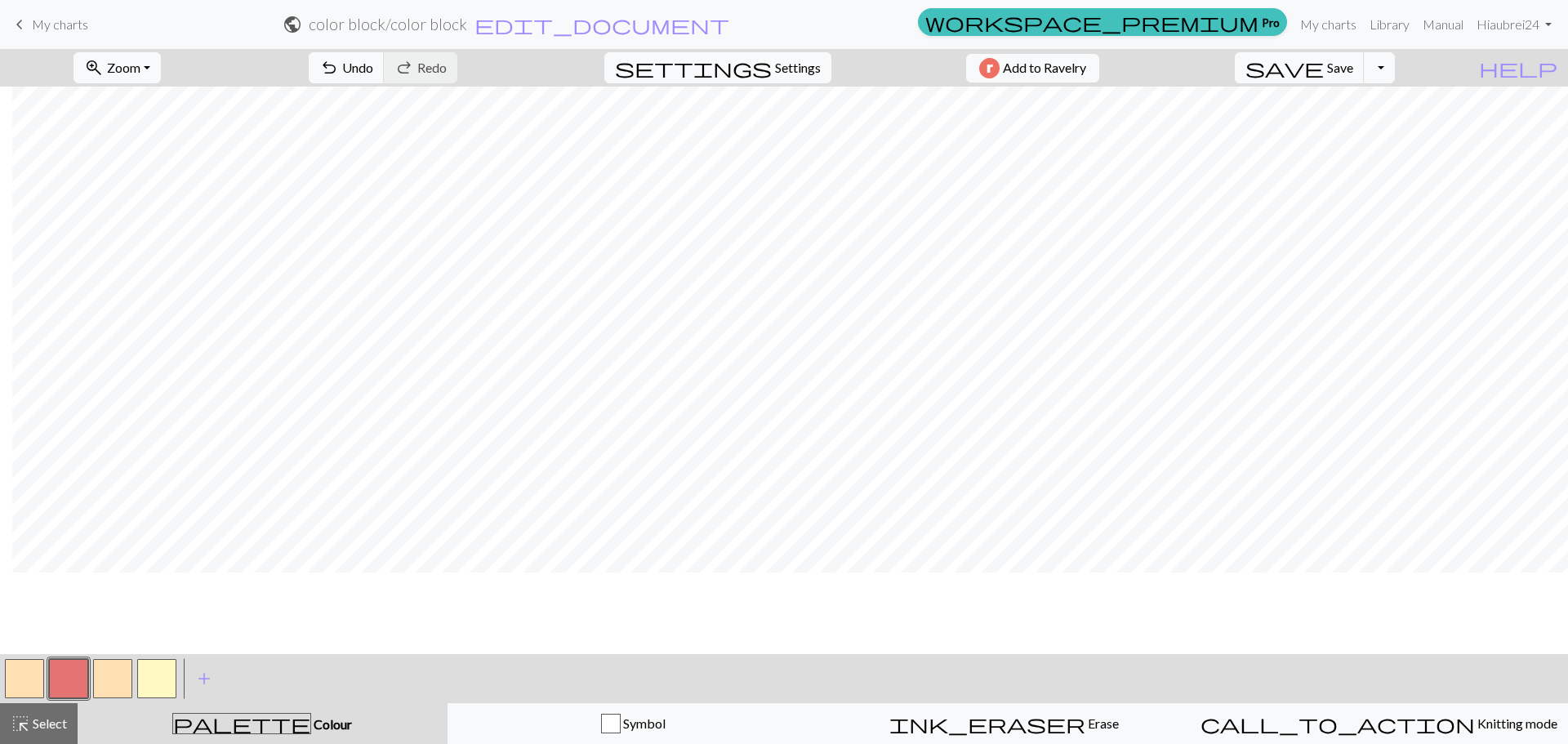
scroll to position [82, 13]
click at [23, 681] on button "button" at bounding box center [24, 678] width 39 height 39
click at [63, 677] on button "button" at bounding box center [69, 678] width 39 height 39
click at [59, 735] on button "highlight_alt Select Select" at bounding box center [39, 723] width 78 height 41
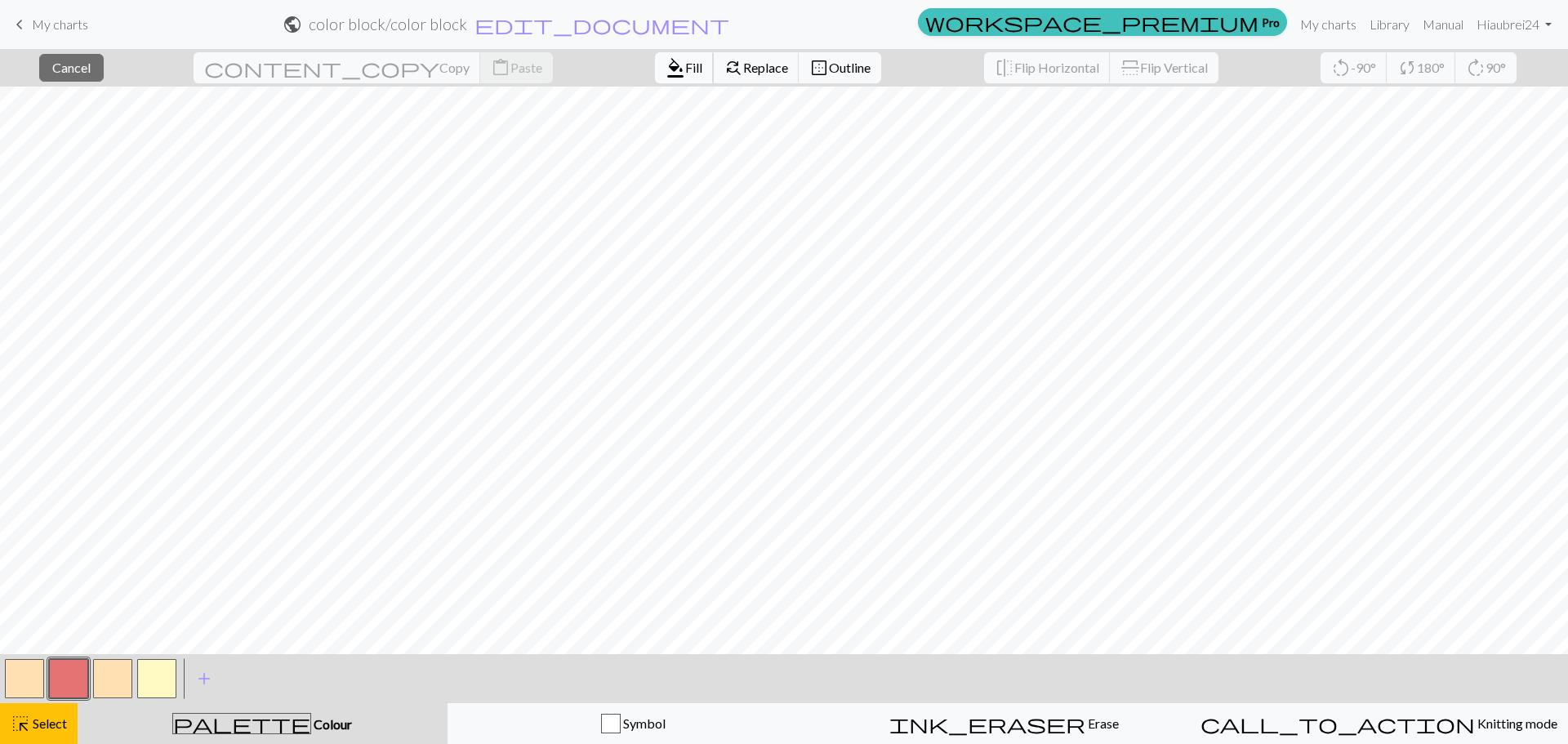
click at [666, 70] on span "format_color_fill" at bounding box center [675, 67] width 19 height 23
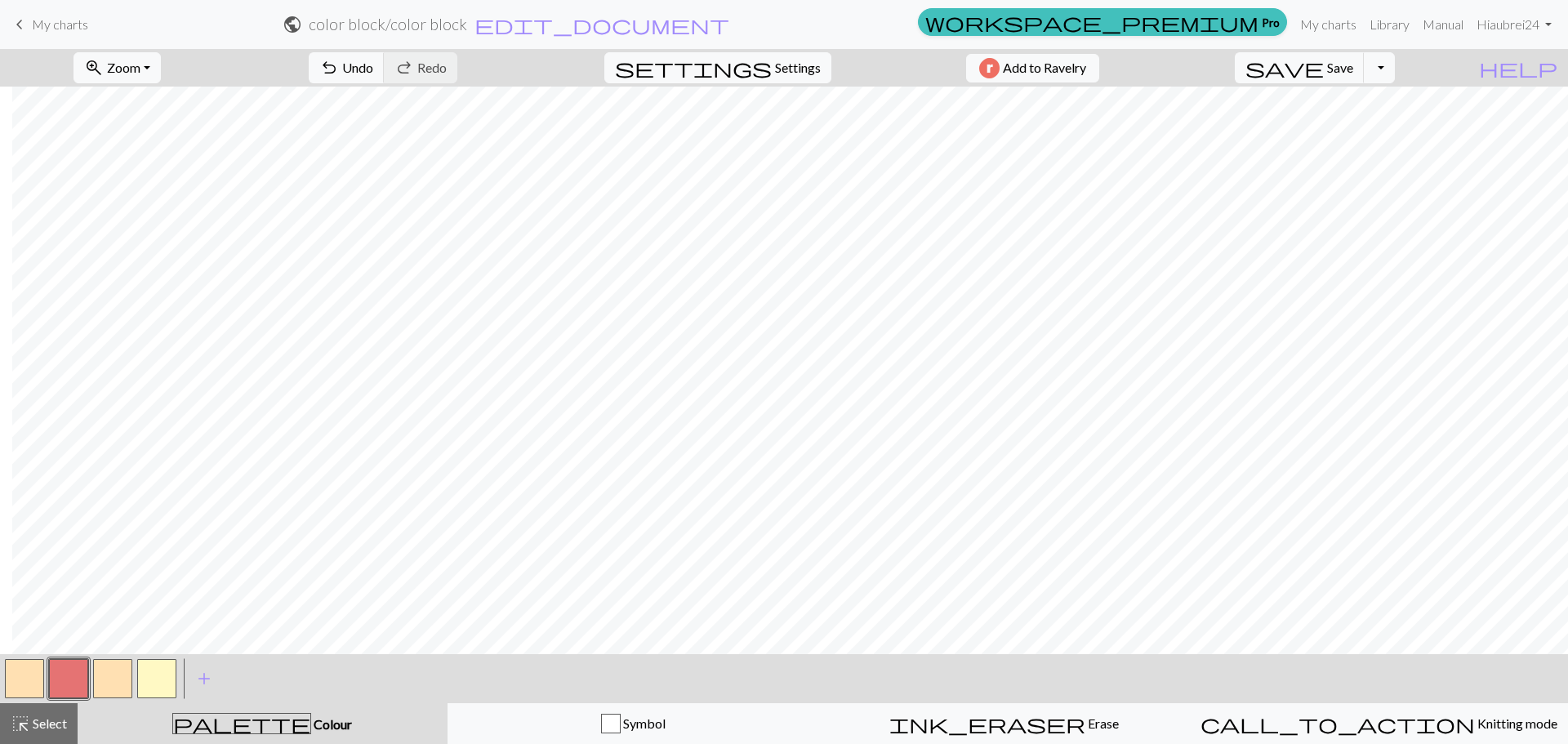
scroll to position [82, 13]
click at [17, 664] on button "button" at bounding box center [24, 678] width 39 height 39
click at [74, 691] on button "button" at bounding box center [69, 678] width 39 height 39
click at [19, 679] on button "button" at bounding box center [24, 678] width 39 height 39
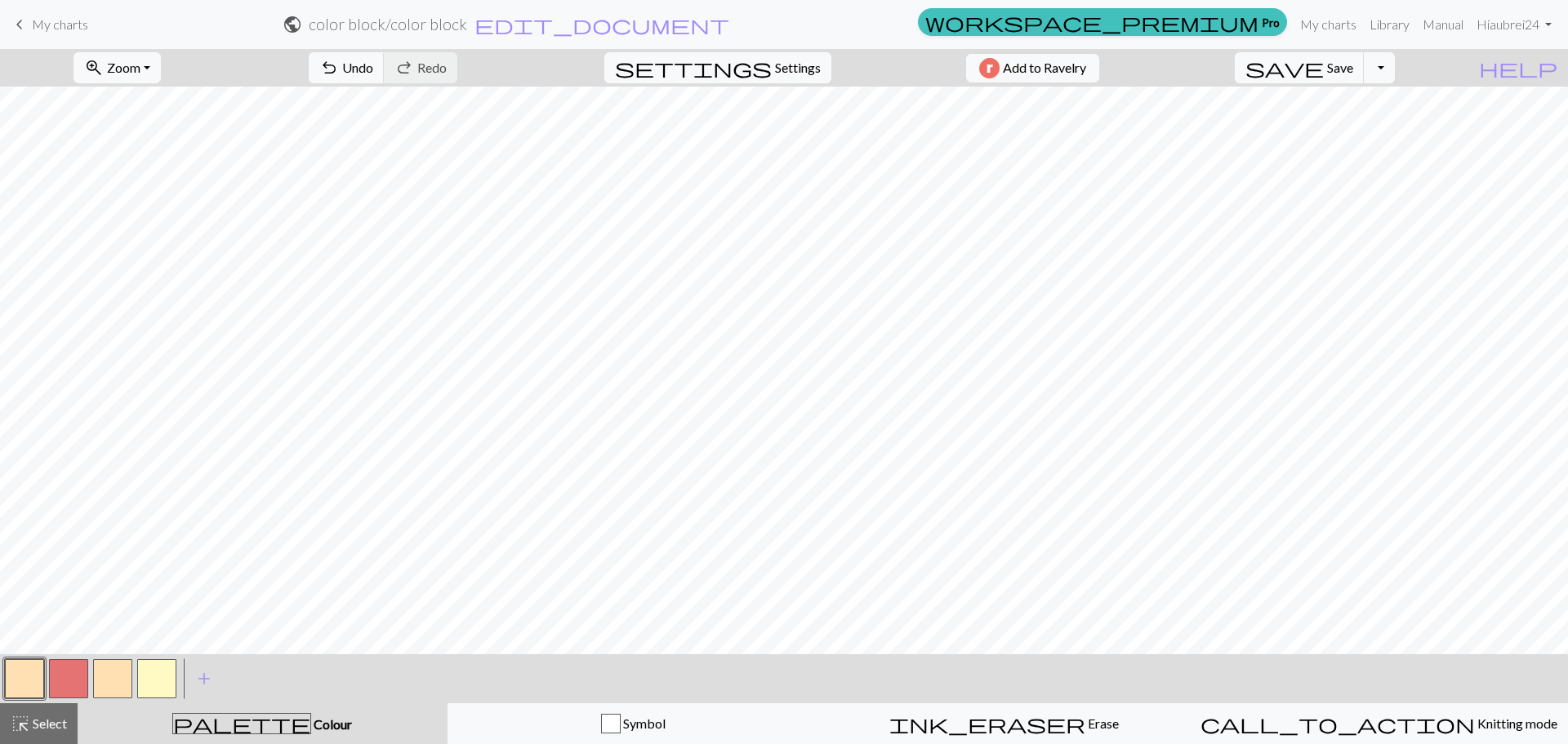
click at [79, 671] on button "button" at bounding box center [69, 678] width 39 height 39
click at [35, 678] on button "button" at bounding box center [24, 678] width 39 height 39
click at [69, 674] on button "button" at bounding box center [69, 678] width 39 height 39
click at [19, 667] on button "button" at bounding box center [24, 678] width 39 height 39
click at [1353, 66] on span "Save" at bounding box center [1339, 67] width 26 height 16
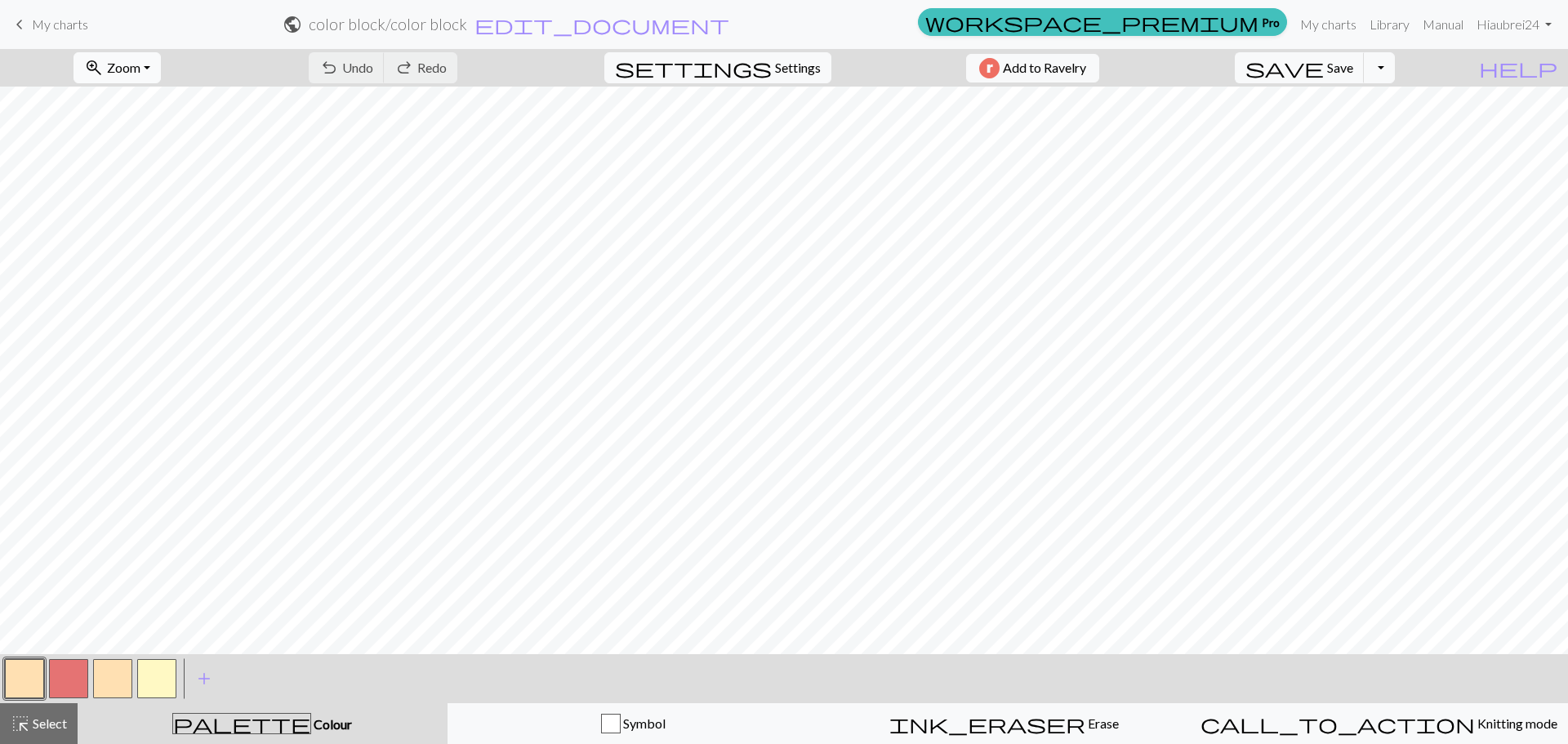
click at [104, 72] on span "zoom_in" at bounding box center [93, 67] width 19 height 23
click at [123, 221] on button "100%" at bounding box center [139, 222] width 129 height 26
click at [63, 20] on span "My charts" at bounding box center [59, 24] width 56 height 16
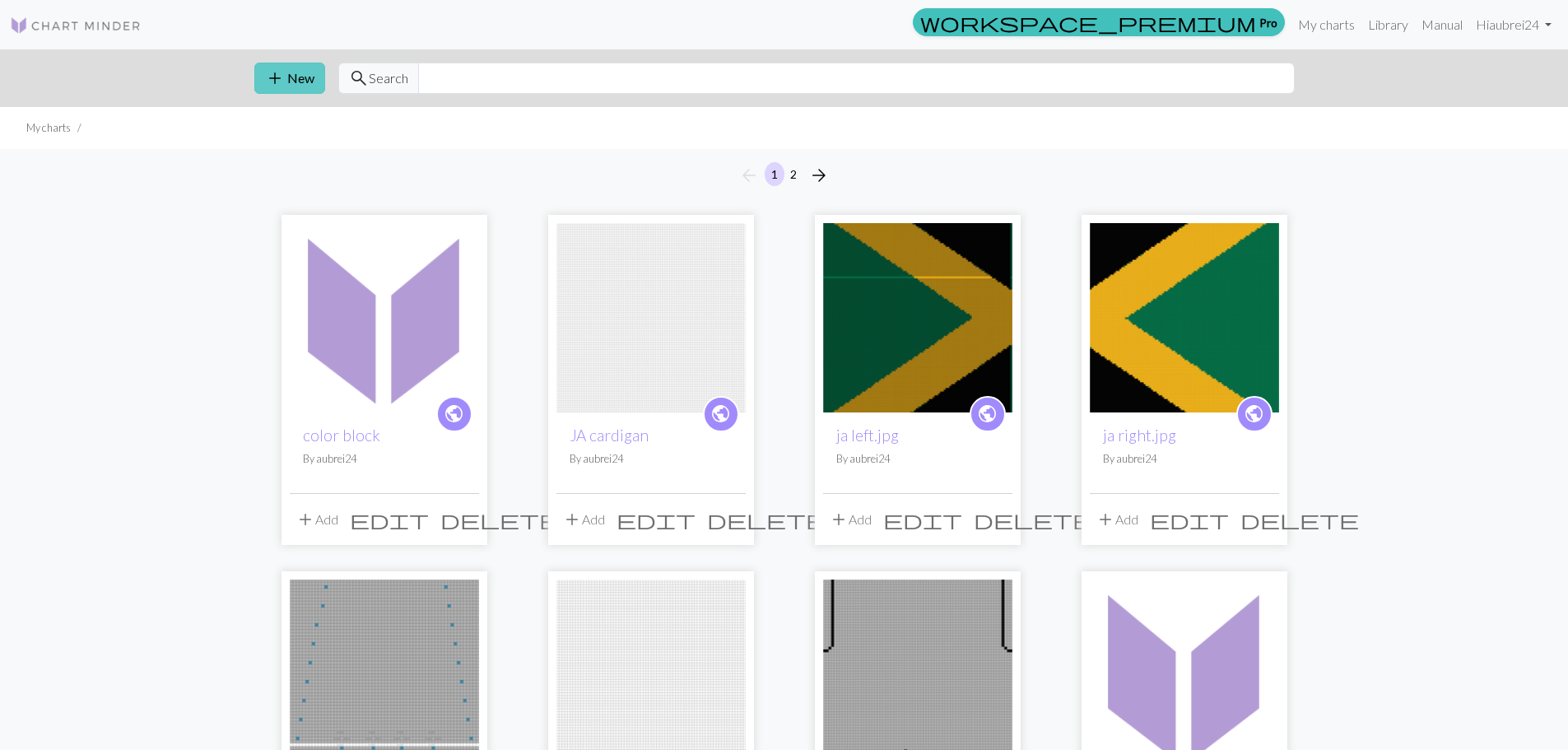
click at [275, 79] on span "add" at bounding box center [274, 78] width 19 height 23
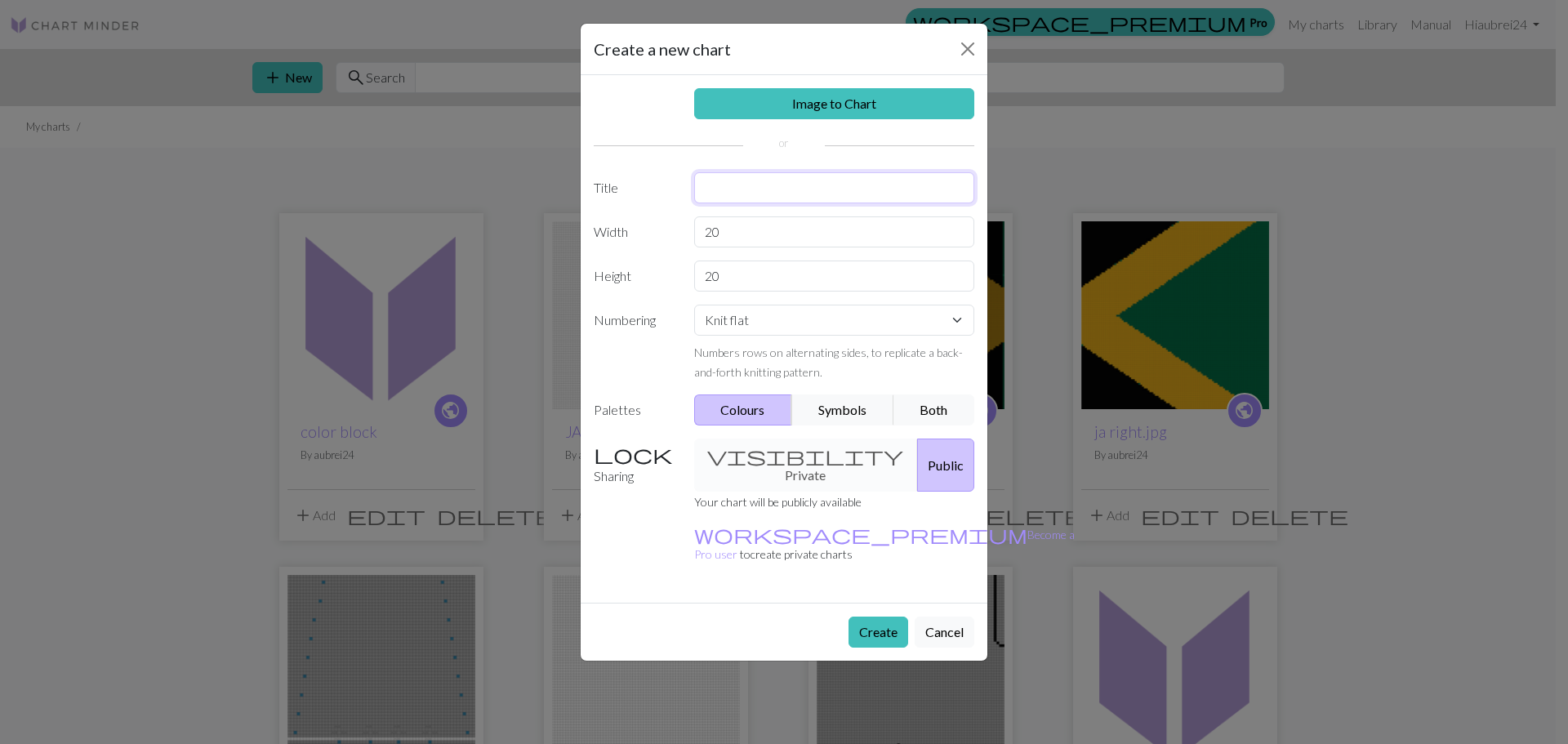
click at [742, 185] on input "text" at bounding box center [835, 187] width 281 height 31
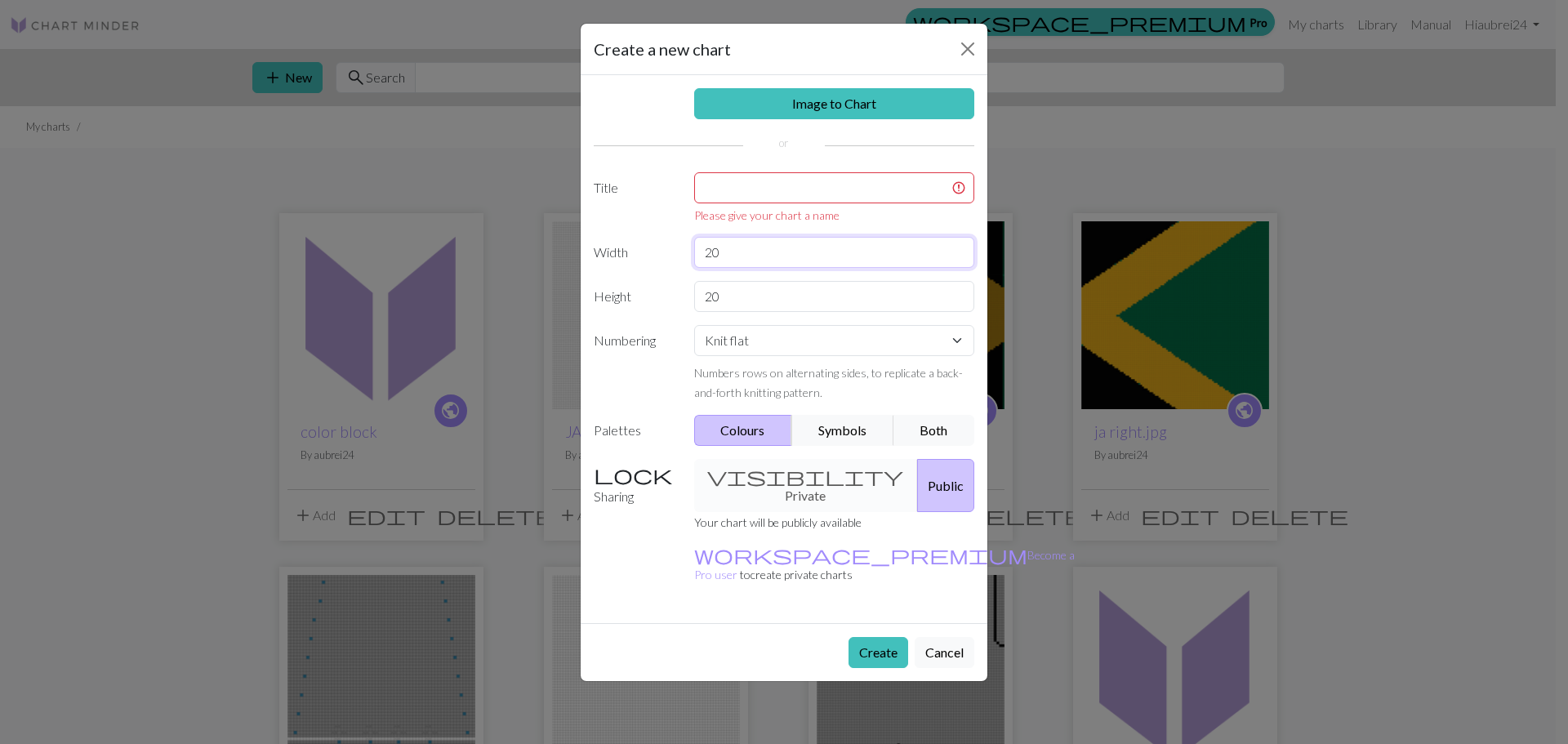
drag, startPoint x: 738, startPoint y: 239, endPoint x: 647, endPoint y: 232, distance: 91.3
click at [647, 232] on div "Image to Chart Title Please give your chart a name Width 20 Height 20 Numbering…" at bounding box center [784, 349] width 407 height 547
type input "102"
type input "138"
click at [753, 180] on input "text" at bounding box center [835, 187] width 281 height 31
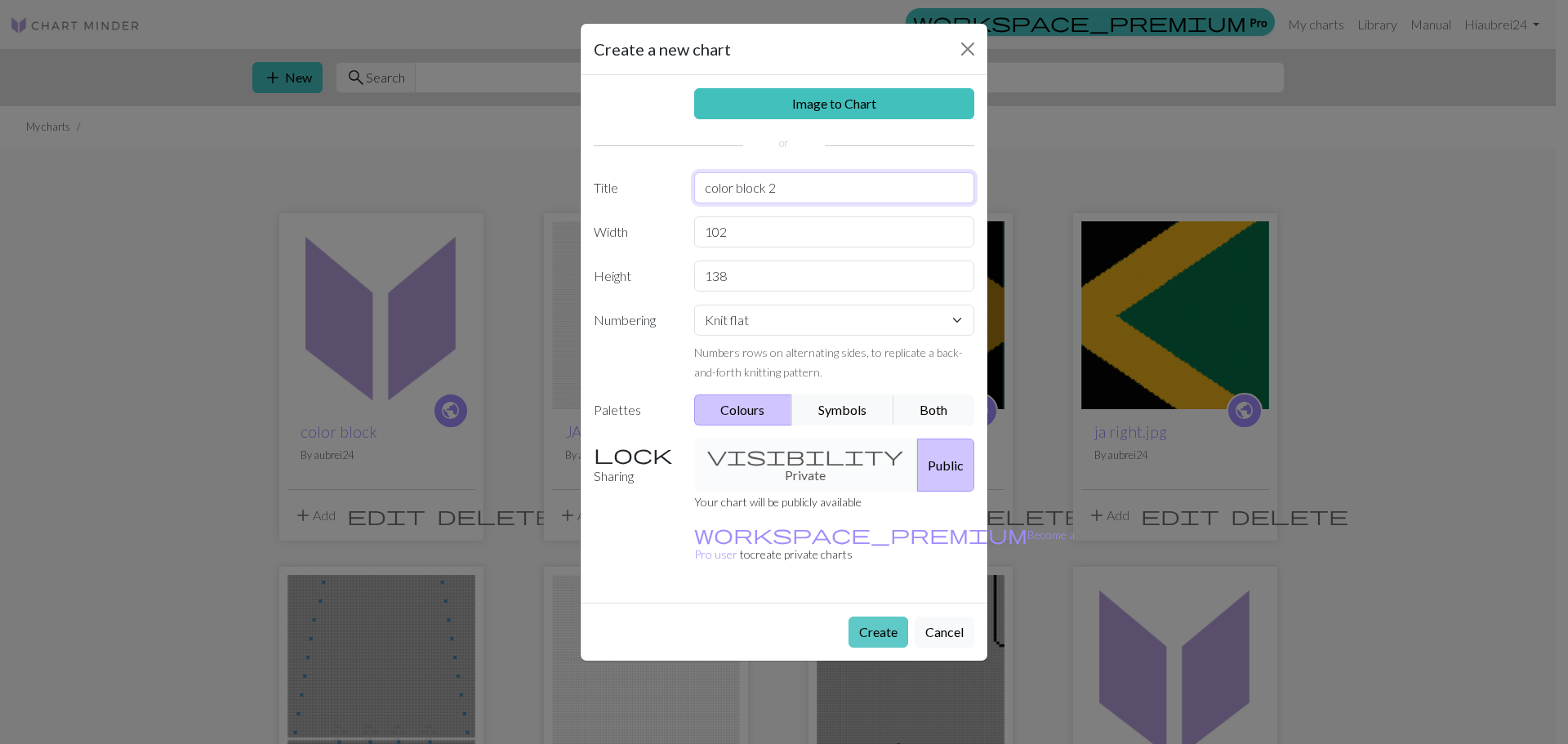
type input "color block 2"
click at [866, 616] on button "Create" at bounding box center [877, 631] width 59 height 31
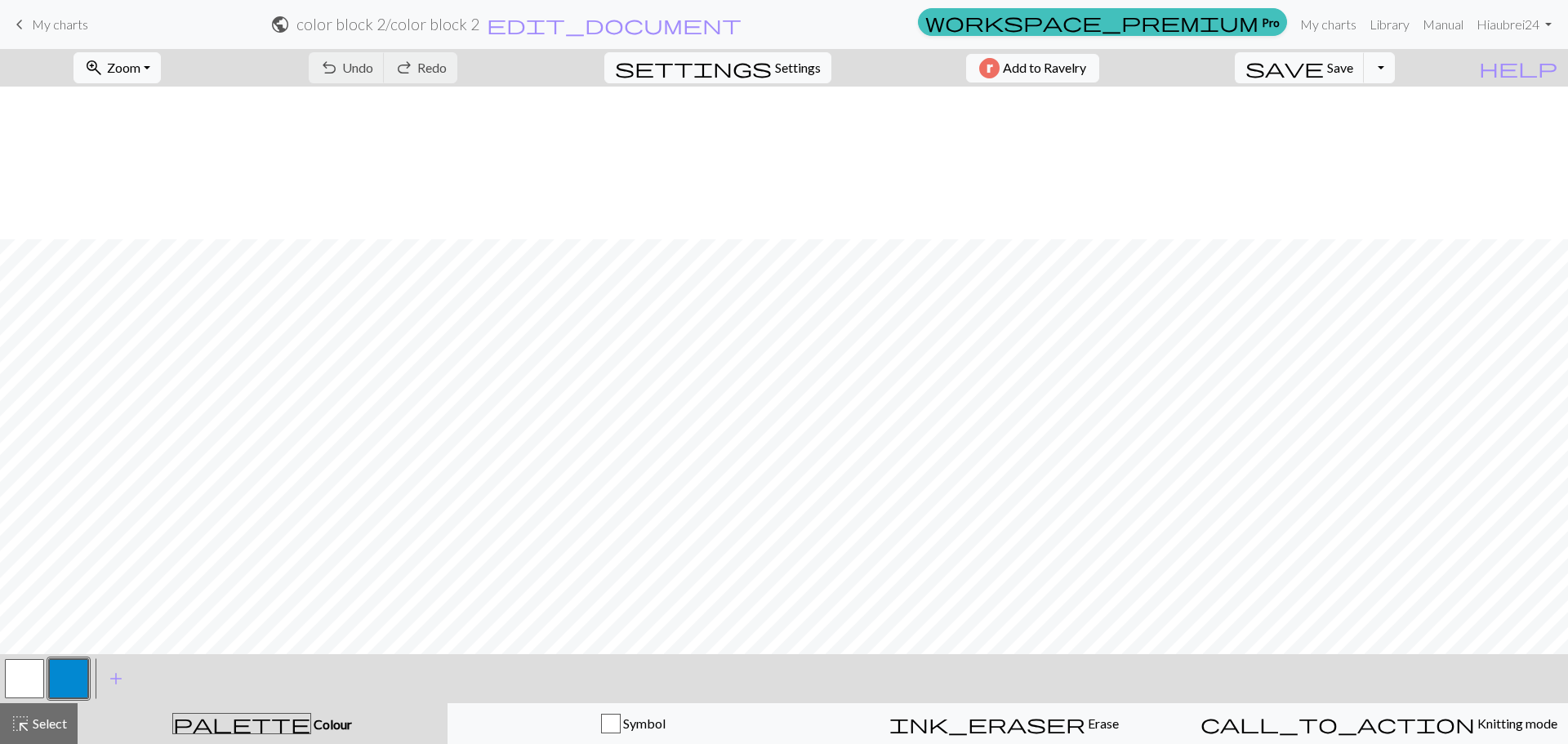
scroll to position [326, 0]
click at [38, 711] on button "highlight_alt Select Select" at bounding box center [39, 723] width 78 height 41
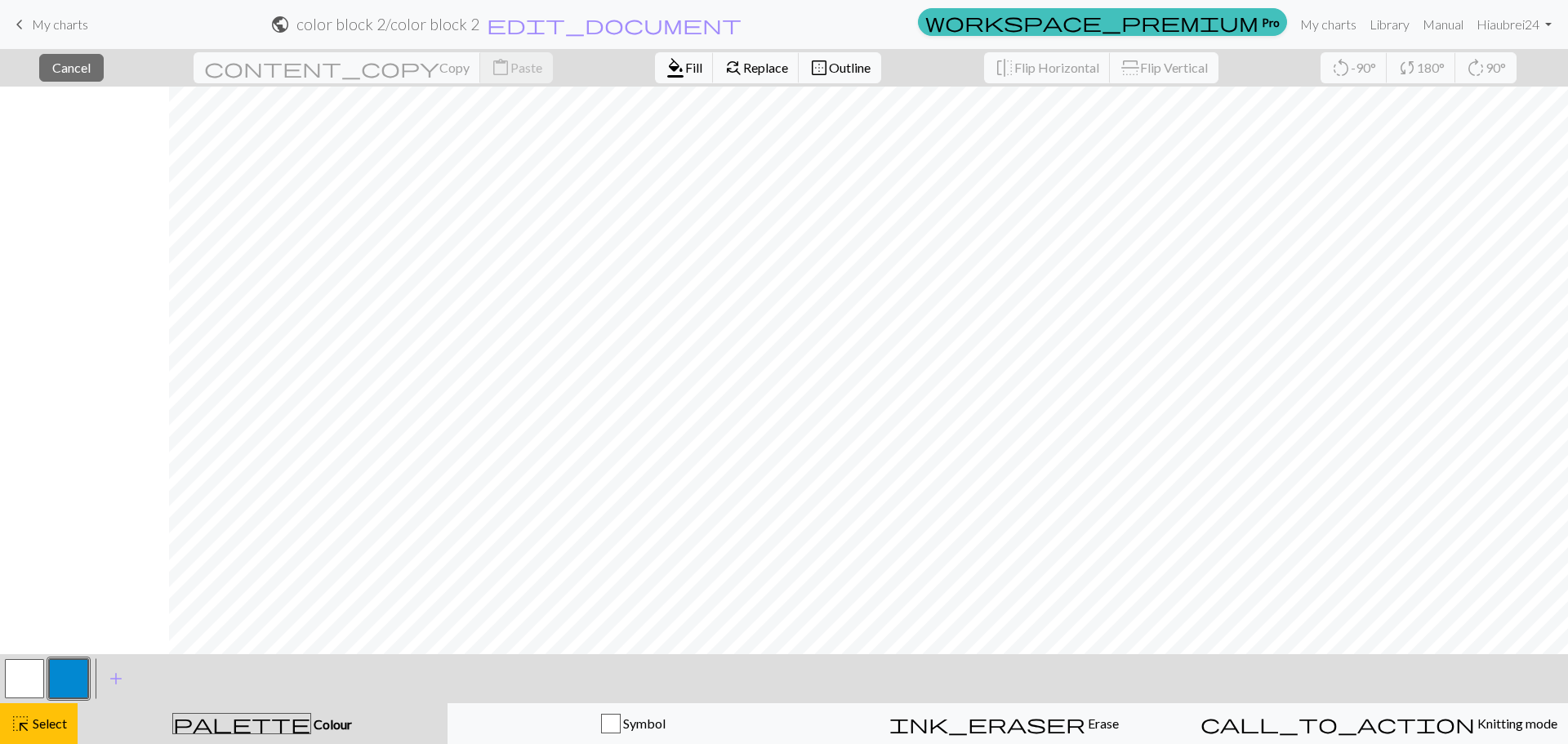
scroll to position [326, 749]
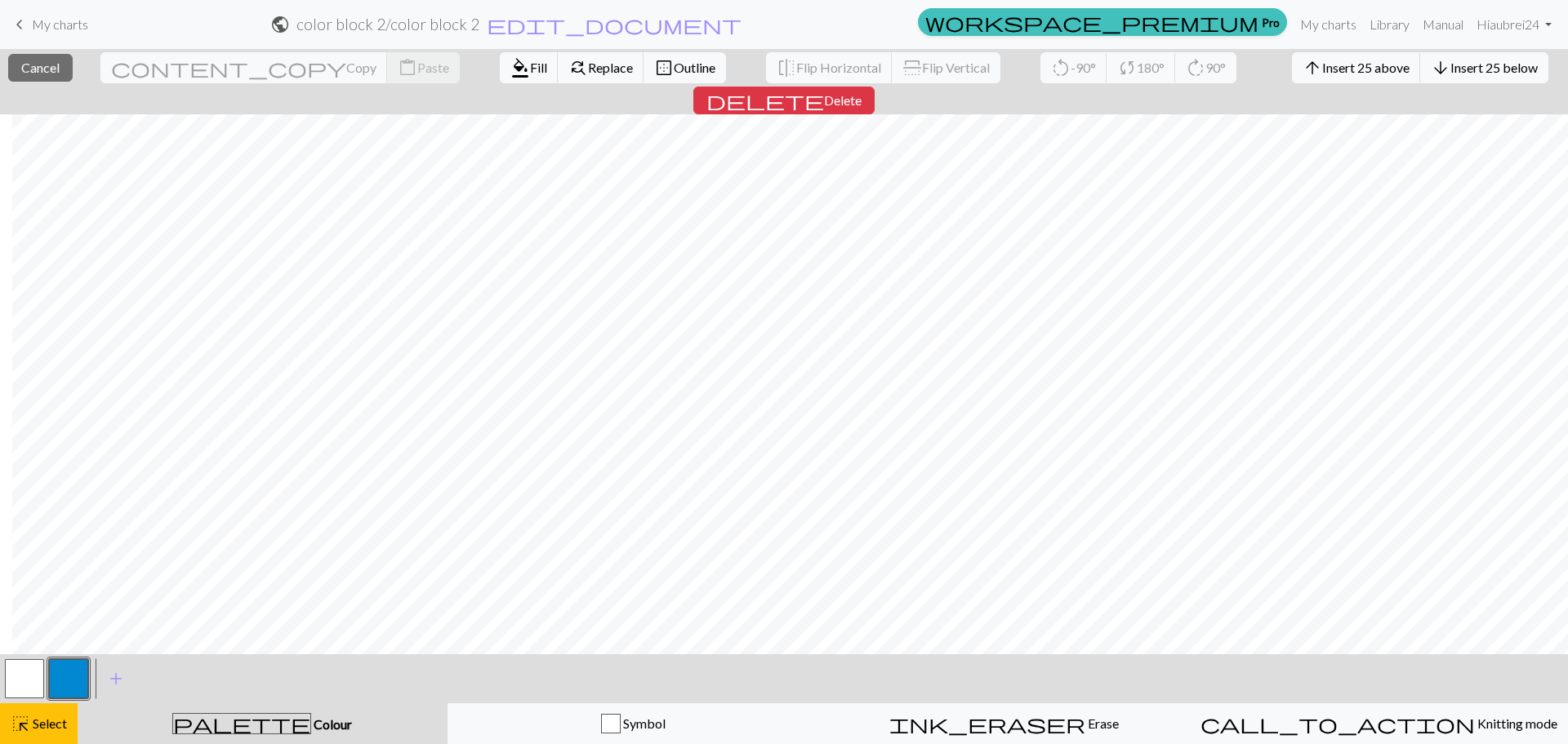
click at [80, 678] on button "button" at bounding box center [69, 678] width 39 height 39
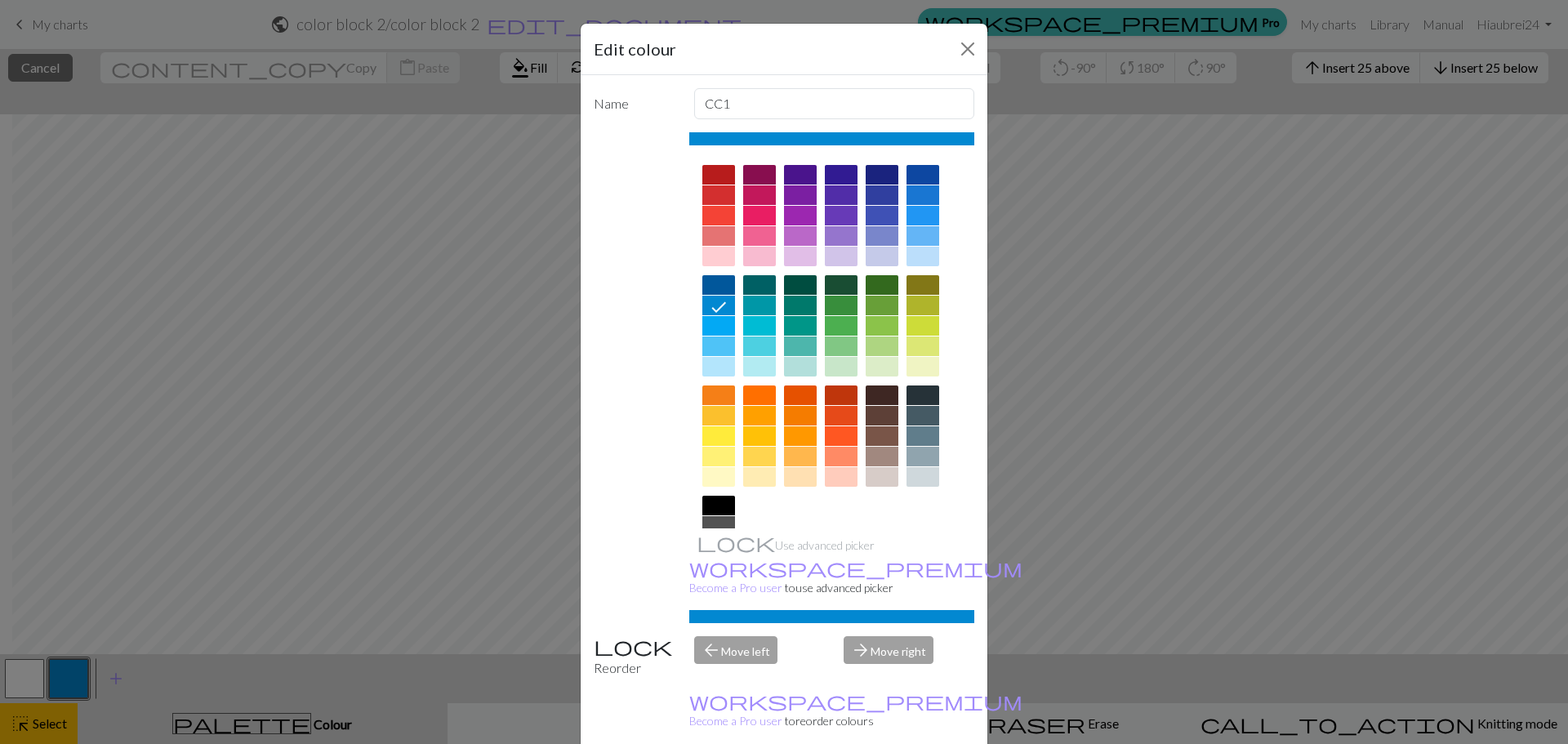
click at [748, 229] on div at bounding box center [759, 235] width 33 height 19
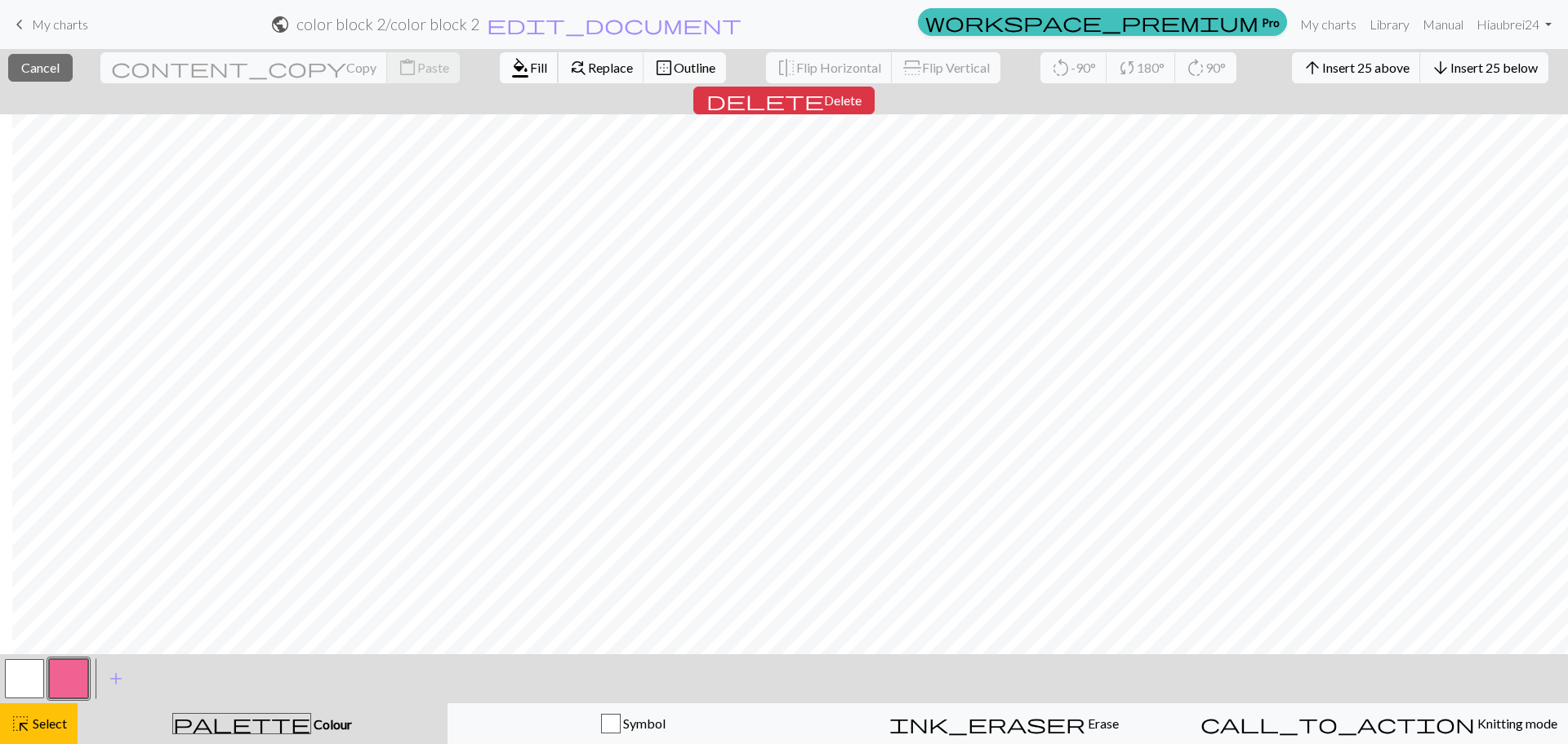
click at [530, 59] on span "Fill" at bounding box center [538, 67] width 17 height 16
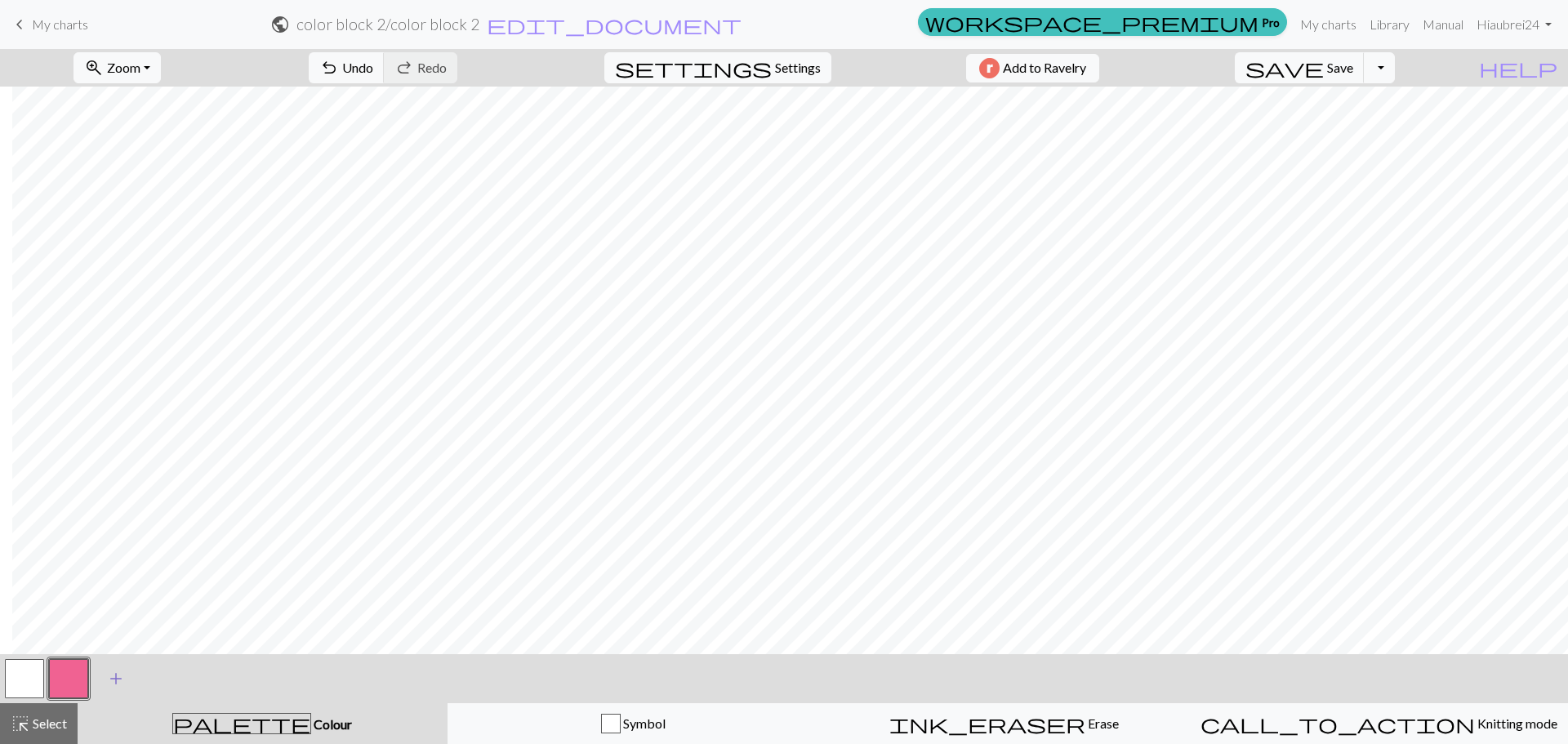
click at [111, 671] on span "add" at bounding box center [116, 678] width 19 height 23
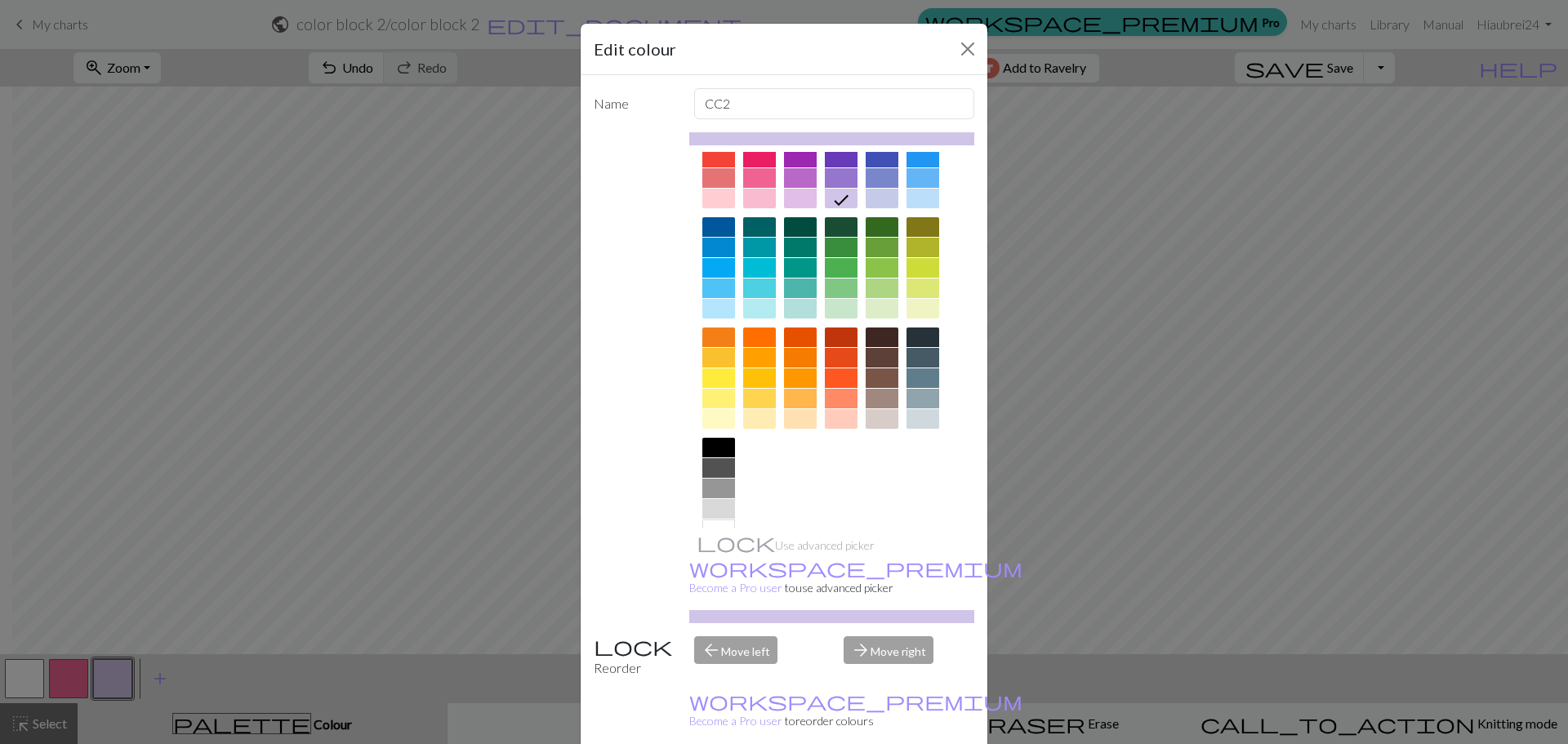
scroll to position [87, 0]
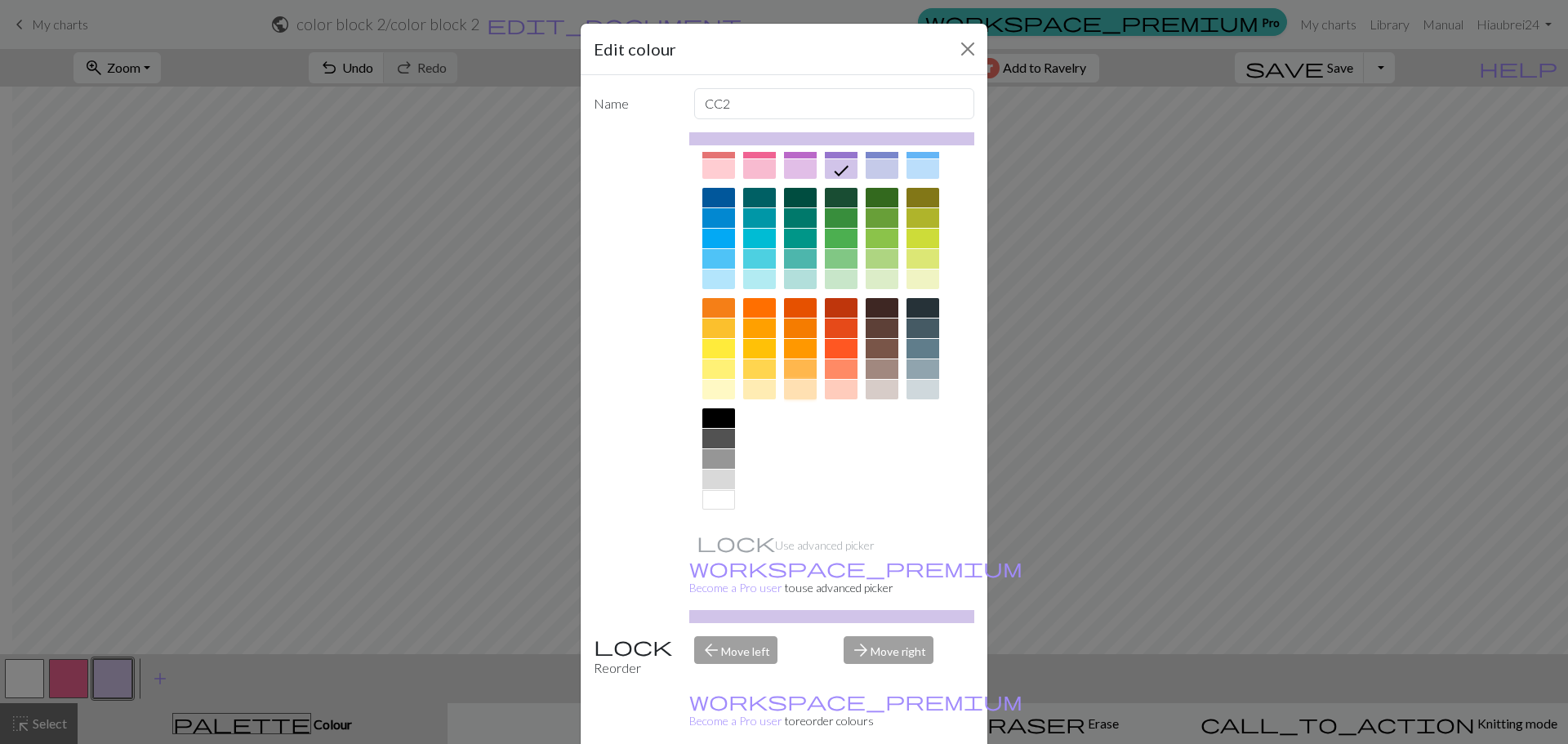
click at [792, 384] on div at bounding box center [799, 389] width 33 height 19
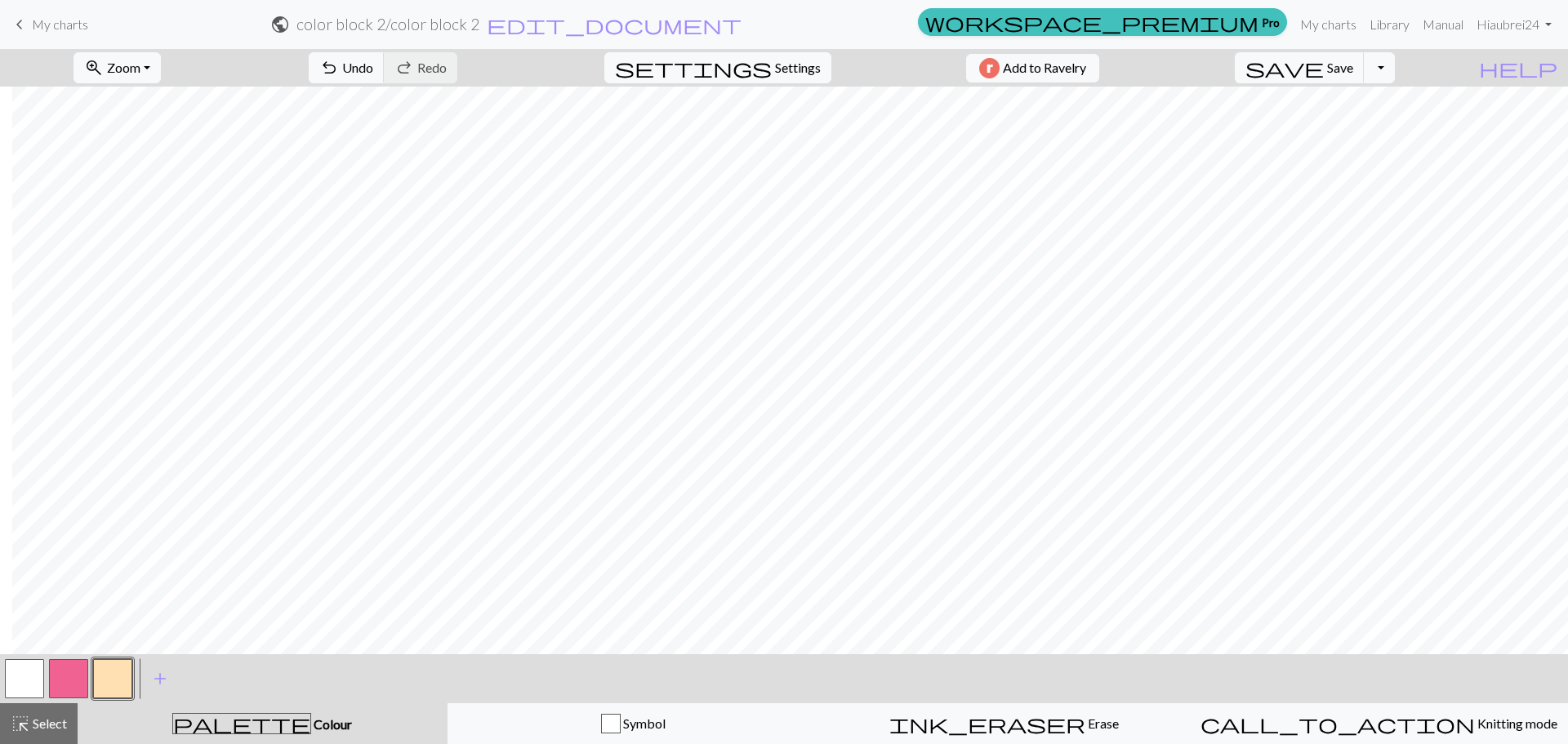
click at [69, 681] on button "button" at bounding box center [69, 678] width 39 height 39
click at [111, 678] on button "button" at bounding box center [112, 678] width 39 height 39
click at [72, 673] on button "button" at bounding box center [69, 678] width 39 height 39
click at [115, 677] on button "button" at bounding box center [112, 678] width 39 height 39
click at [58, 690] on button "button" at bounding box center [69, 678] width 39 height 39
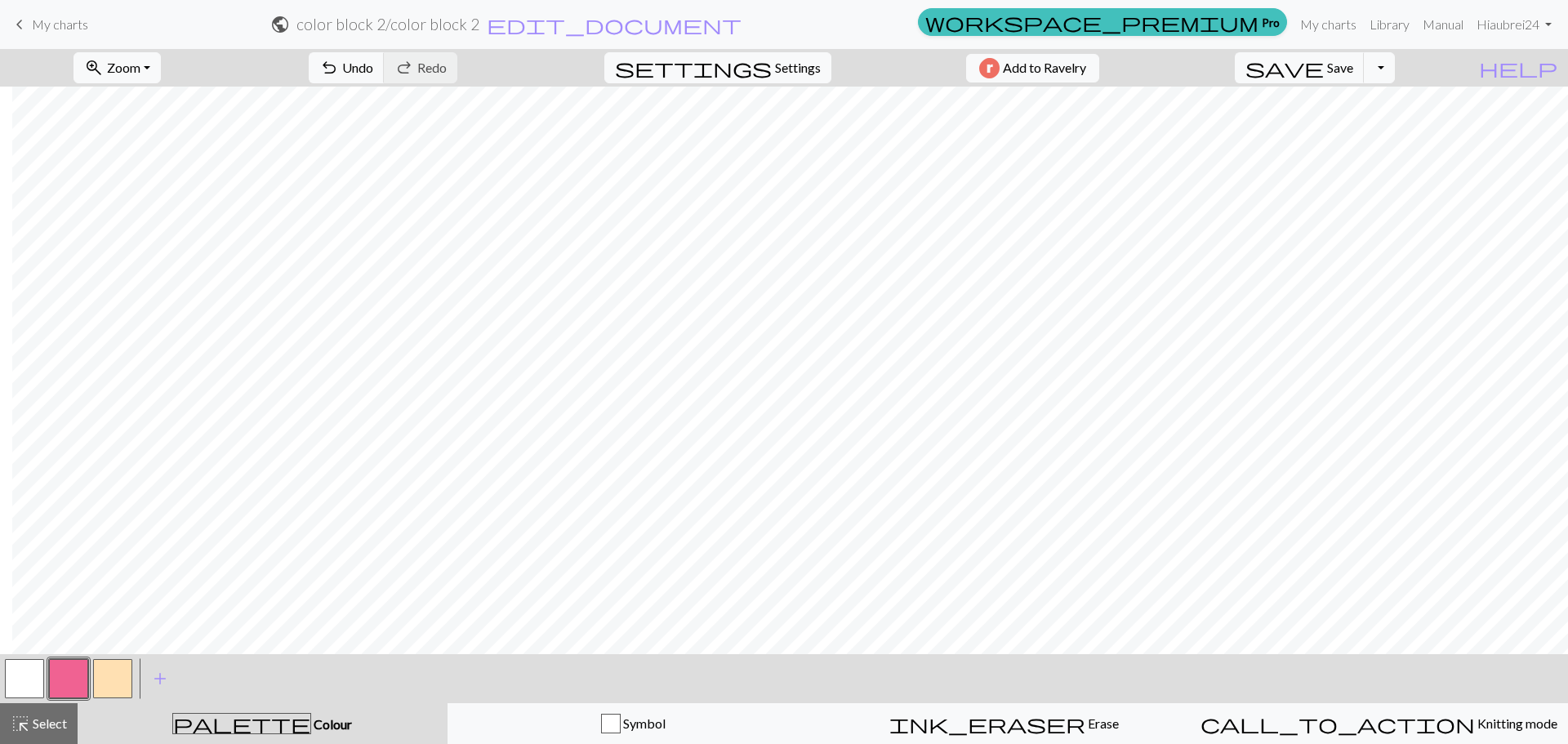
click at [127, 675] on button "button" at bounding box center [112, 678] width 39 height 39
click at [1357, 58] on button "save Save Save" at bounding box center [1299, 67] width 130 height 31
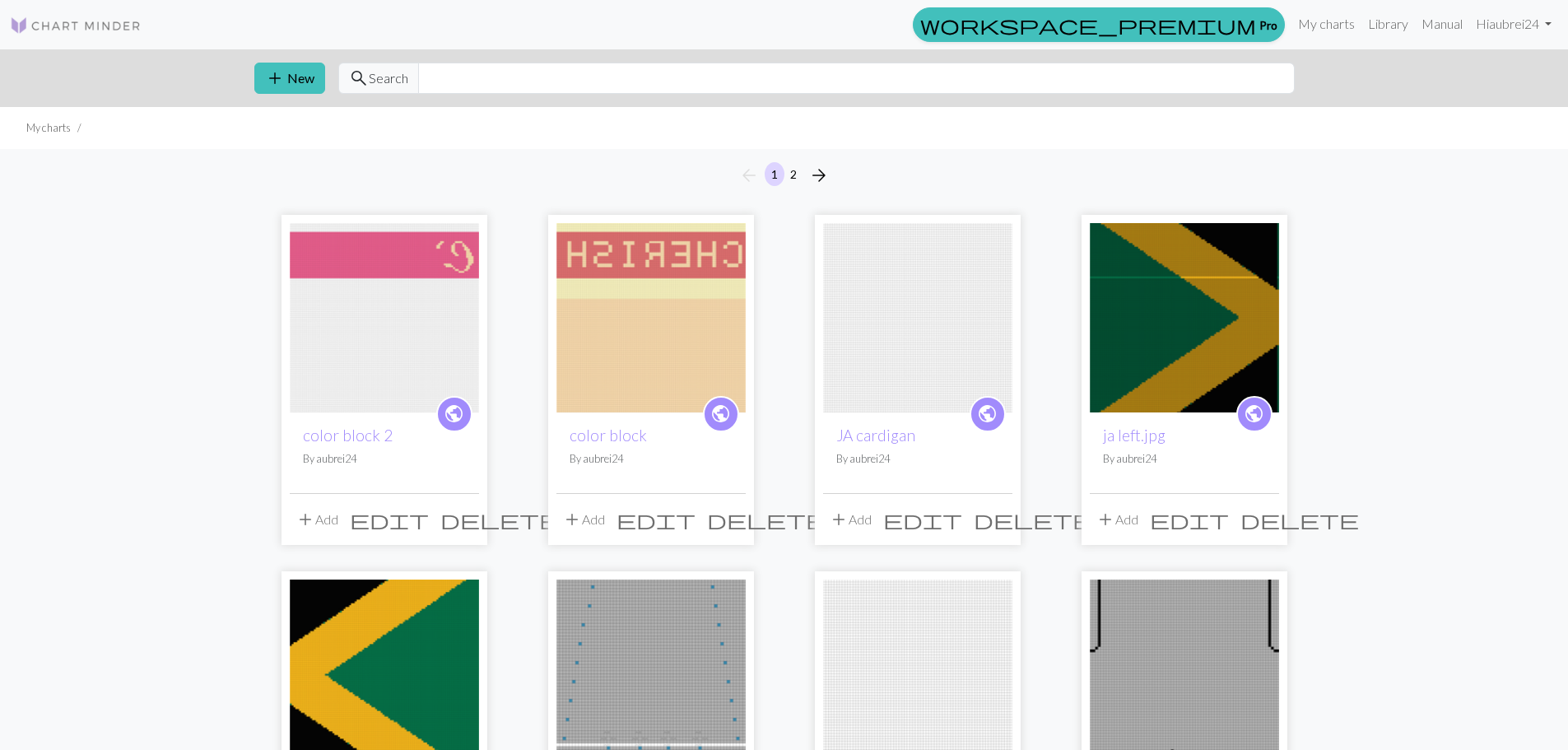
click at [392, 333] on img at bounding box center [384, 317] width 189 height 189
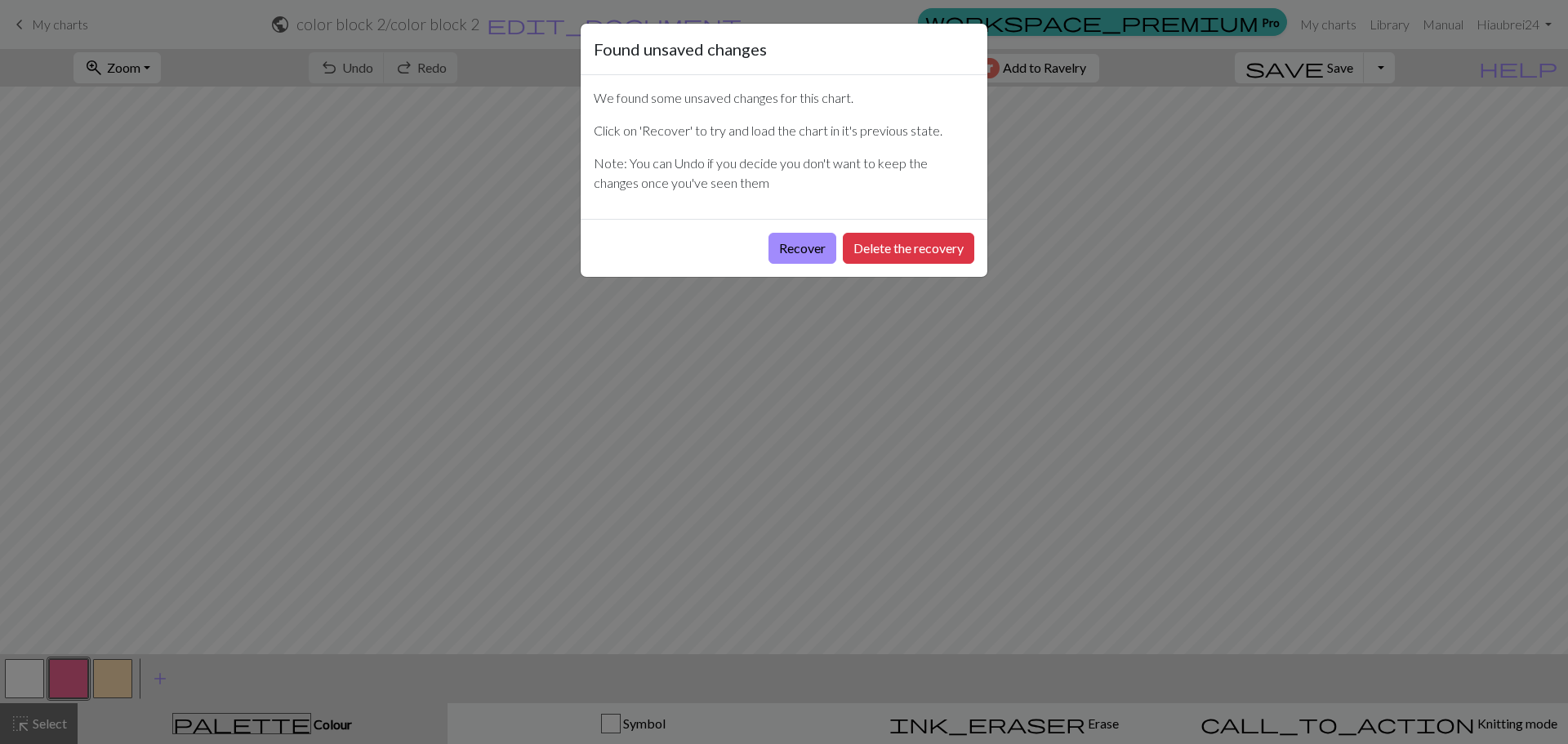
click at [711, 311] on div "Found unsaved changes We found some unsaved changes for this chart. Click on 'R…" at bounding box center [784, 372] width 1568 height 744
click at [785, 244] on button "Recover" at bounding box center [802, 248] width 68 height 31
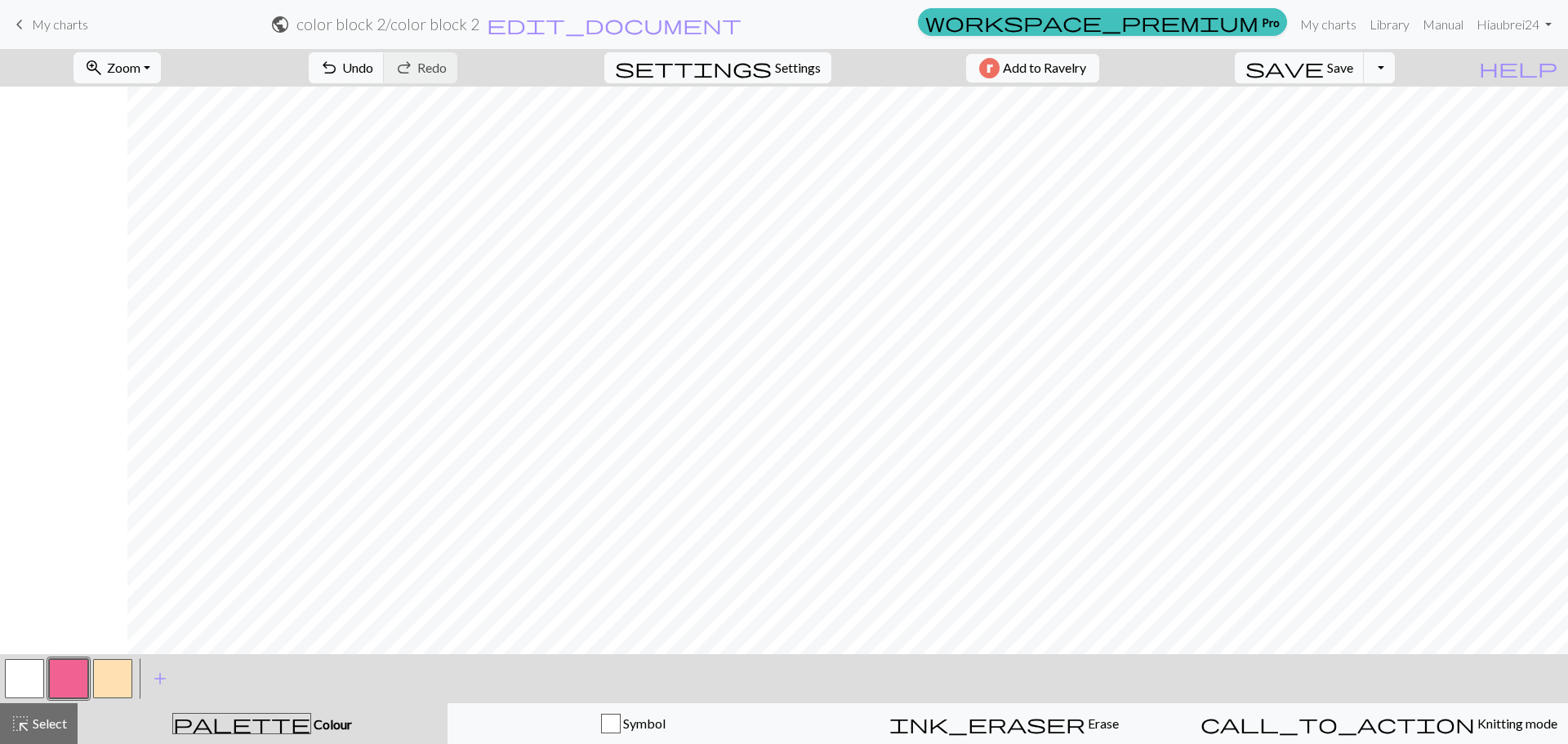
scroll to position [326, 749]
click at [75, 669] on button "button" at bounding box center [69, 678] width 39 height 39
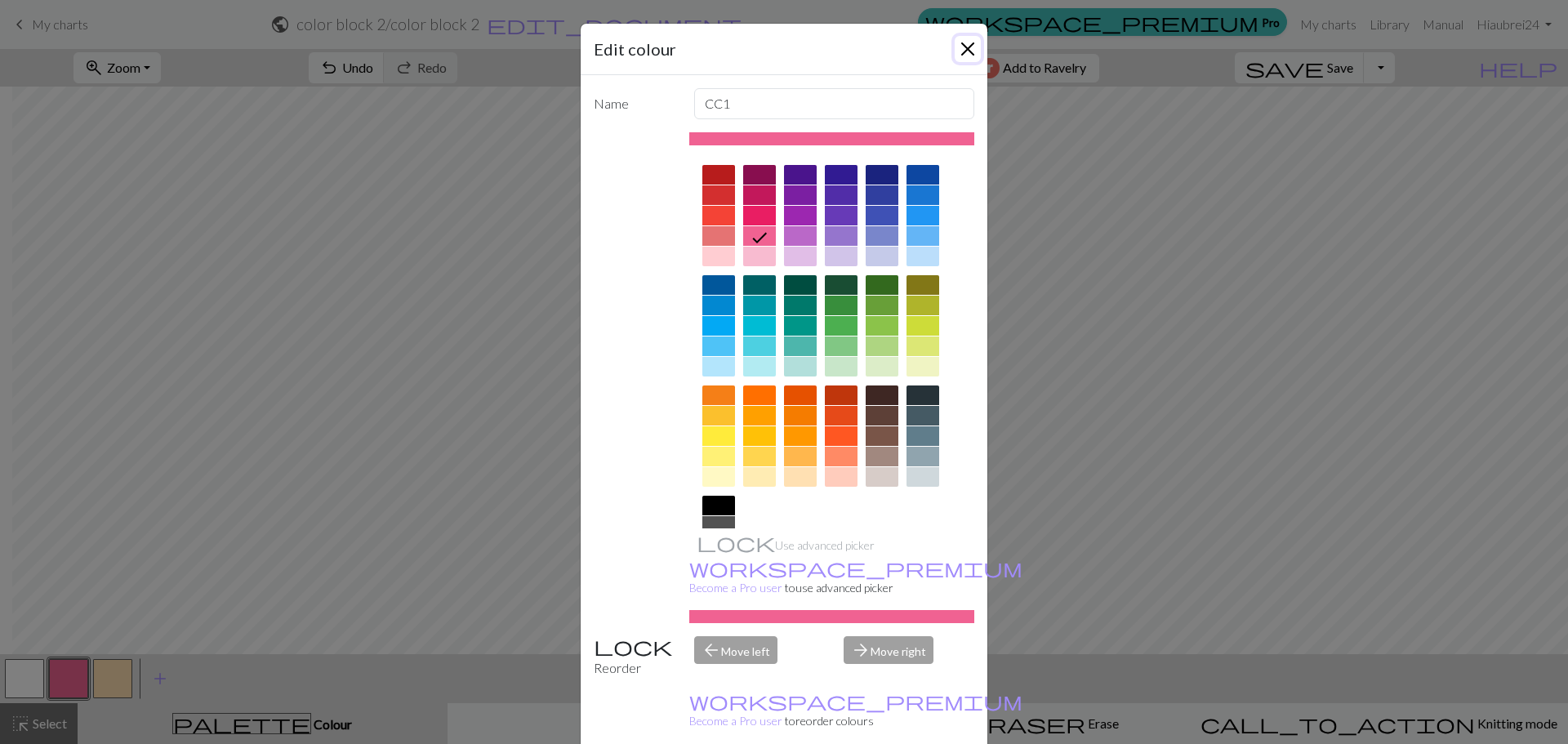
click at [962, 53] on button "Close" at bounding box center [967, 49] width 26 height 26
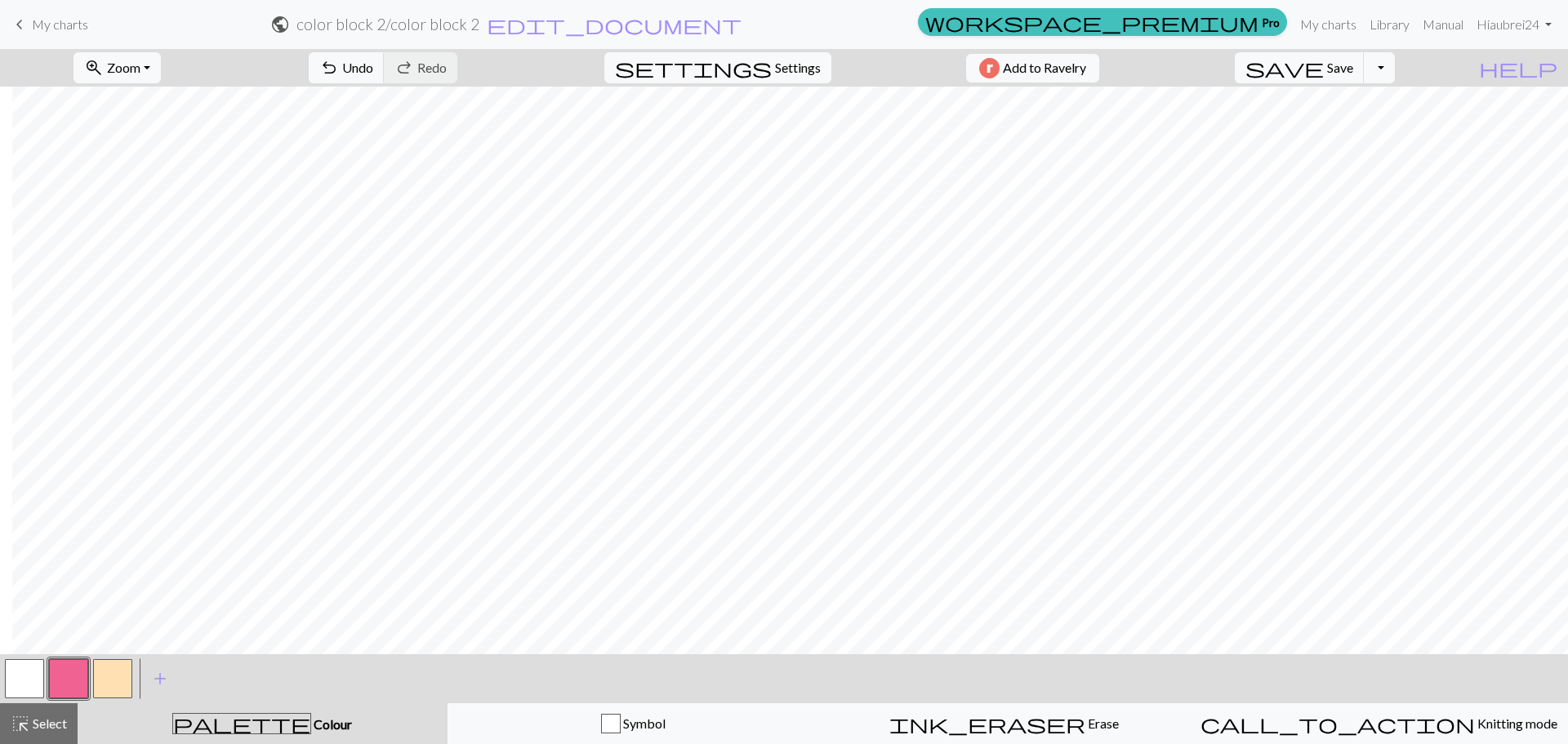
click at [128, 677] on button "button" at bounding box center [112, 678] width 39 height 39
click at [72, 679] on button "button" at bounding box center [69, 678] width 39 height 39
click at [105, 671] on button "button" at bounding box center [112, 678] width 39 height 39
click at [74, 673] on button "button" at bounding box center [69, 678] width 39 height 39
click at [130, 670] on button "button" at bounding box center [112, 678] width 39 height 39
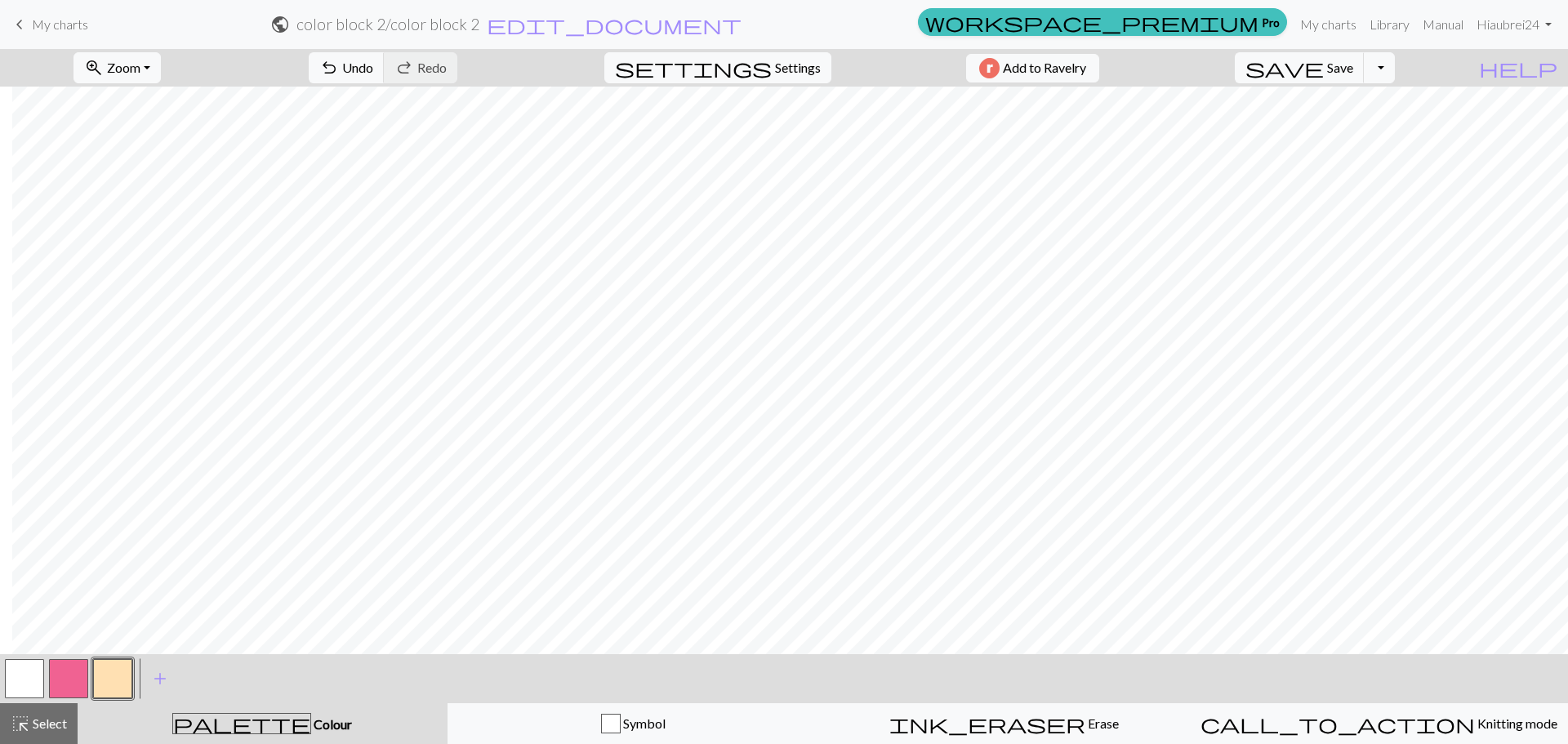
drag, startPoint x: 542, startPoint y: 677, endPoint x: 518, endPoint y: 677, distance: 24.0
click at [542, 677] on div "< > add Add a colour" at bounding box center [784, 678] width 1568 height 49
click at [75, 678] on button "button" at bounding box center [69, 678] width 39 height 39
click at [116, 669] on button "button" at bounding box center [112, 678] width 39 height 39
click at [62, 678] on button "button" at bounding box center [69, 678] width 39 height 39
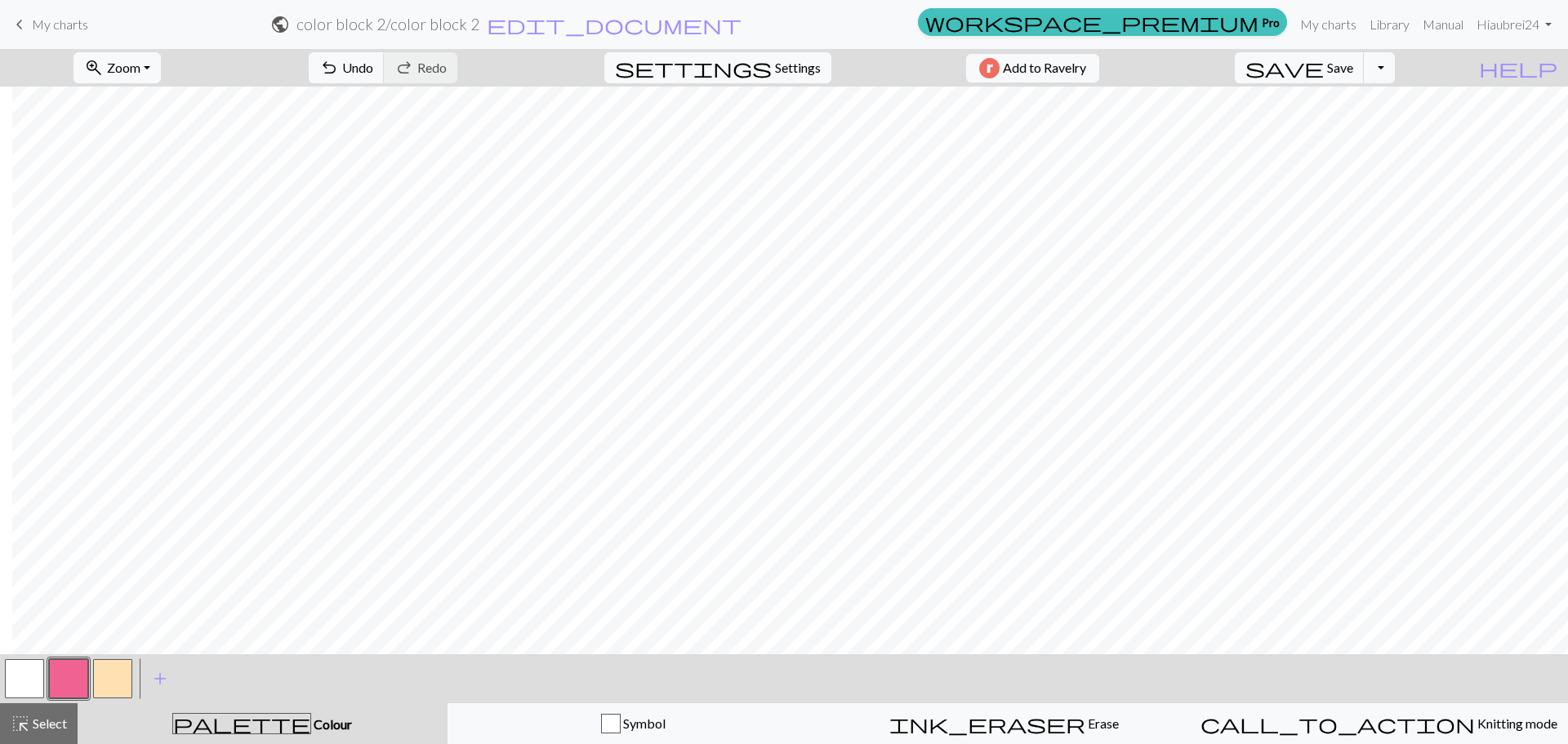
click at [116, 674] on button "button" at bounding box center [112, 678] width 39 height 39
click at [79, 678] on button "button" at bounding box center [69, 678] width 39 height 39
drag, startPoint x: 116, startPoint y: 671, endPoint x: 107, endPoint y: 655, distance: 18.4
click at [116, 670] on button "button" at bounding box center [112, 678] width 39 height 39
click at [62, 678] on button "button" at bounding box center [69, 678] width 39 height 39
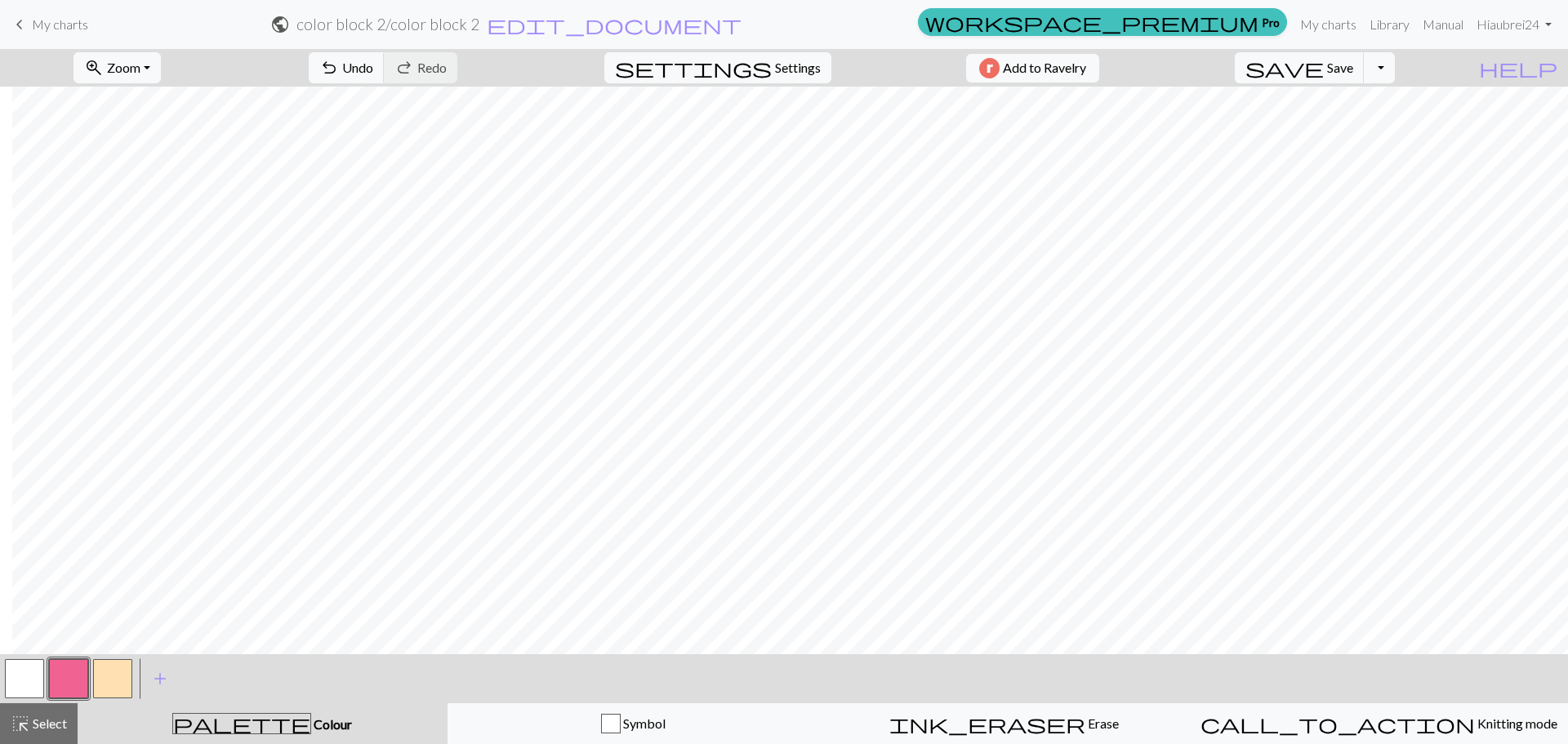
click at [128, 675] on button "button" at bounding box center [112, 678] width 39 height 39
click at [76, 678] on button "button" at bounding box center [69, 678] width 39 height 39
click at [134, 669] on div at bounding box center [112, 678] width 44 height 44
click at [105, 662] on button "button" at bounding box center [112, 678] width 39 height 39
drag, startPoint x: 51, startPoint y: 678, endPoint x: 59, endPoint y: 675, distance: 8.5
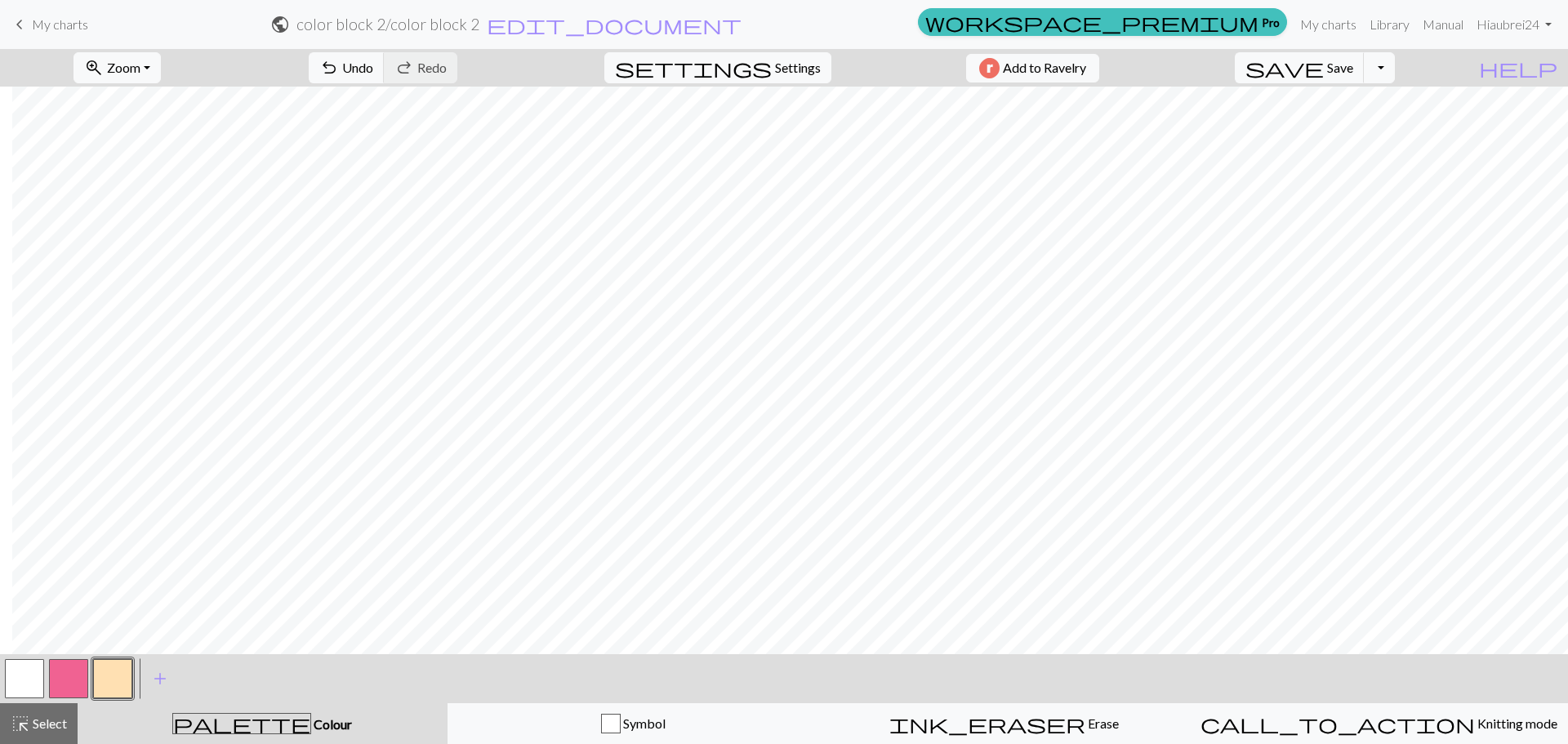
click at [56, 675] on button "button" at bounding box center [69, 678] width 39 height 39
click at [113, 685] on button "button" at bounding box center [112, 678] width 39 height 39
click at [76, 678] on button "button" at bounding box center [69, 678] width 39 height 39
click at [110, 675] on button "button" at bounding box center [112, 678] width 39 height 39
click at [36, 679] on button "button" at bounding box center [24, 678] width 39 height 39
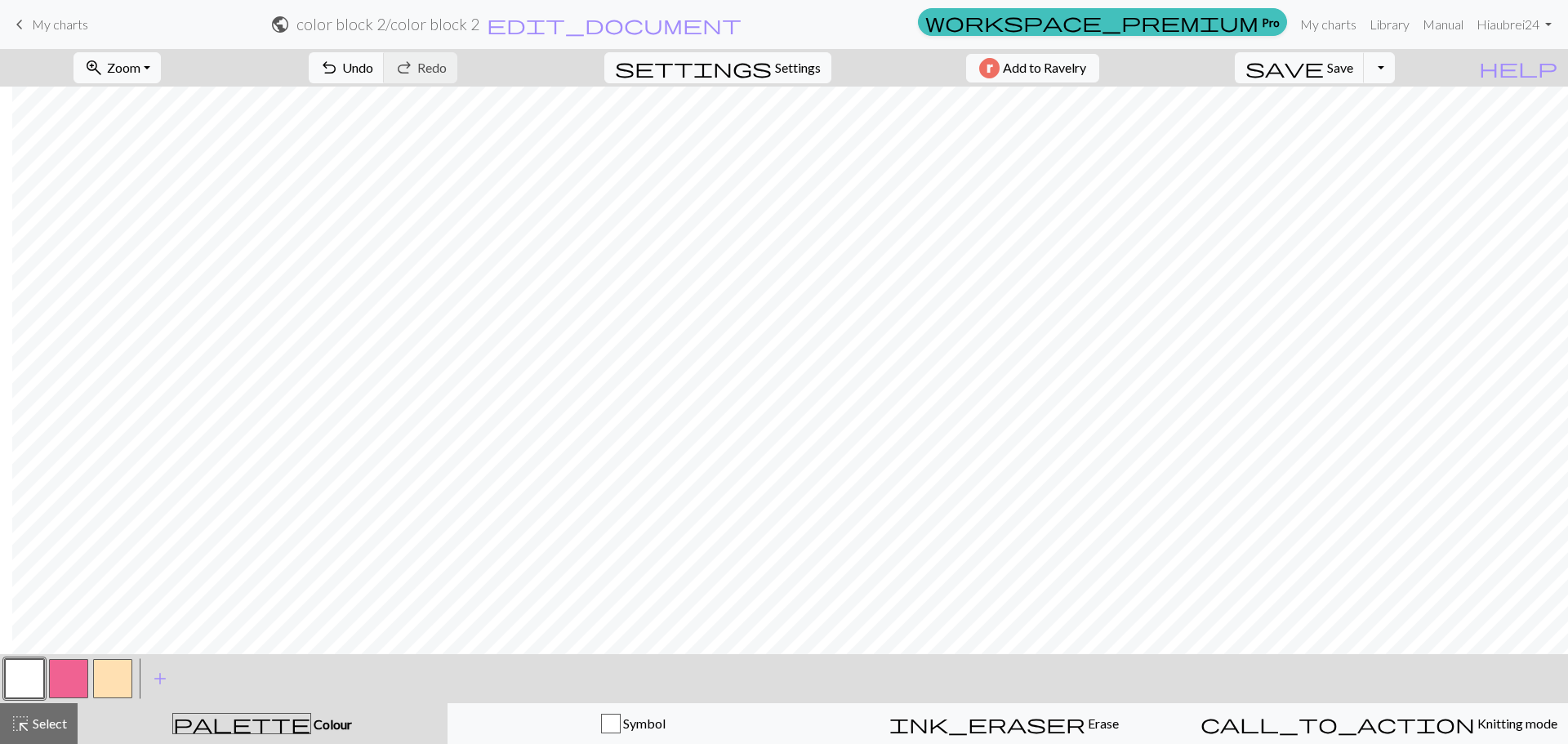
click at [79, 675] on button "button" at bounding box center [69, 678] width 39 height 39
click at [137, 671] on div "add Add a colour" at bounding box center [160, 678] width 46 height 49
drag, startPoint x: 113, startPoint y: 684, endPoint x: 170, endPoint y: 656, distance: 63.5
click at [114, 684] on button "button" at bounding box center [112, 678] width 39 height 39
click at [85, 676] on button "button" at bounding box center [69, 678] width 39 height 39
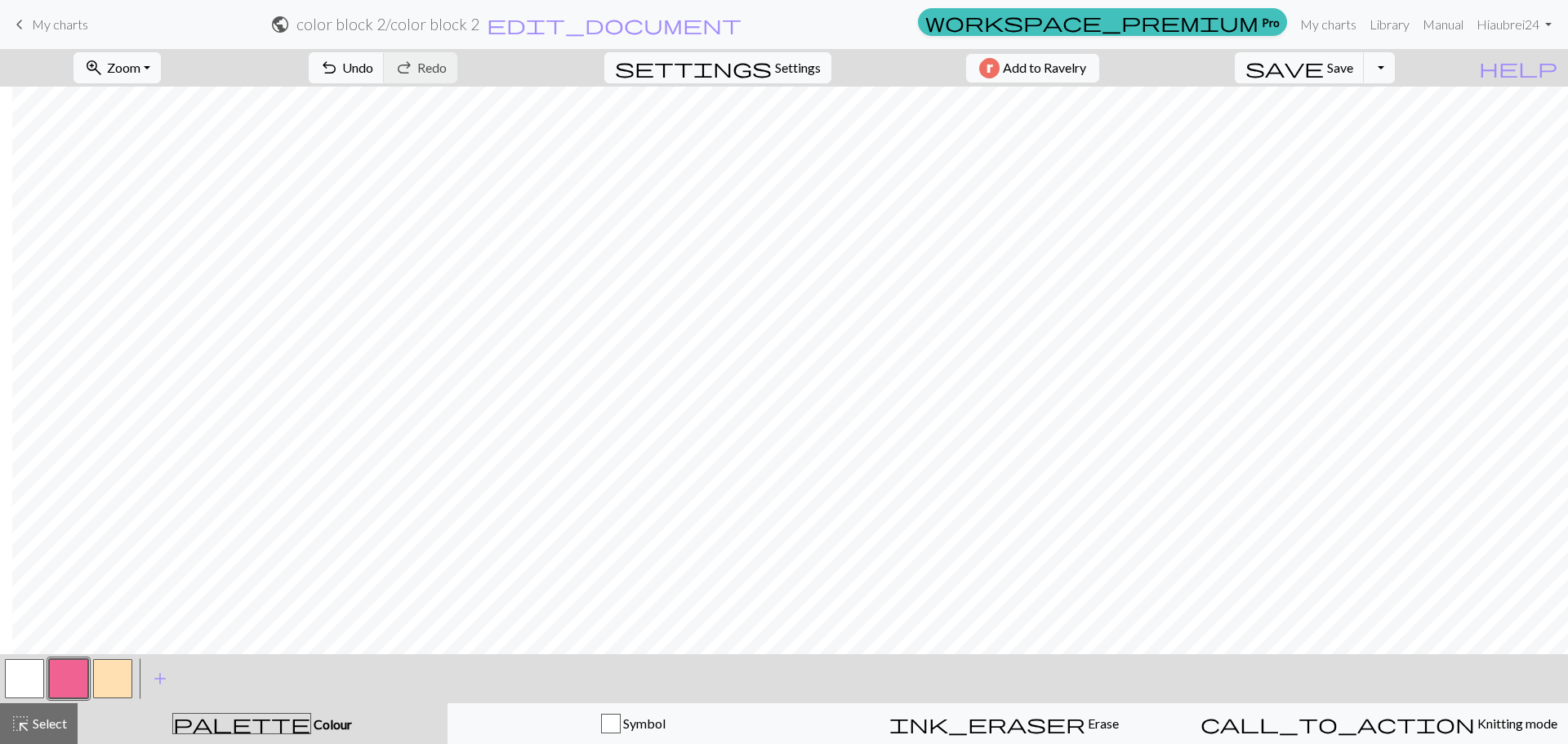
click at [121, 677] on button "button" at bounding box center [112, 678] width 39 height 39
click at [61, 666] on button "button" at bounding box center [69, 678] width 39 height 39
click at [121, 680] on button "button" at bounding box center [112, 678] width 39 height 39
drag, startPoint x: 65, startPoint y: 676, endPoint x: 100, endPoint y: 644, distance: 47.4
click at [65, 676] on button "button" at bounding box center [69, 678] width 39 height 39
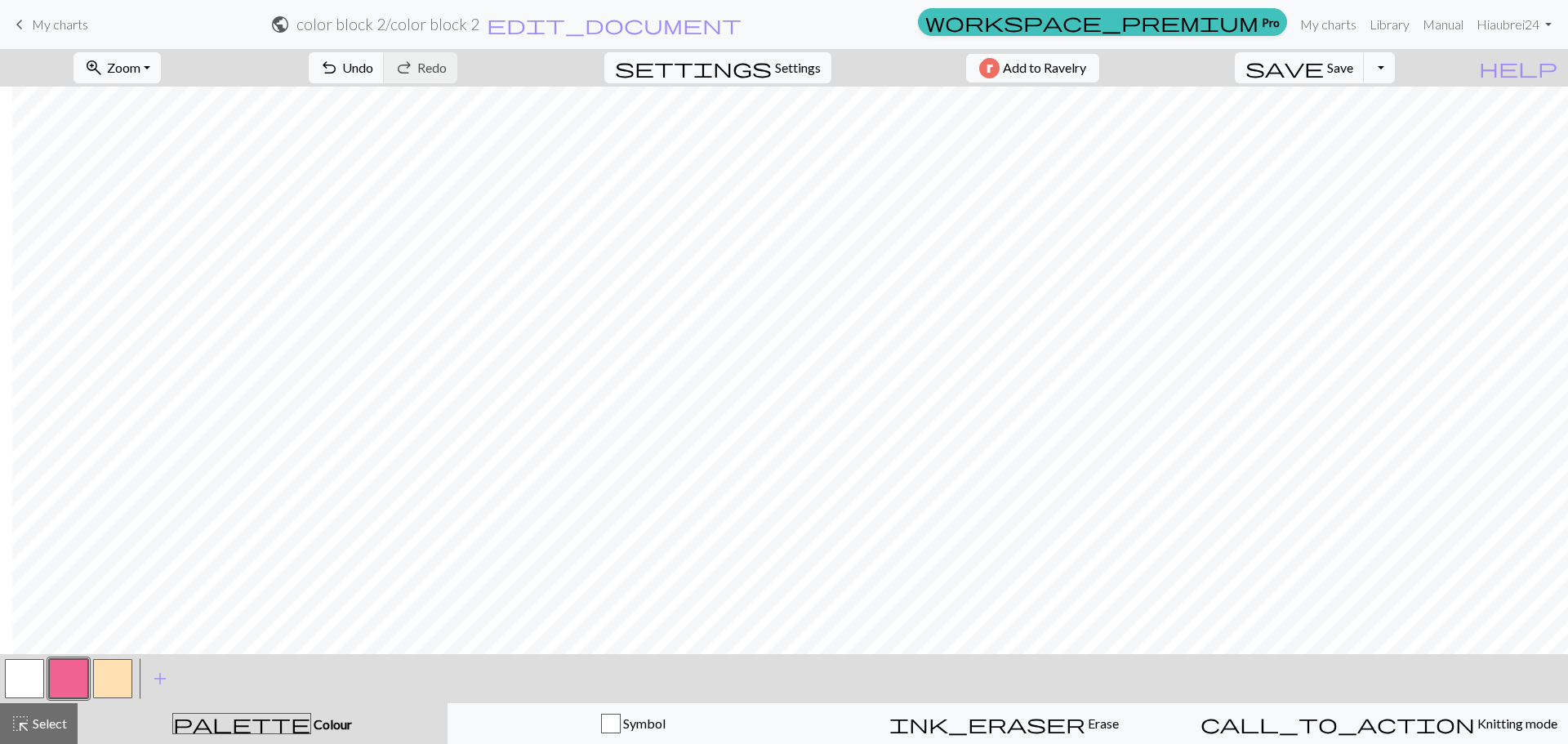
click at [120, 685] on button "button" at bounding box center [112, 678] width 39 height 39
click at [18, 665] on button "button" at bounding box center [24, 678] width 39 height 39
click at [59, 681] on button "button" at bounding box center [69, 678] width 39 height 39
click at [118, 675] on button "button" at bounding box center [112, 678] width 39 height 39
click at [59, 678] on button "button" at bounding box center [69, 678] width 39 height 39
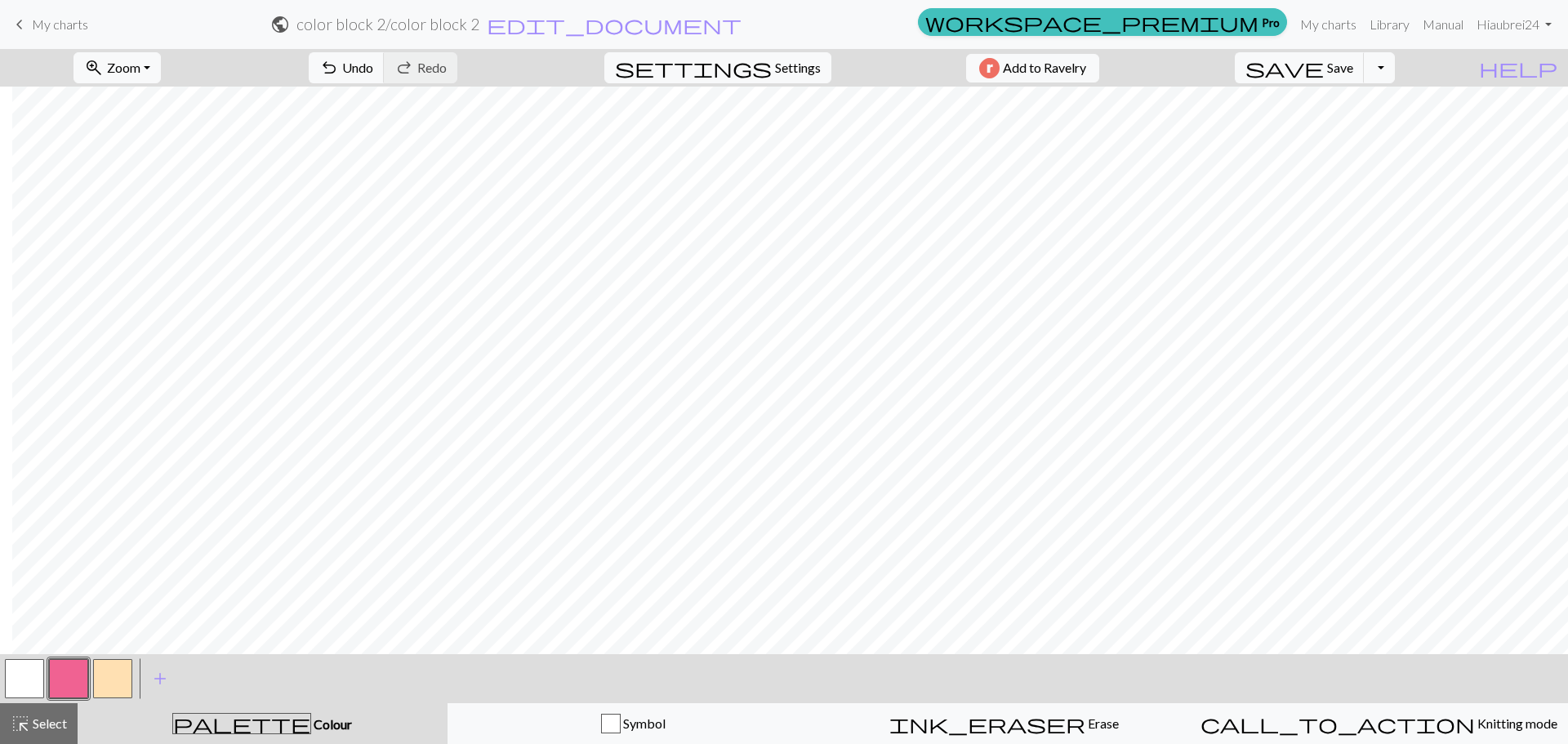
click at [105, 683] on button "button" at bounding box center [112, 678] width 39 height 39
click at [64, 683] on button "button" at bounding box center [69, 678] width 39 height 39
click at [112, 678] on button "button" at bounding box center [112, 678] width 39 height 39
click at [54, 683] on button "button" at bounding box center [69, 678] width 39 height 39
click at [116, 669] on button "button" at bounding box center [112, 678] width 39 height 39
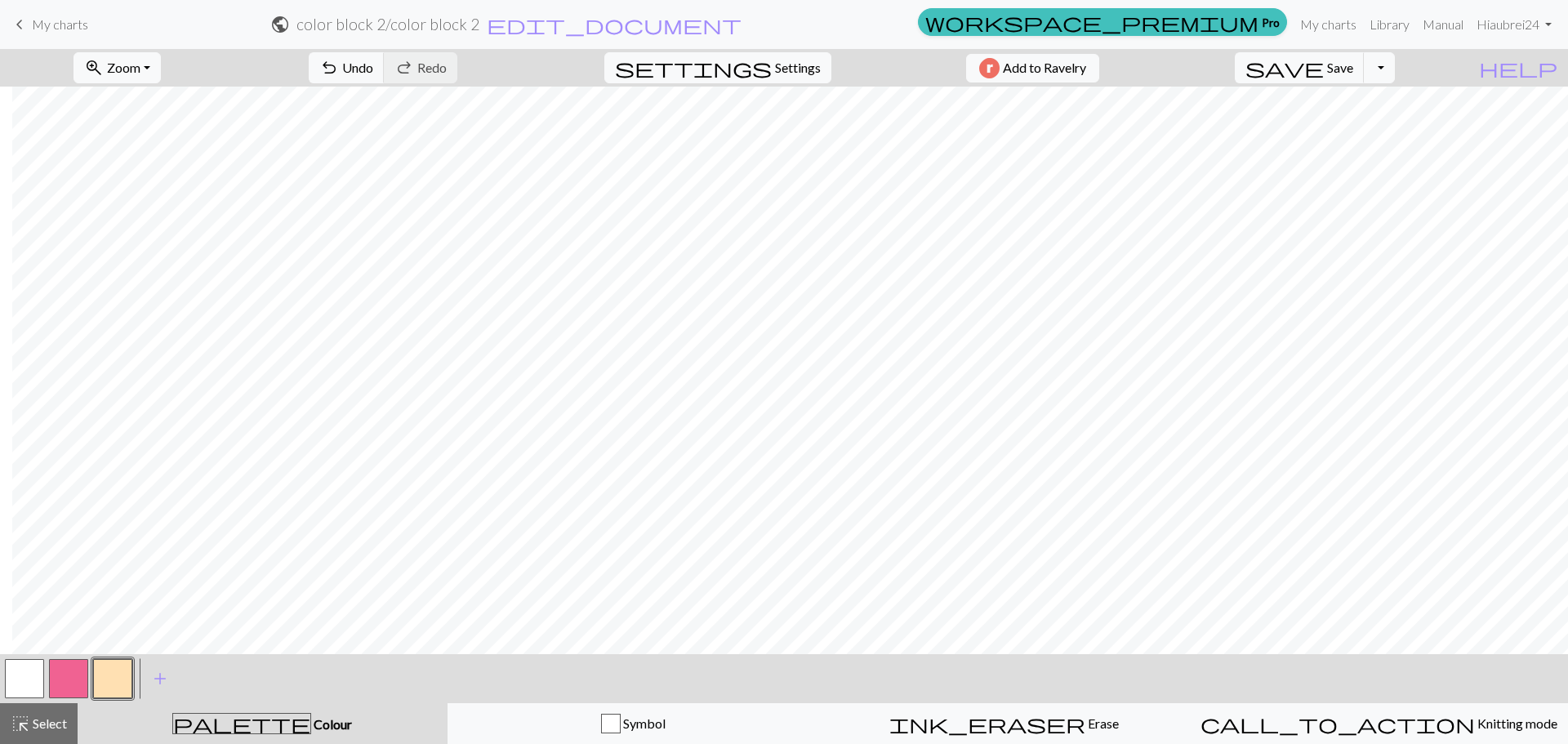
click at [64, 666] on button "button" at bounding box center [69, 678] width 39 height 39
click at [120, 668] on button "button" at bounding box center [112, 678] width 39 height 39
click at [64, 664] on button "button" at bounding box center [69, 678] width 39 height 39
click at [119, 685] on button "button" at bounding box center [112, 678] width 39 height 39
click at [81, 670] on button "button" at bounding box center [69, 678] width 39 height 39
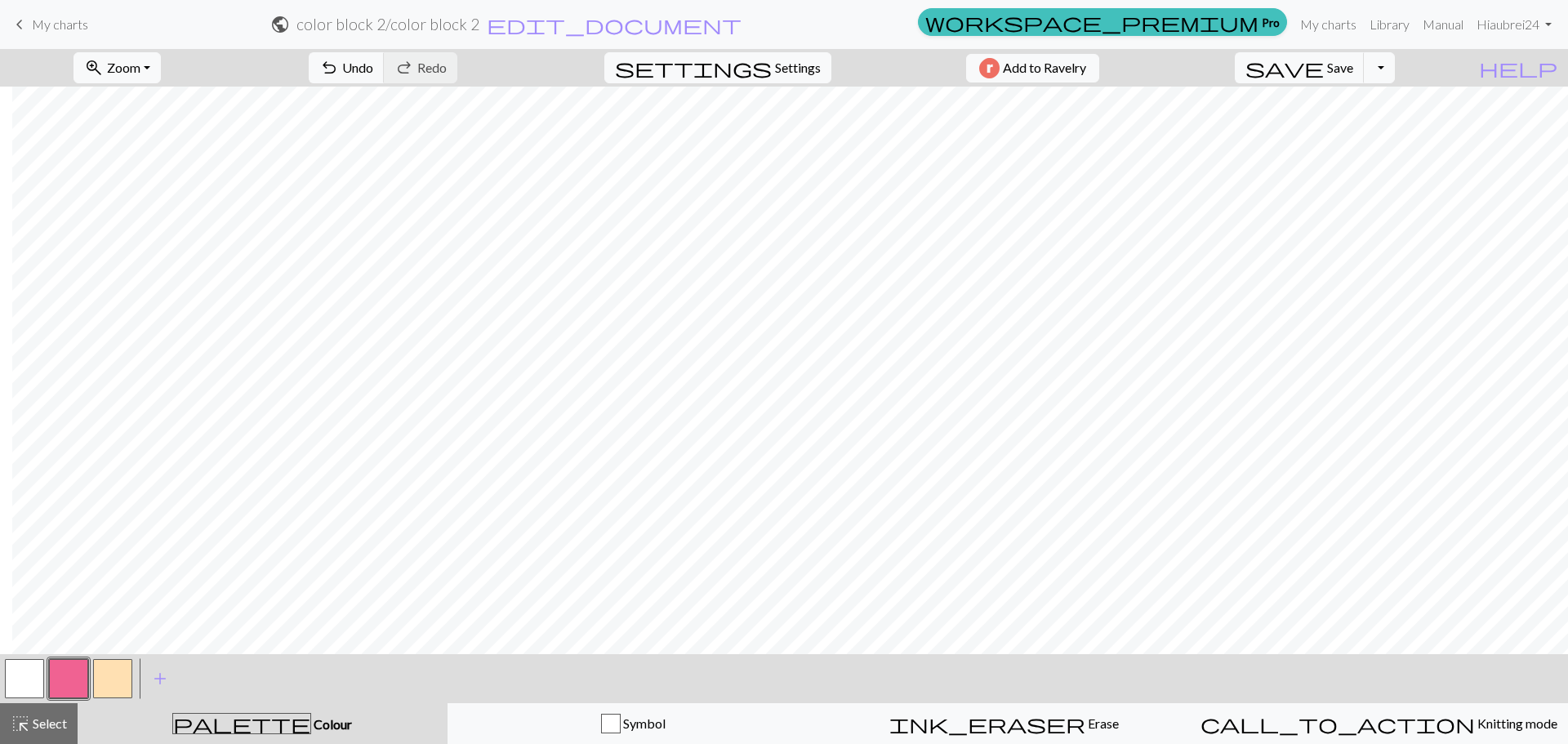
click at [113, 685] on button "button" at bounding box center [112, 678] width 39 height 39
click at [59, 678] on button "button" at bounding box center [69, 678] width 39 height 39
drag, startPoint x: 116, startPoint y: 670, endPoint x: 167, endPoint y: 644, distance: 57.2
click at [117, 670] on button "button" at bounding box center [112, 678] width 39 height 39
click at [62, 664] on button "button" at bounding box center [69, 678] width 39 height 39
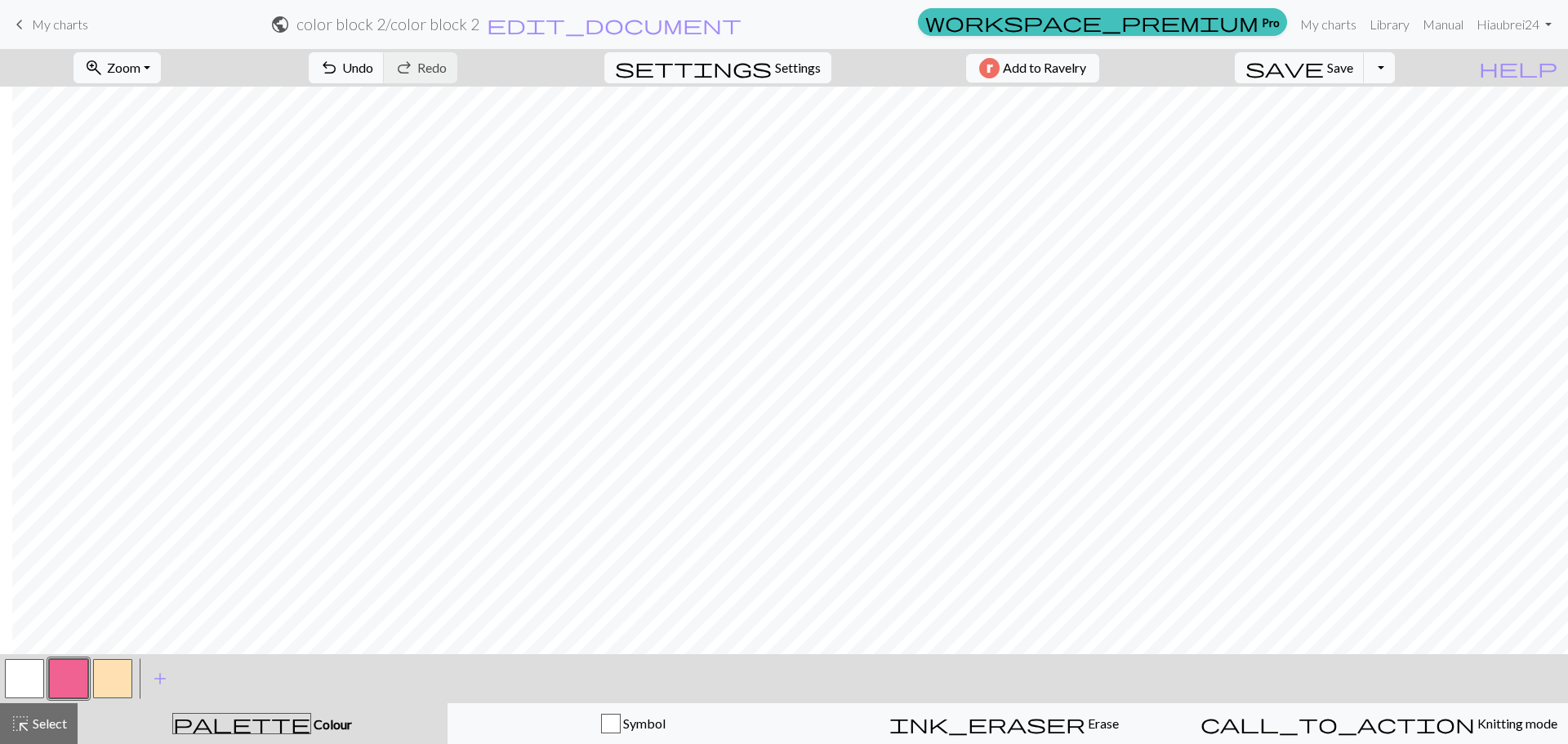
click at [100, 679] on button "button" at bounding box center [112, 678] width 39 height 39
click at [75, 675] on button "button" at bounding box center [69, 678] width 39 height 39
click at [121, 669] on button "button" at bounding box center [112, 678] width 39 height 39
click at [66, 677] on button "button" at bounding box center [69, 678] width 39 height 39
drag, startPoint x: 105, startPoint y: 678, endPoint x: 169, endPoint y: 649, distance: 70.3
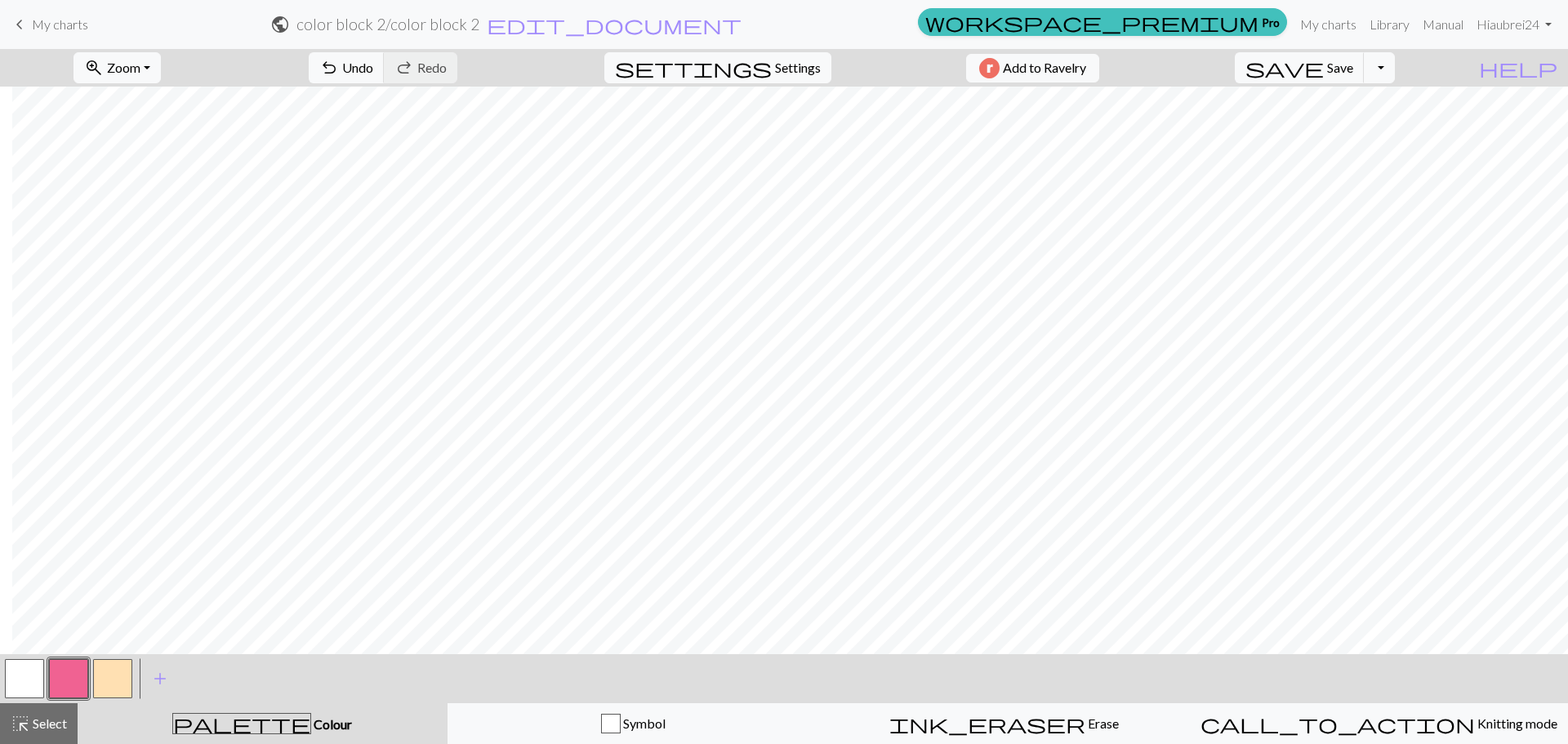
click at [106, 678] on button "button" at bounding box center [112, 678] width 39 height 39
click at [79, 679] on button "button" at bounding box center [69, 678] width 39 height 39
drag, startPoint x: 117, startPoint y: 679, endPoint x: 171, endPoint y: 646, distance: 63.3
click at [117, 678] on button "button" at bounding box center [112, 678] width 39 height 39
click at [67, 685] on button "button" at bounding box center [69, 678] width 39 height 39
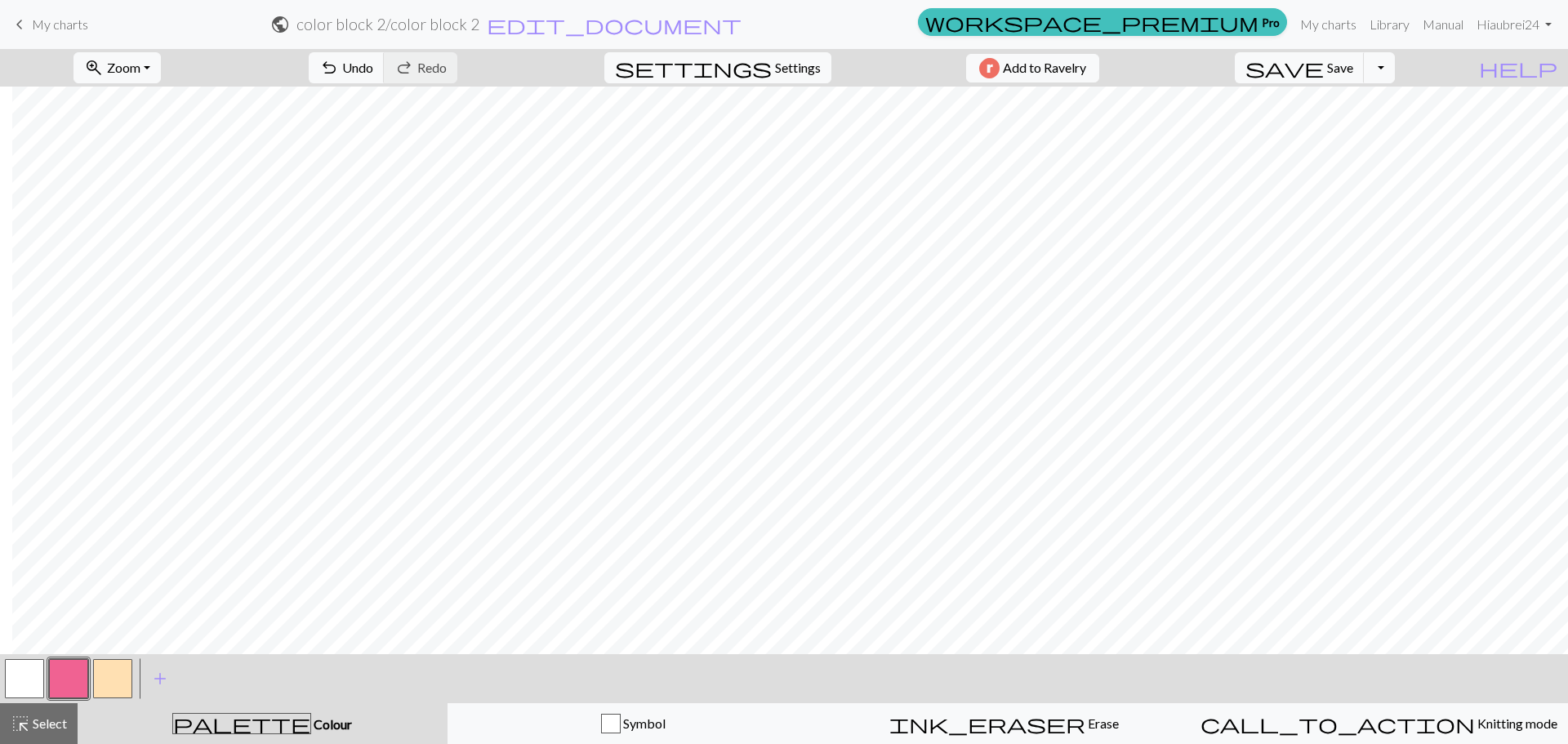
click at [124, 672] on button "button" at bounding box center [112, 678] width 39 height 39
drag, startPoint x: 69, startPoint y: 670, endPoint x: 100, endPoint y: 660, distance: 32.6
click at [71, 670] on button "button" at bounding box center [69, 678] width 39 height 39
click at [116, 680] on button "button" at bounding box center [112, 678] width 39 height 39
click at [59, 680] on button "button" at bounding box center [69, 678] width 39 height 39
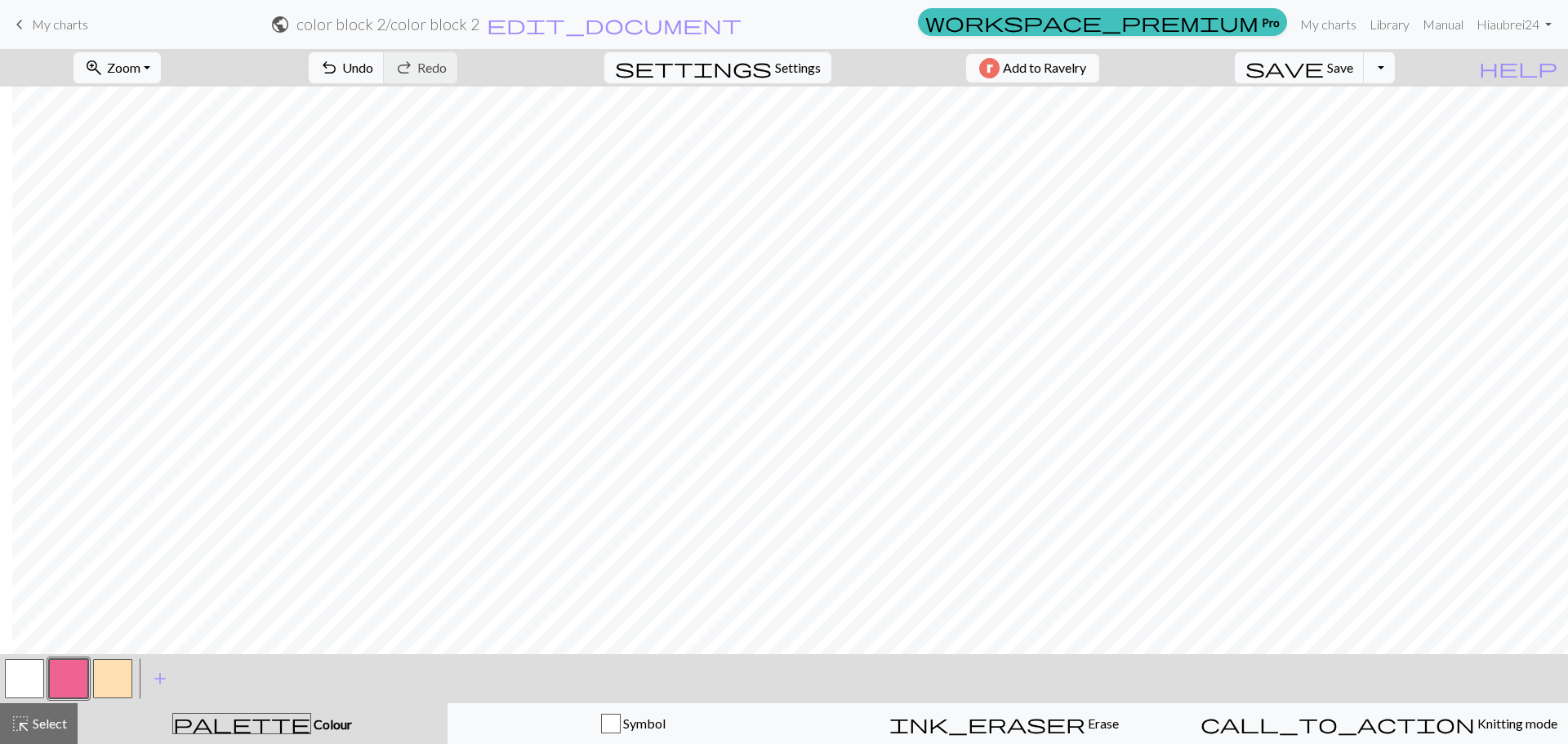
drag, startPoint x: 116, startPoint y: 679, endPoint x: 132, endPoint y: 673, distance: 17.1
click at [116, 679] on button "button" at bounding box center [112, 678] width 39 height 39
click at [65, 684] on button "button" at bounding box center [69, 678] width 39 height 39
click at [116, 684] on button "button" at bounding box center [112, 678] width 39 height 39
click at [51, 675] on button "button" at bounding box center [69, 678] width 39 height 39
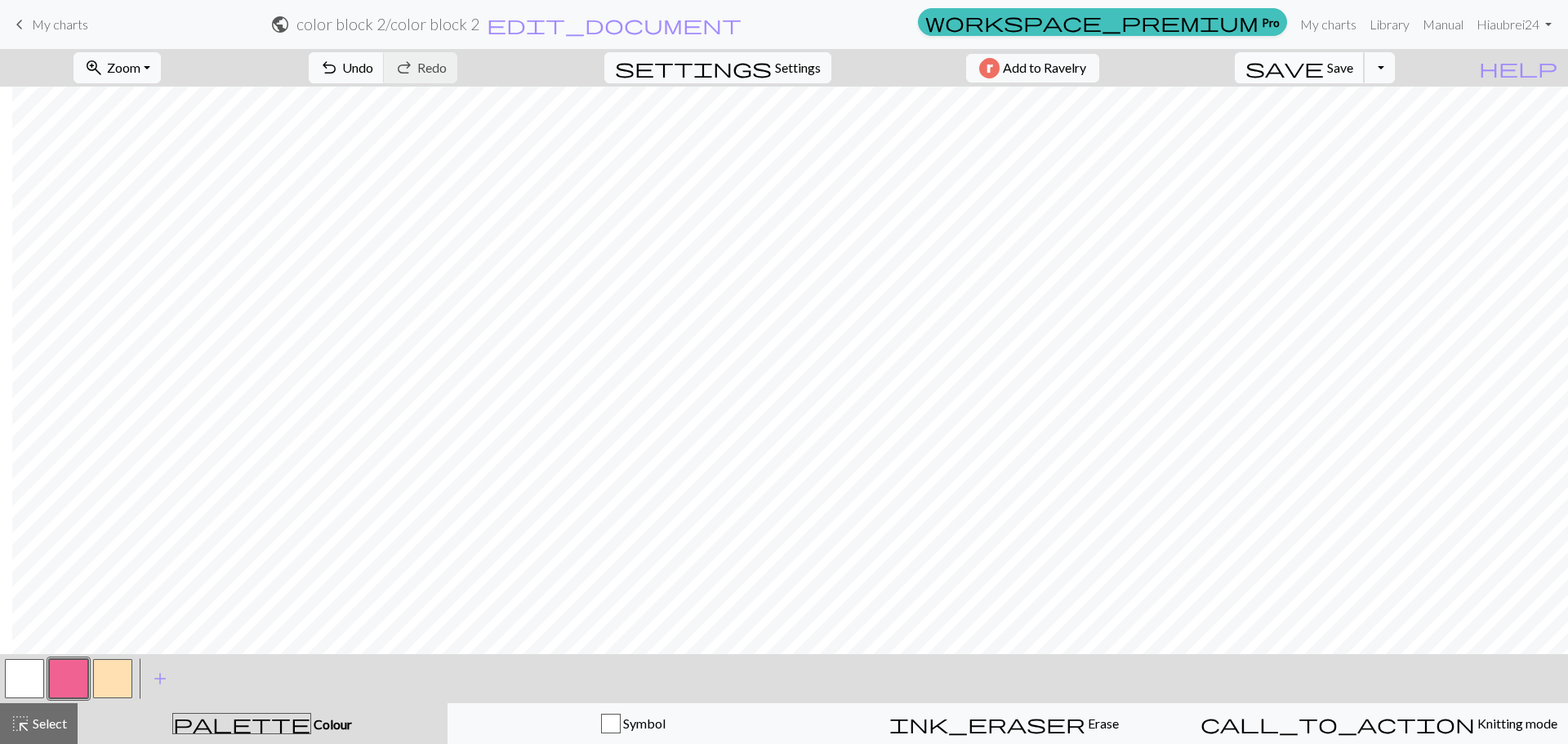
click at [1355, 73] on button "save Save Save" at bounding box center [1299, 67] width 130 height 31
